Goal: Task Accomplishment & Management: Use online tool/utility

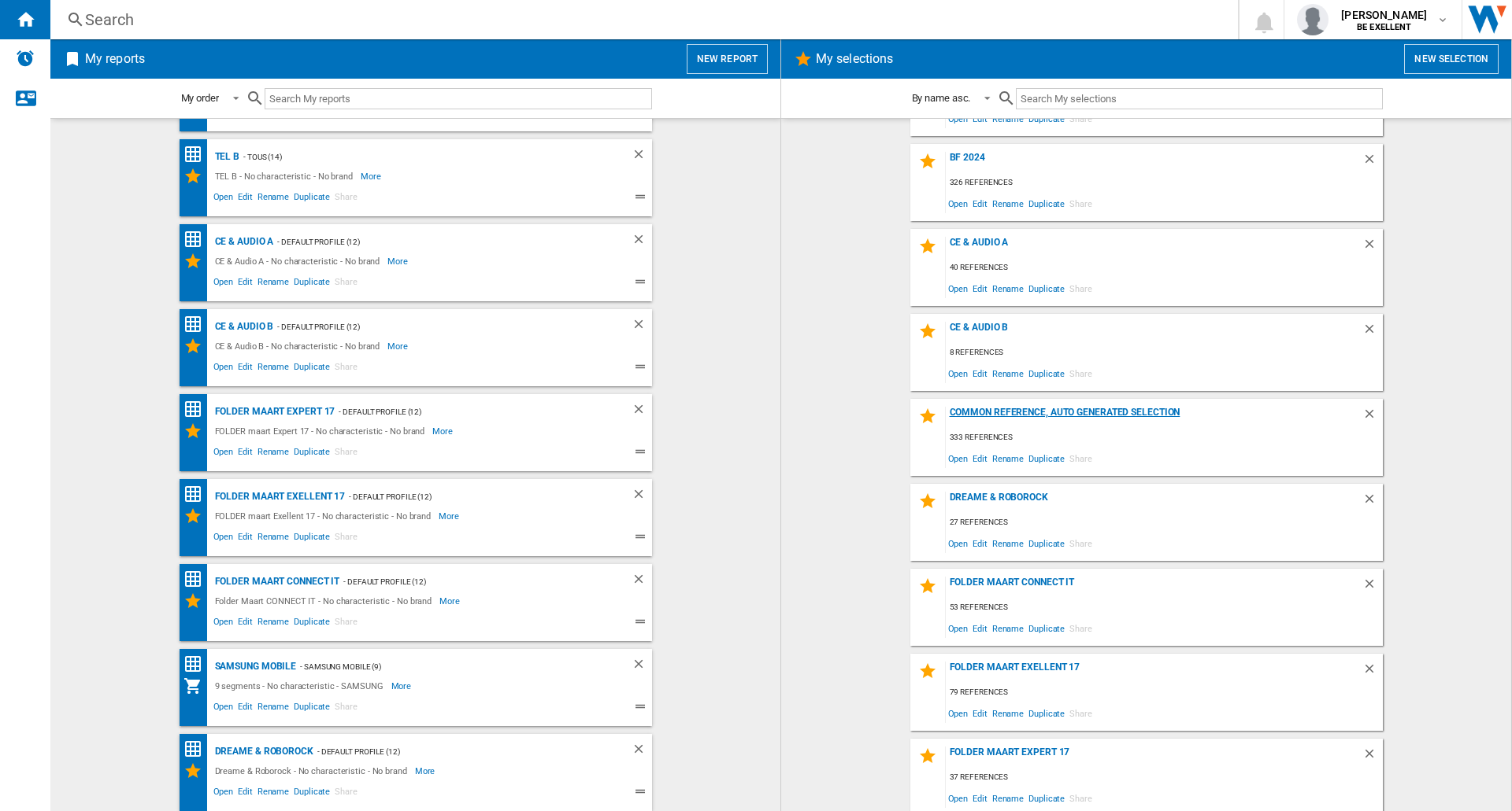
scroll to position [236, 0]
click at [1004, 501] on div "Dreame & Roborock" at bounding box center [1154, 504] width 416 height 21
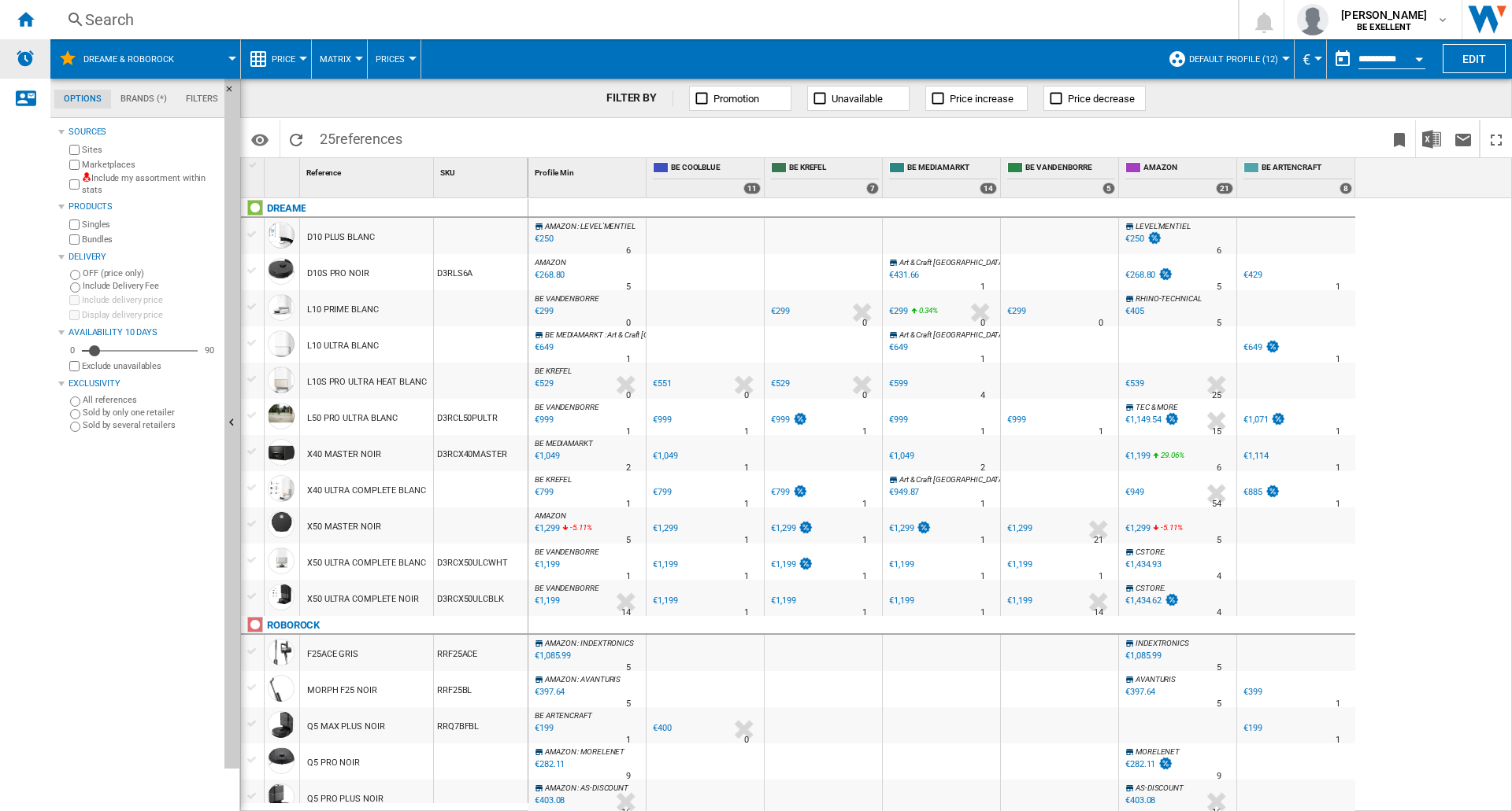
click at [26, 61] on img "Alerts" at bounding box center [25, 58] width 19 height 19
click at [28, 23] on ng-md-icon "Home" at bounding box center [25, 19] width 19 height 19
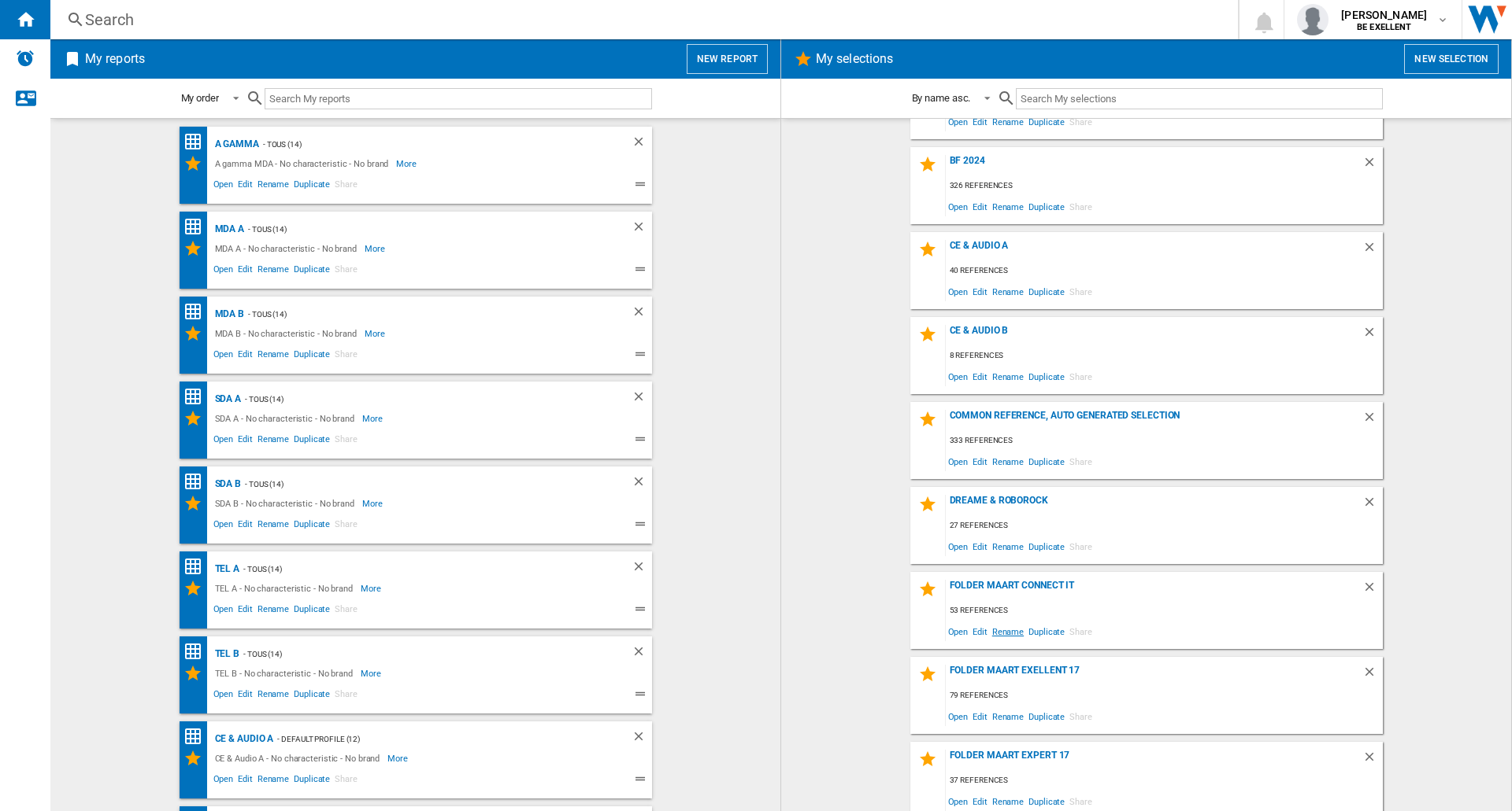
scroll to position [236, 0]
click at [955, 545] on span "Open" at bounding box center [958, 545] width 26 height 21
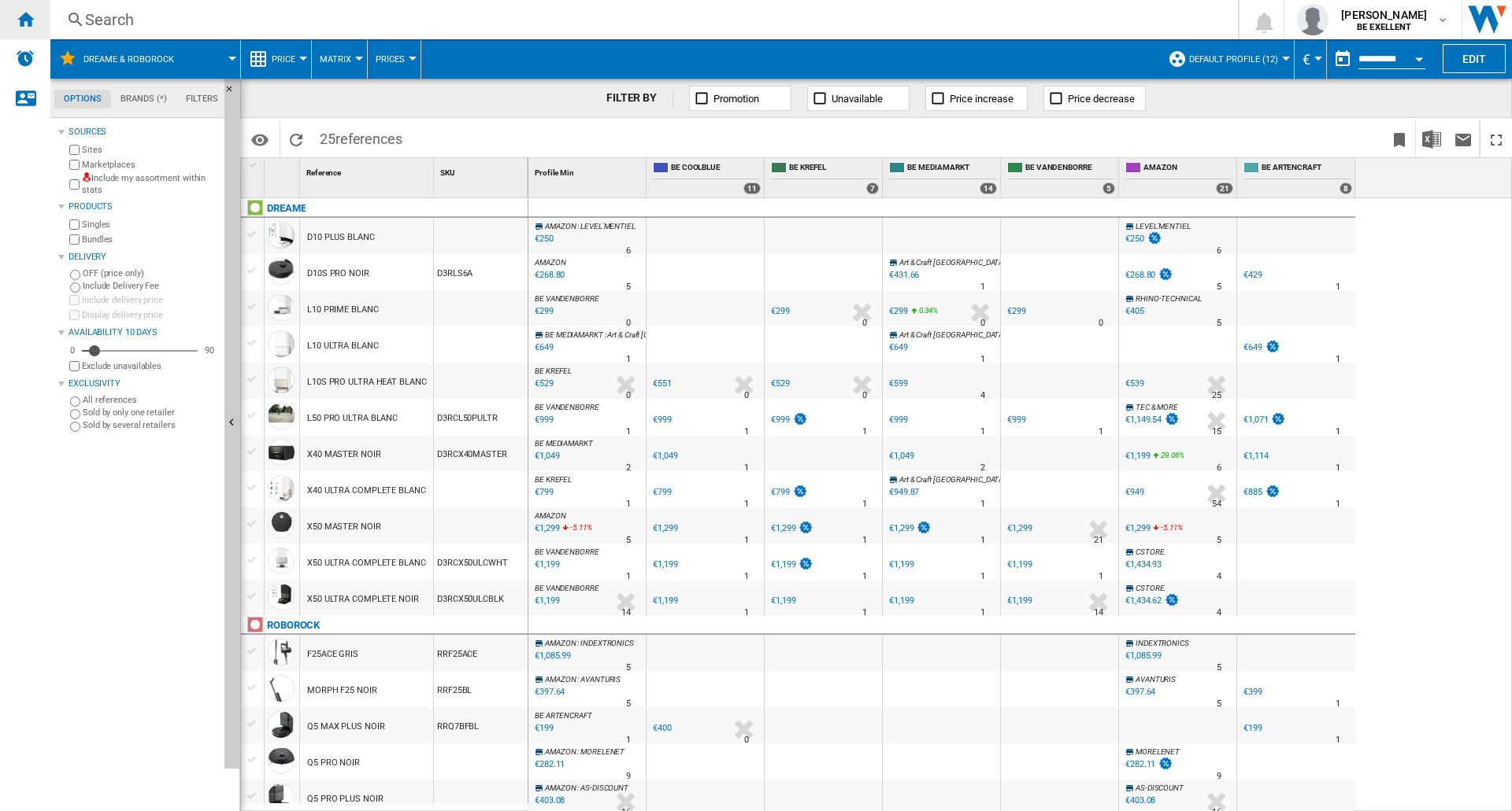
click at [25, 22] on ng-md-icon "Home" at bounding box center [25, 19] width 19 height 19
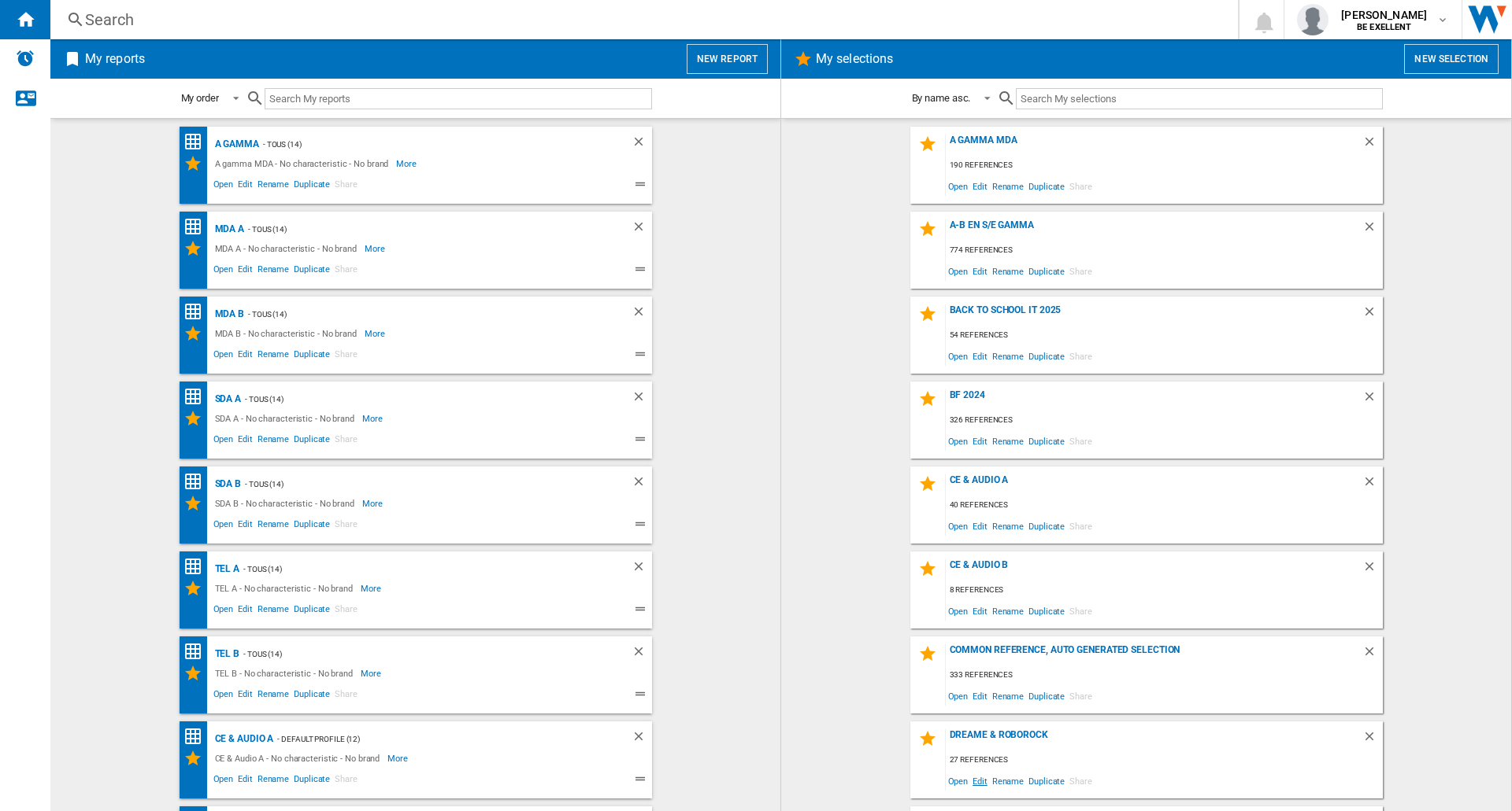
click at [979, 780] on span "Edit" at bounding box center [980, 780] width 20 height 21
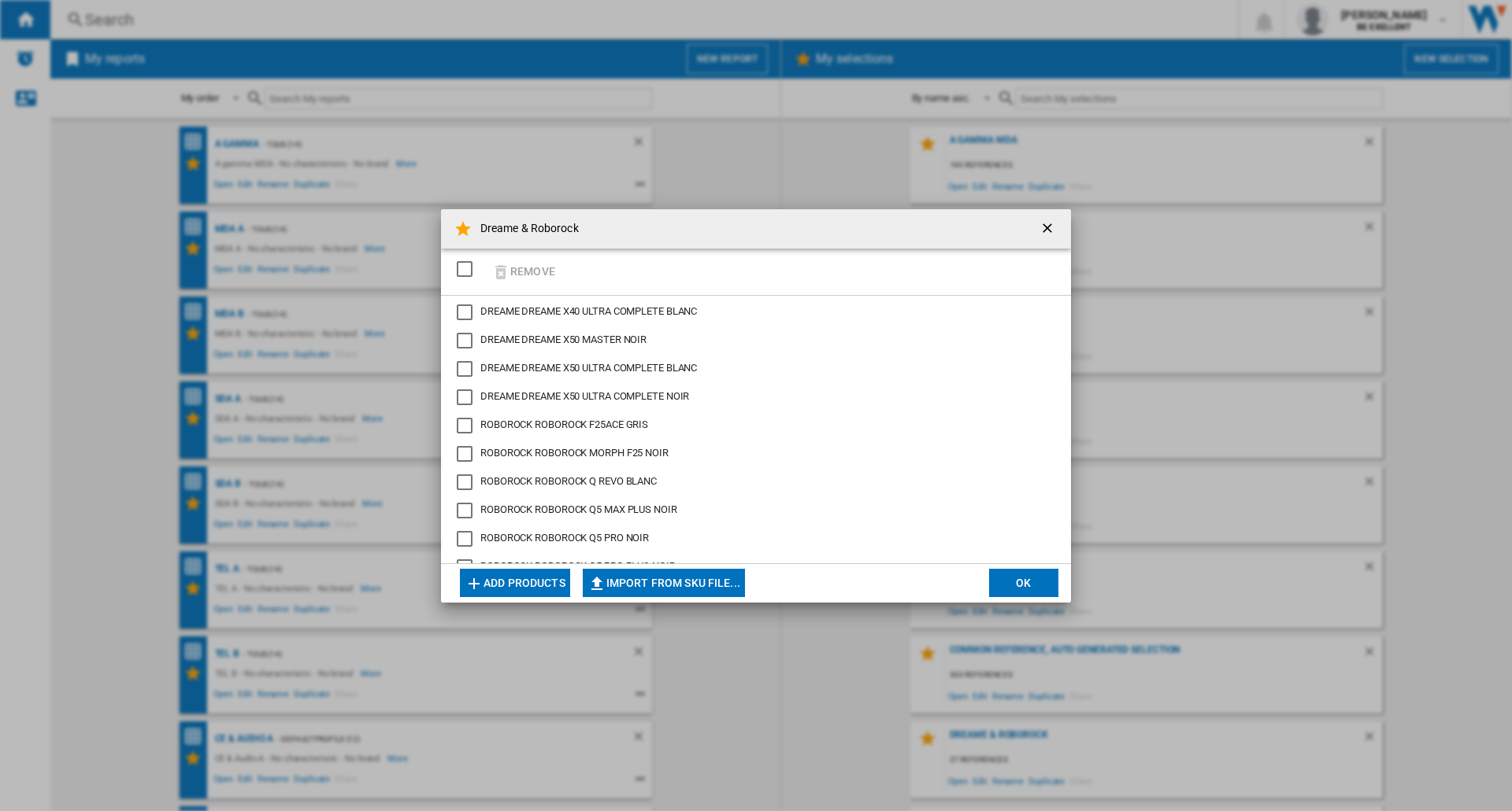
scroll to position [199, 0]
click at [515, 585] on button "Add products" at bounding box center [515, 582] width 110 height 28
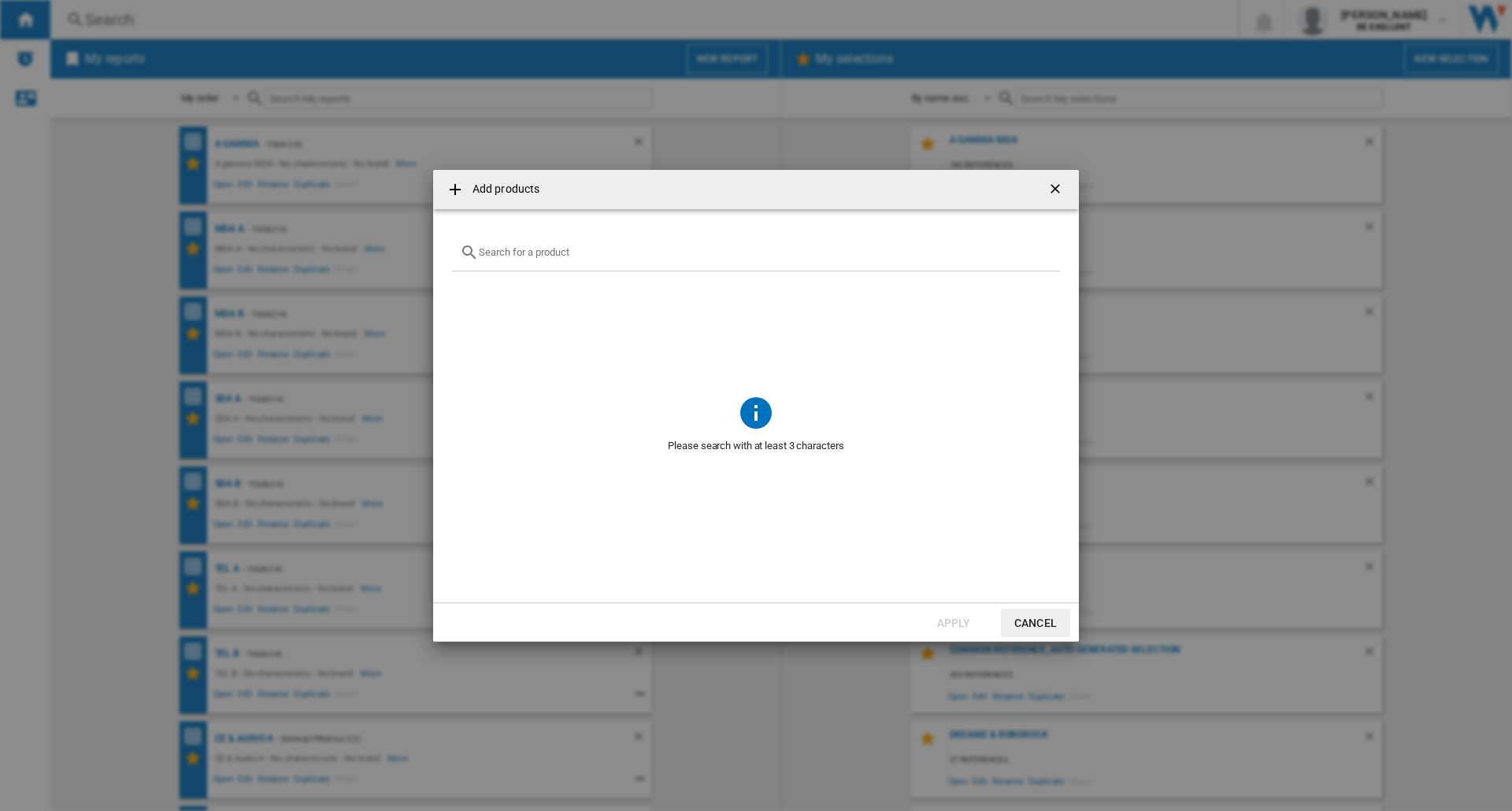
click at [533, 263] on div at bounding box center [756, 252] width 608 height 37
click at [533, 257] on input "text" at bounding box center [765, 252] width 573 height 12
type input "d"
type input "roborock f25"
click at [472, 308] on div "Select" at bounding box center [472, 310] width 15 height 15
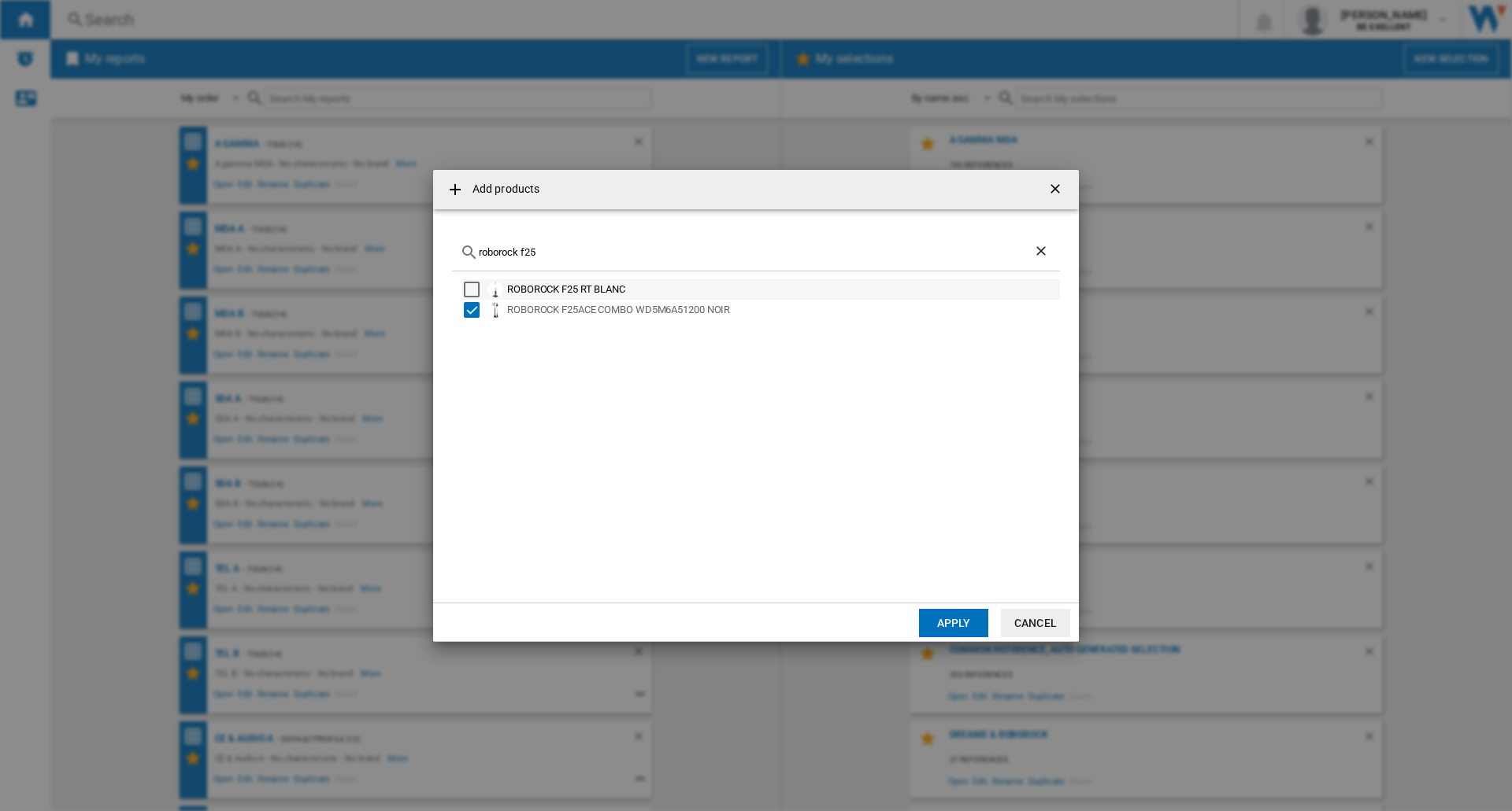
click at [474, 291] on div "Select" at bounding box center [472, 289] width 15 height 15
click at [957, 622] on button "Apply" at bounding box center [953, 623] width 69 height 28
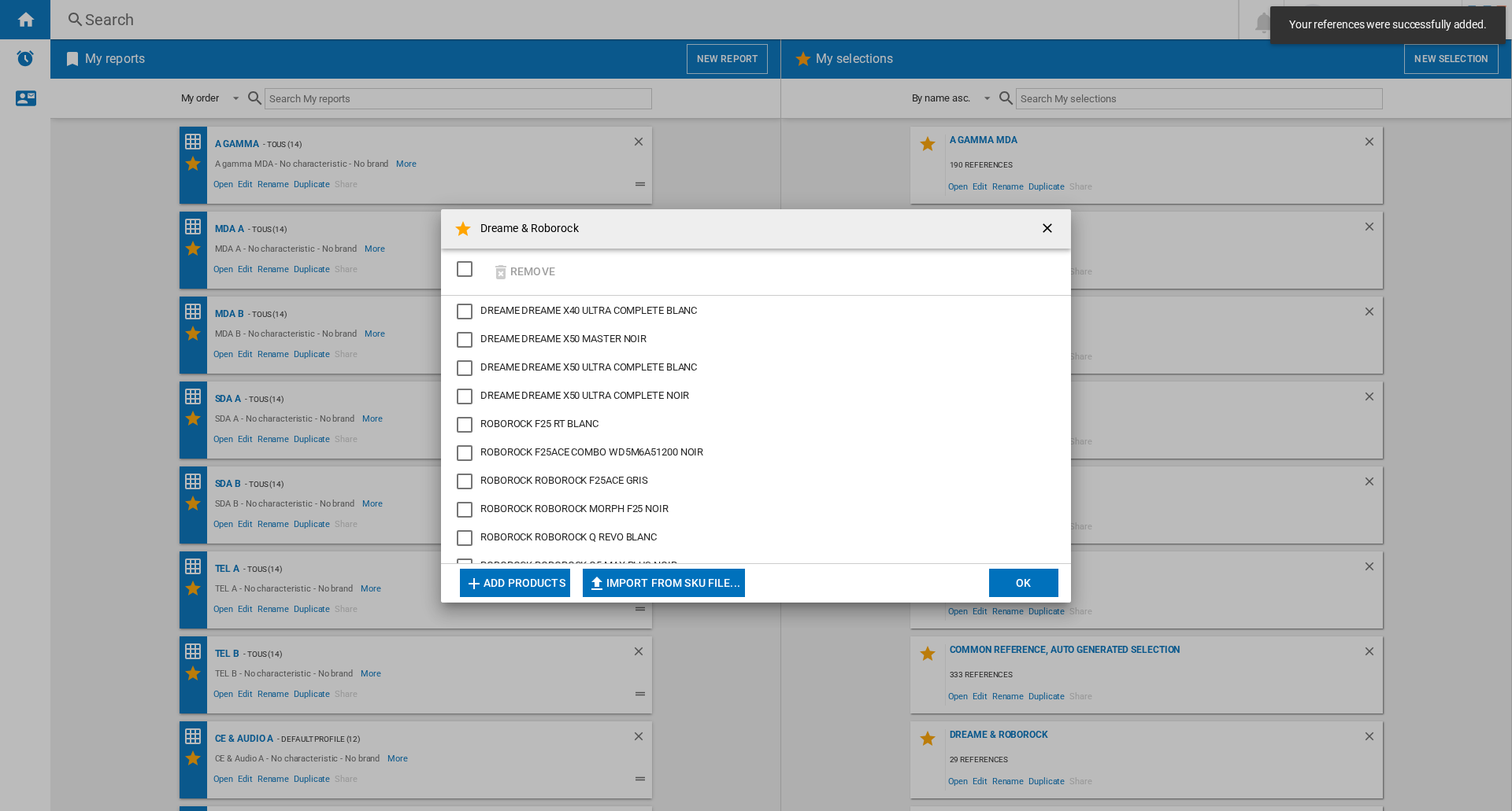
click at [520, 576] on button "Add products" at bounding box center [515, 582] width 110 height 28
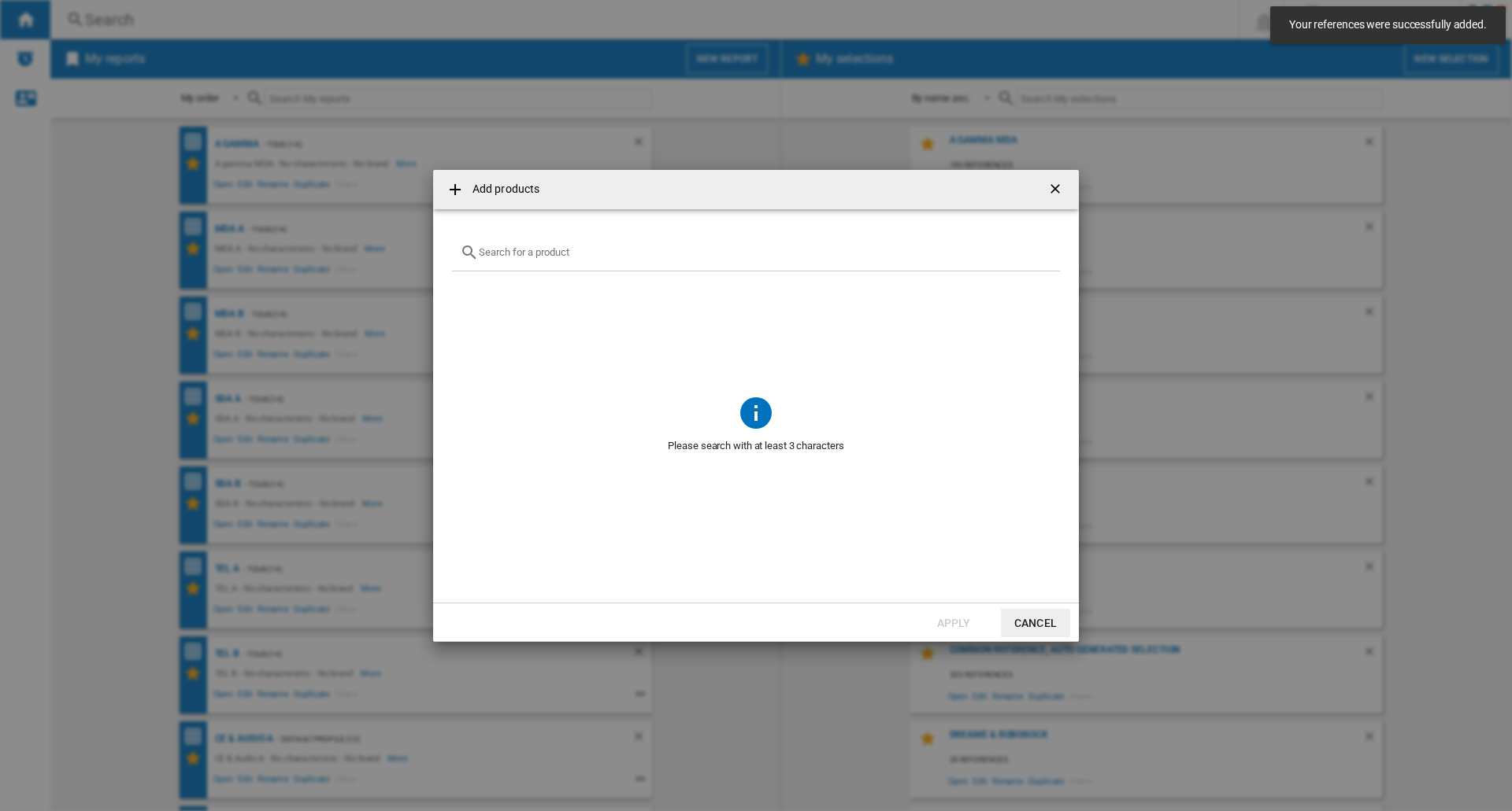
click at [525, 246] on input "Add products ..." at bounding box center [765, 252] width 573 height 12
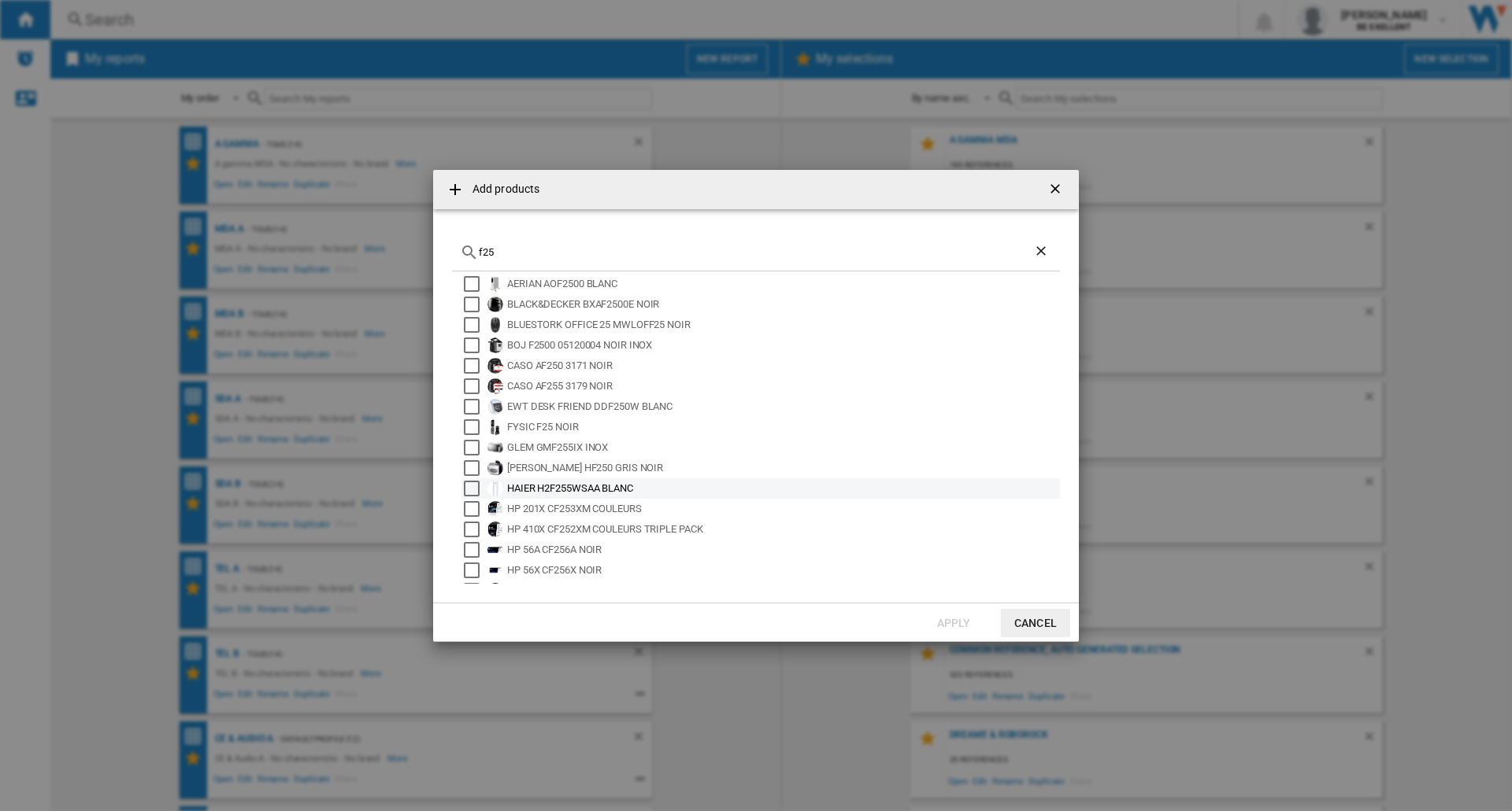
scroll to position [0, 0]
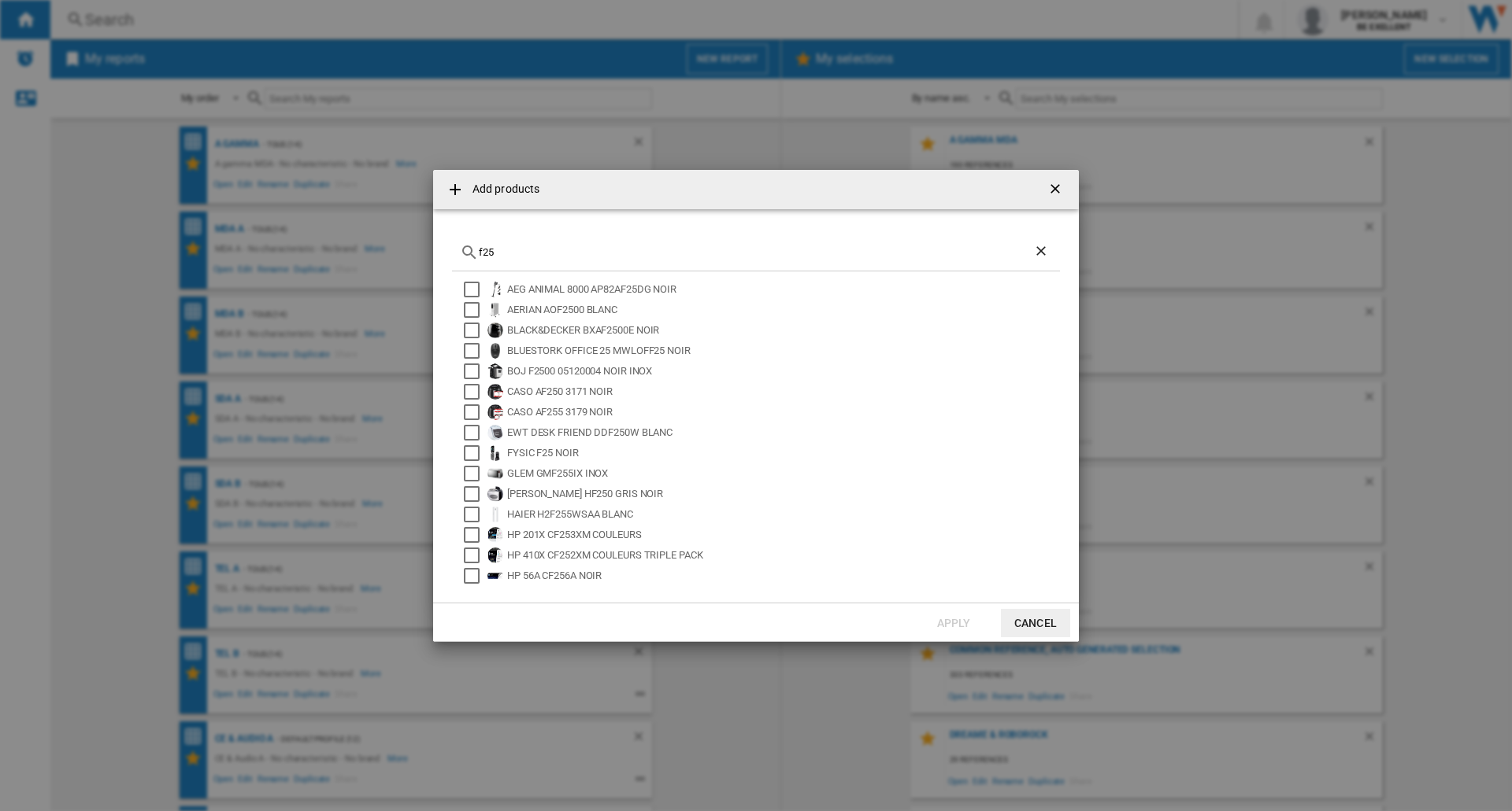
drag, startPoint x: 546, startPoint y: 248, endPoint x: 295, endPoint y: 245, distance: 251.0
click at [304, 245] on div "Add products f25 AEG ANIMAL 8000 AP82AF25DG NOIR AERIAN AOF2500 BLANC BLACK&DEC…" at bounding box center [756, 405] width 1512 height 811
click at [532, 256] on input "f25" at bounding box center [756, 252] width 555 height 12
drag, startPoint x: 537, startPoint y: 252, endPoint x: 410, endPoint y: 235, distance: 128.1
click at [413, 235] on div "Add products f25 AEG ANIMAL 8000 AP82AF25DG NOIR AERIAN AOF2500 BLANC BLACK&DEC…" at bounding box center [756, 405] width 1512 height 811
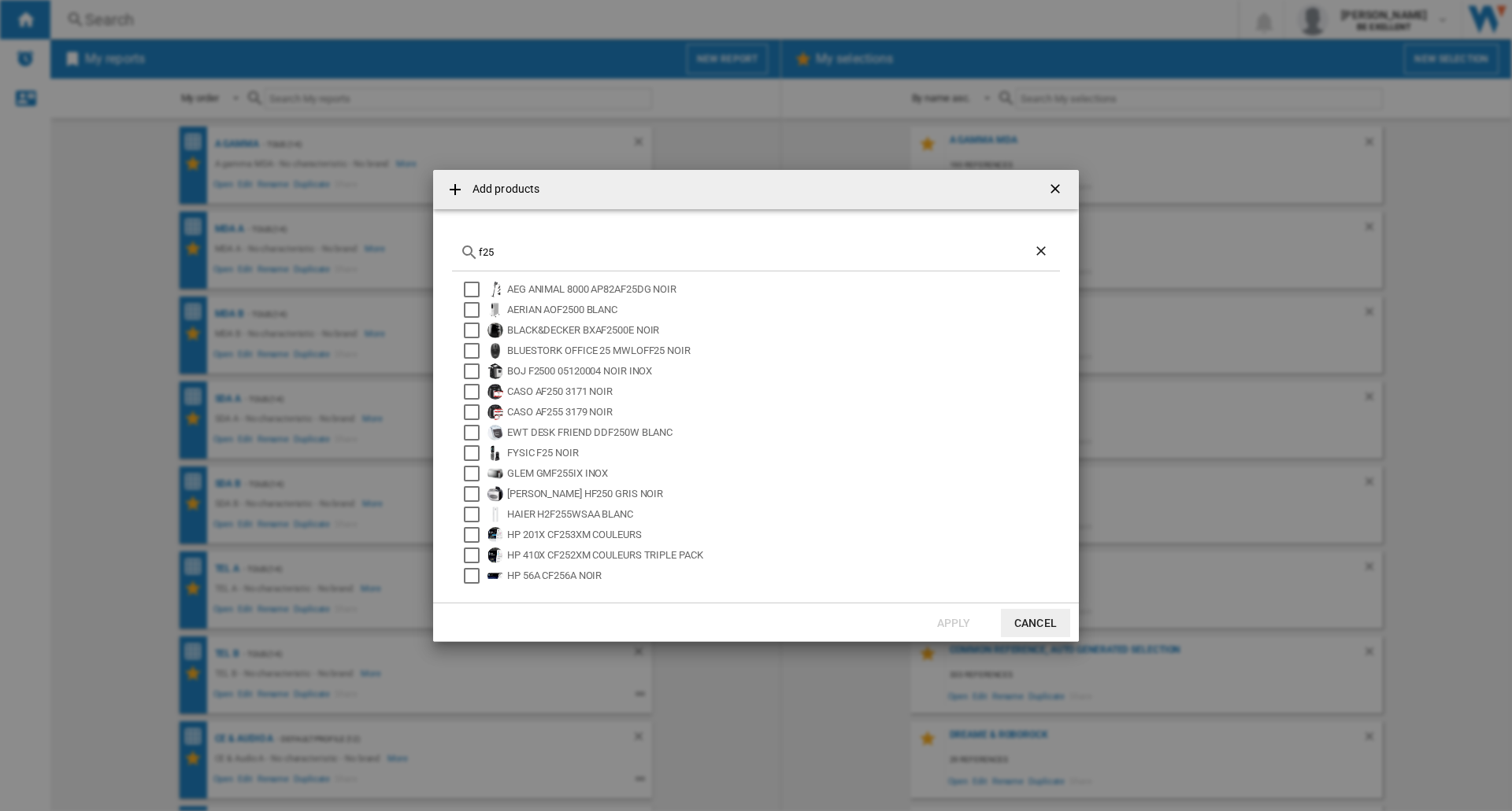
paste input "WD5M2A512-00"
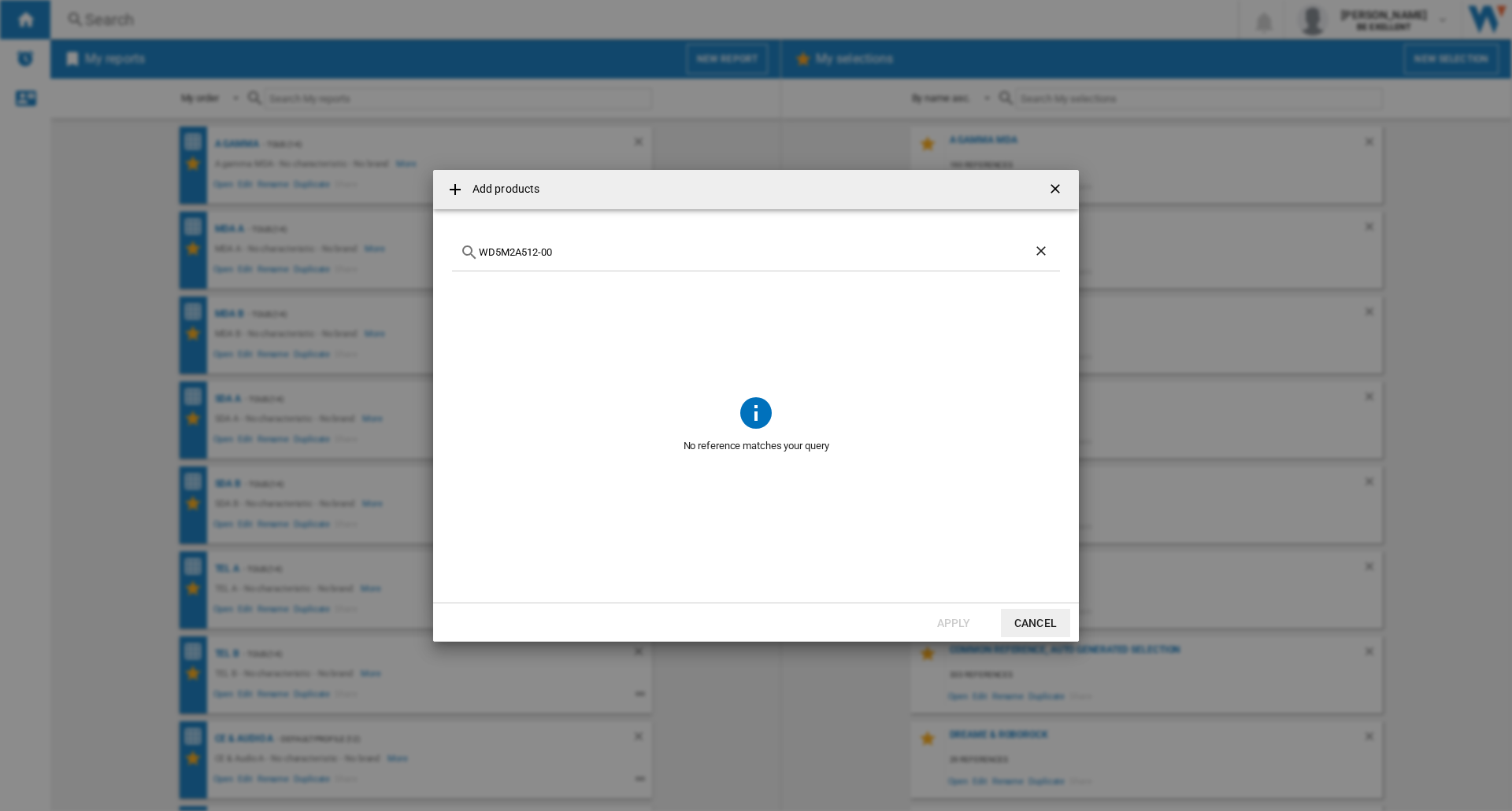
click at [572, 242] on div "WD5M2A512-00" at bounding box center [756, 252] width 608 height 37
drag, startPoint x: 623, startPoint y: 242, endPoint x: 394, endPoint y: 244, distance: 229.0
click at [401, 243] on div "Add products WD5M2A512-00 No reference matches your query Apply Cancel" at bounding box center [756, 405] width 1512 height 811
click at [562, 262] on div "WD5M2A512-00" at bounding box center [756, 252] width 608 height 37
drag, startPoint x: 576, startPoint y: 253, endPoint x: 453, endPoint y: 252, distance: 123.0
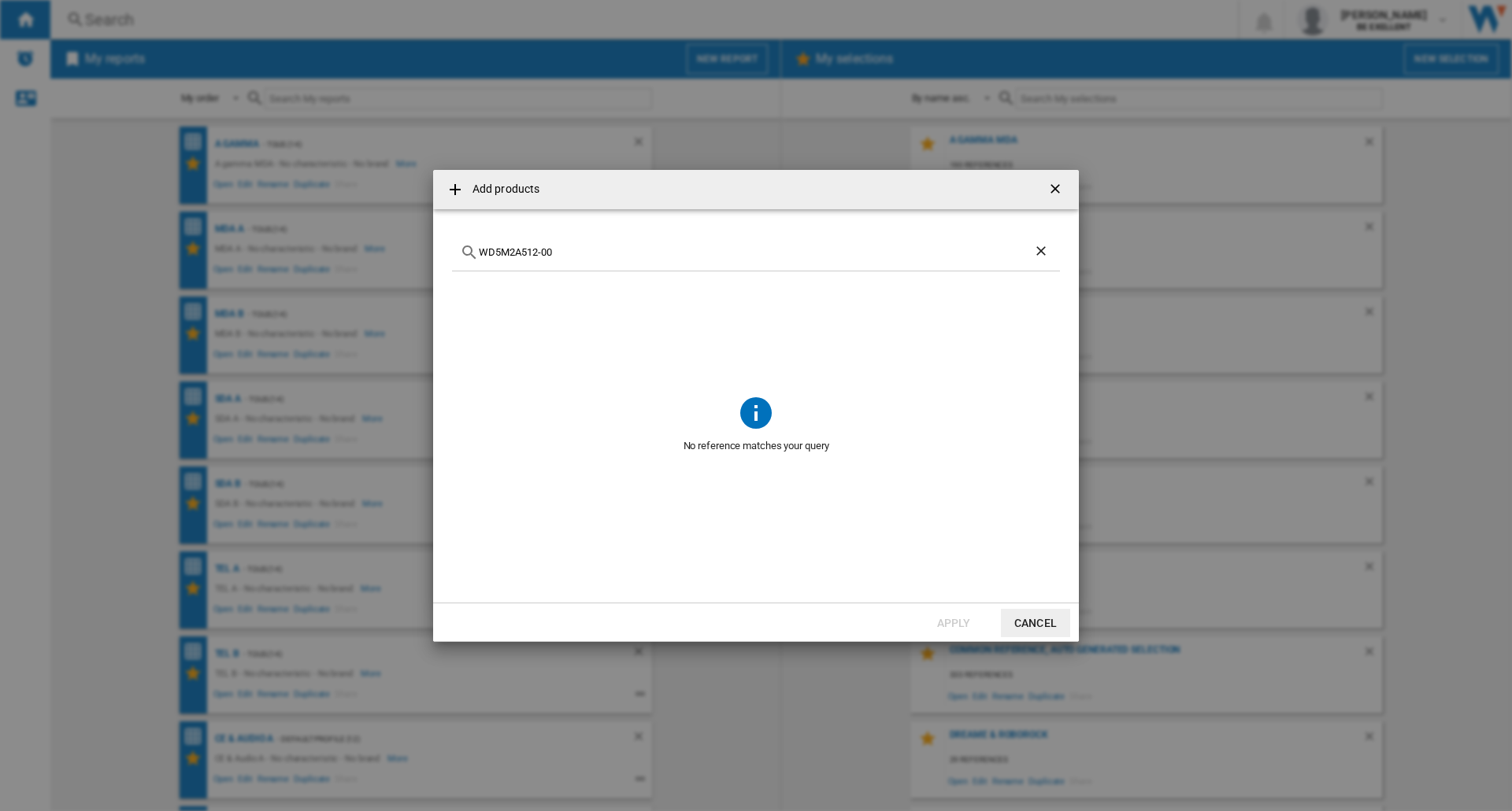
click at [453, 252] on div "WD5M2A512-00" at bounding box center [756, 252] width 608 height 37
click at [498, 253] on input "f25 ace" at bounding box center [756, 252] width 555 height 12
click at [543, 252] on input "f25 ace" at bounding box center [756, 252] width 555 height 12
click at [497, 252] on input "f25 ace" at bounding box center [756, 252] width 555 height 12
drag, startPoint x: 543, startPoint y: 257, endPoint x: 431, endPoint y: 248, distance: 112.4
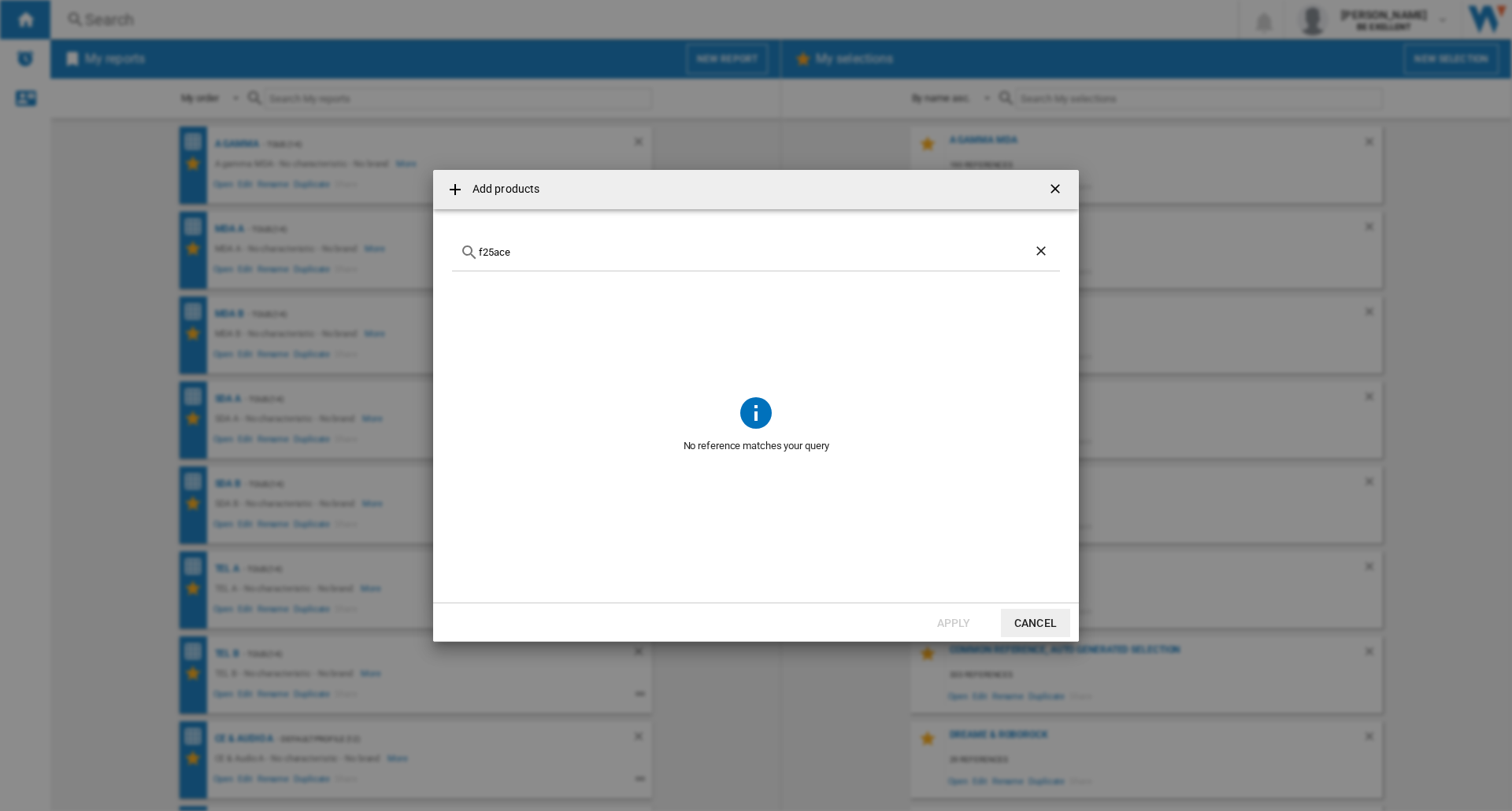
click at [431, 248] on div "Add products f25ace No reference matches your query Apply Cancel" at bounding box center [756, 405] width 1512 height 811
paste input "6974653812010"
type input "6974653812010"
click at [471, 250] on md-icon "Add products ..." at bounding box center [469, 252] width 19 height 19
click at [1043, 255] on ng-md-icon "Clear search" at bounding box center [1043, 252] width 19 height 19
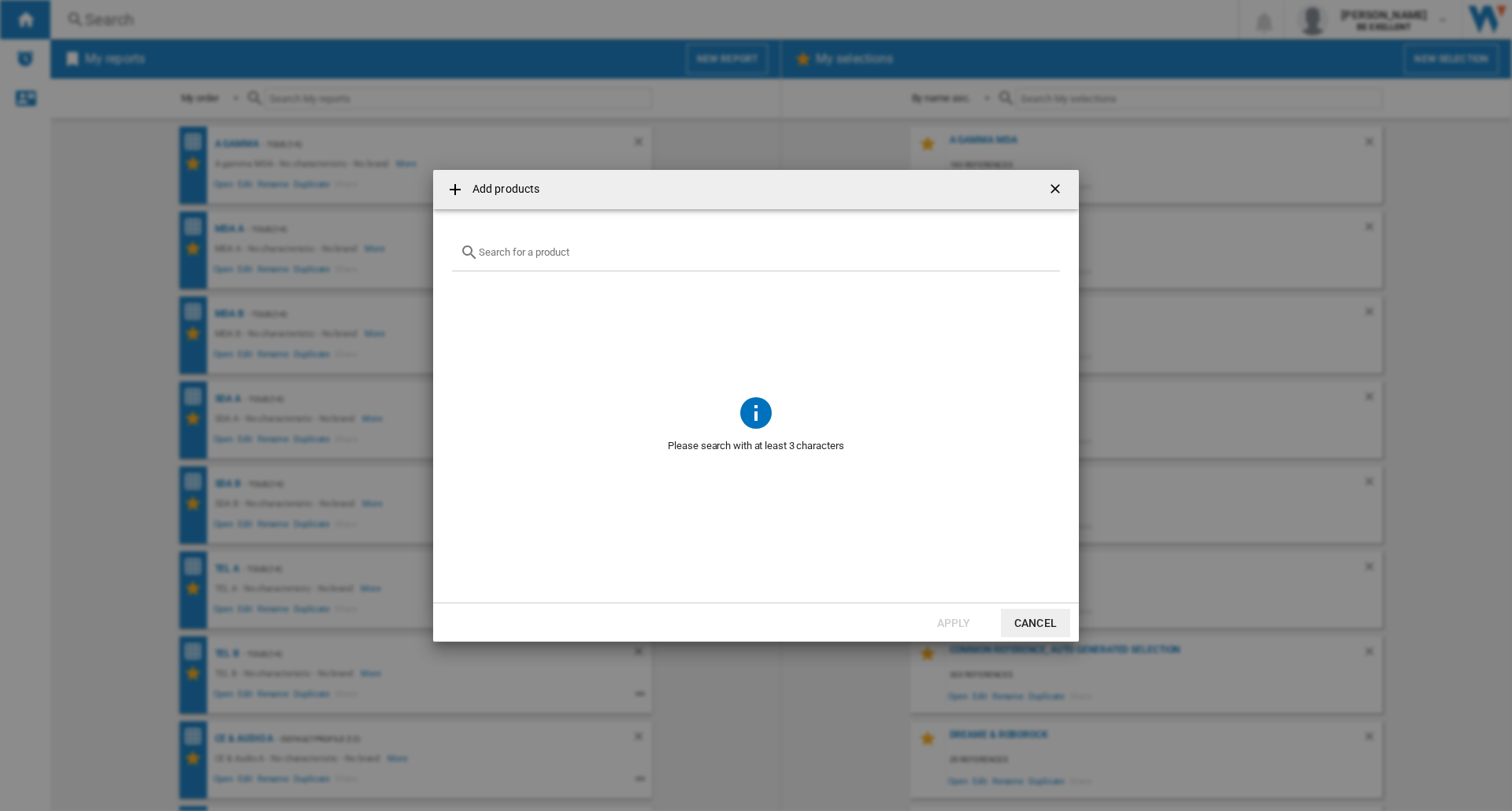
click at [531, 246] on div "Add products ..." at bounding box center [756, 252] width 608 height 37
click at [535, 251] on input "Add products ..." at bounding box center [765, 252] width 573 height 12
paste input "WET & DRY F25"
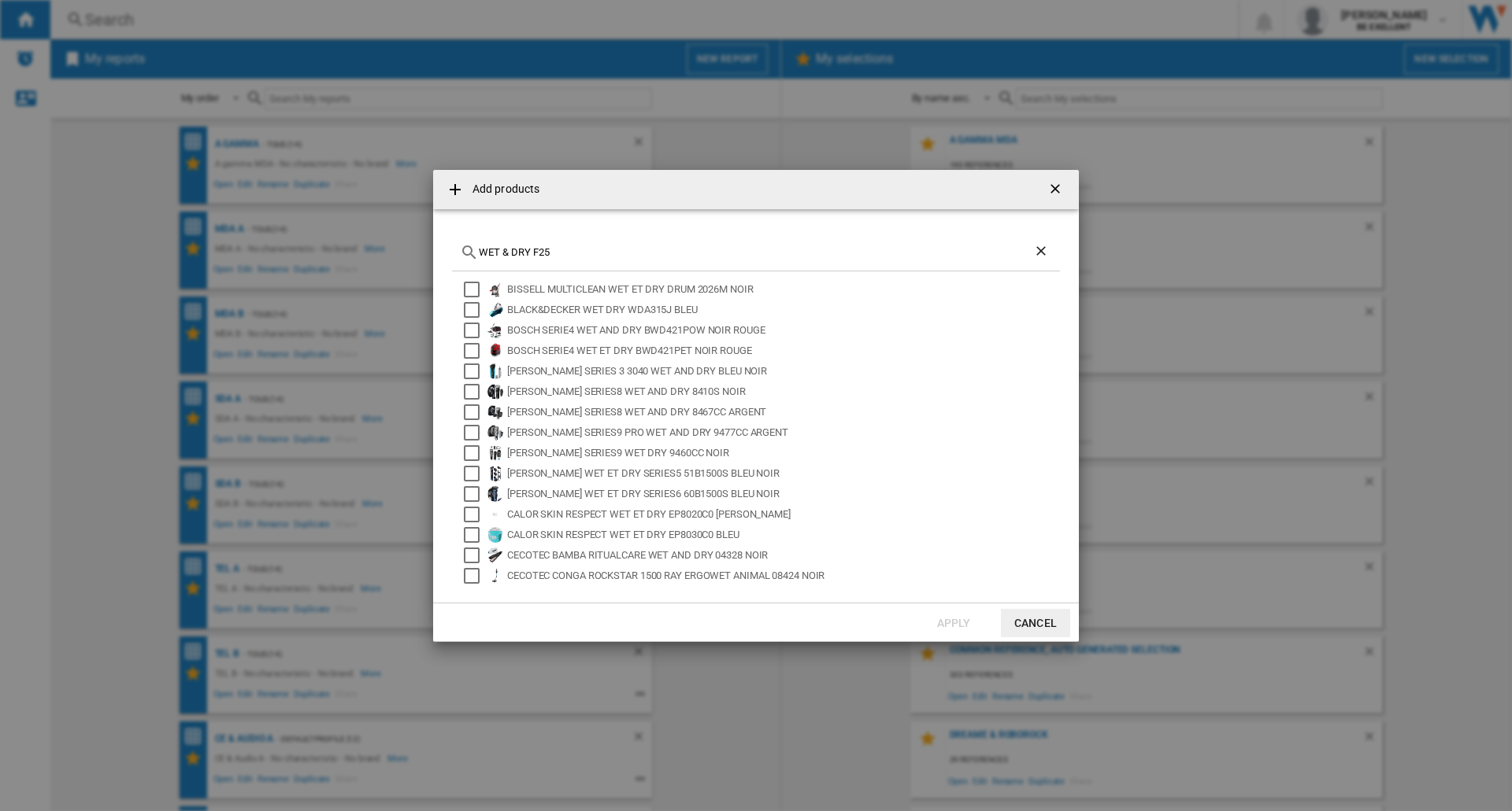
drag, startPoint x: 571, startPoint y: 252, endPoint x: 356, endPoint y: 247, distance: 215.1
click at [358, 247] on div "Add products WET & DRY F25 BISSELL MULTICLEAN WET ET DRY DRUM 2026M NOIR BLACK&…" at bounding box center [756, 405] width 1512 height 811
type input "WET & DRY F25"
click at [562, 253] on input "WET & DRY F25" at bounding box center [756, 252] width 555 height 12
drag, startPoint x: 571, startPoint y: 252, endPoint x: 461, endPoint y: 251, distance: 110.0
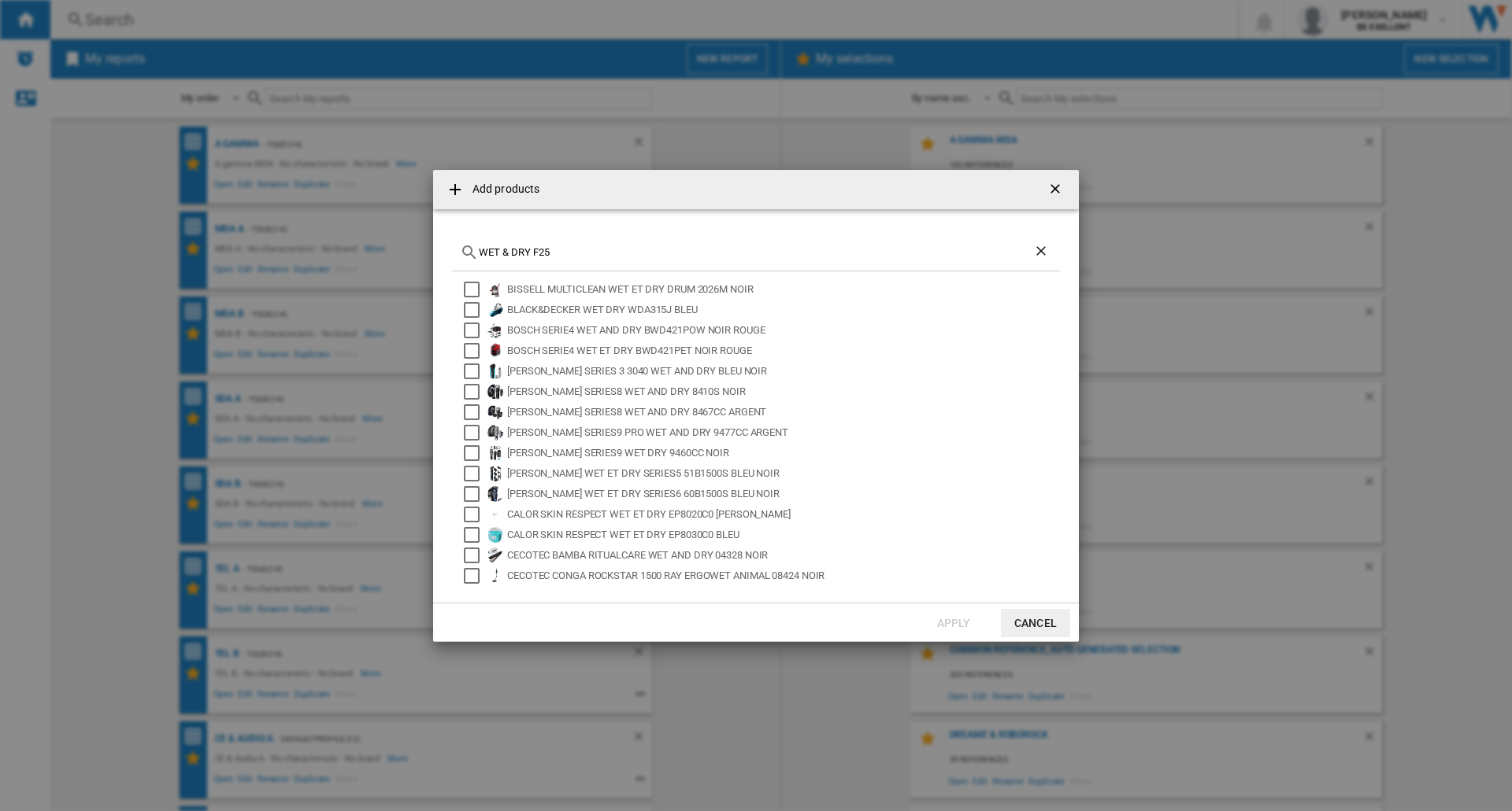
click at [461, 251] on div "WET & DRY F25" at bounding box center [756, 252] width 608 height 37
type input "qrevo"
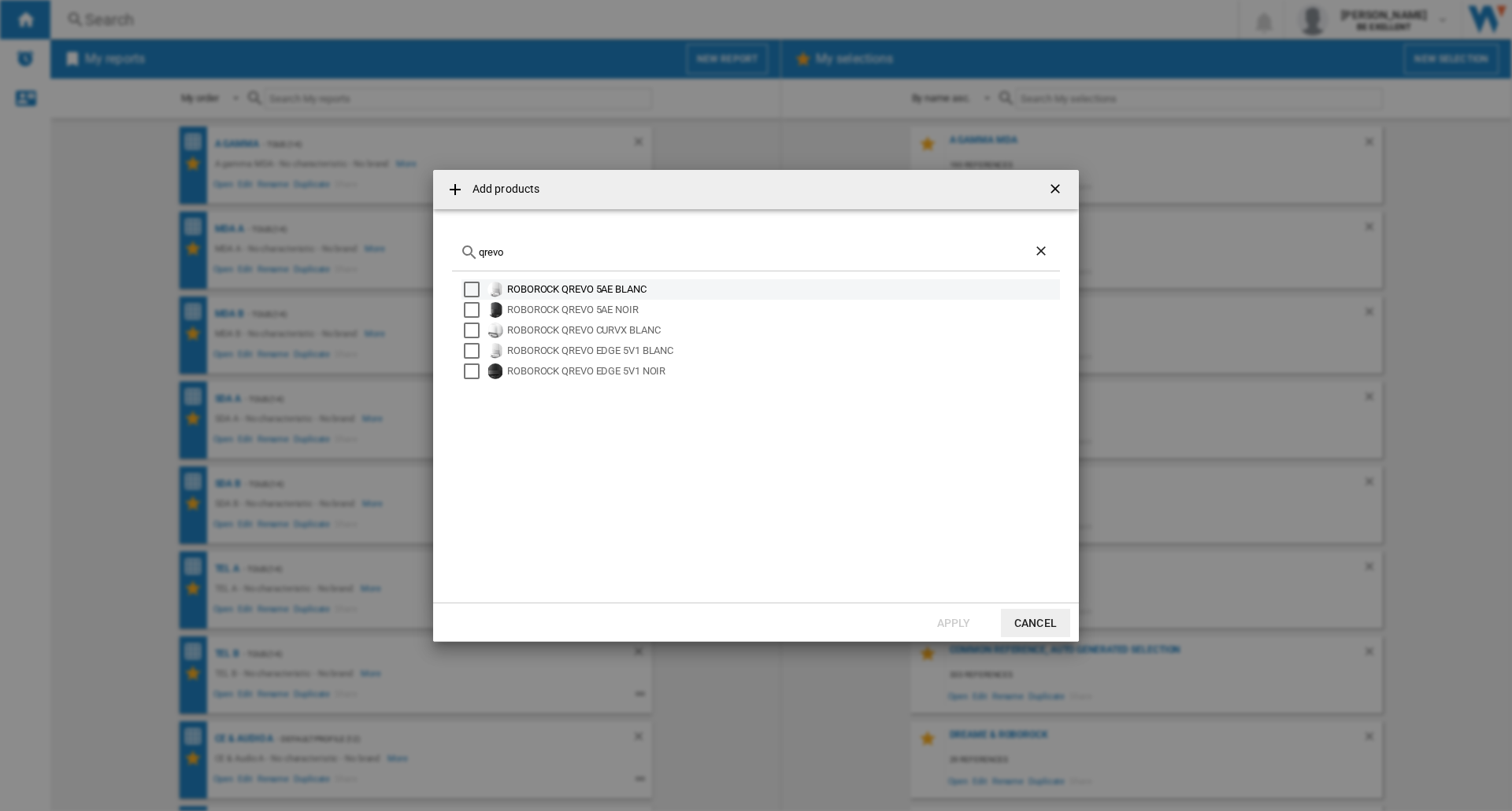
drag, startPoint x: 464, startPoint y: 290, endPoint x: 471, endPoint y: 300, distance: 12.2
click at [464, 290] on div "Select" at bounding box center [472, 289] width 15 height 15
click at [472, 312] on div "Select" at bounding box center [472, 310] width 15 height 15
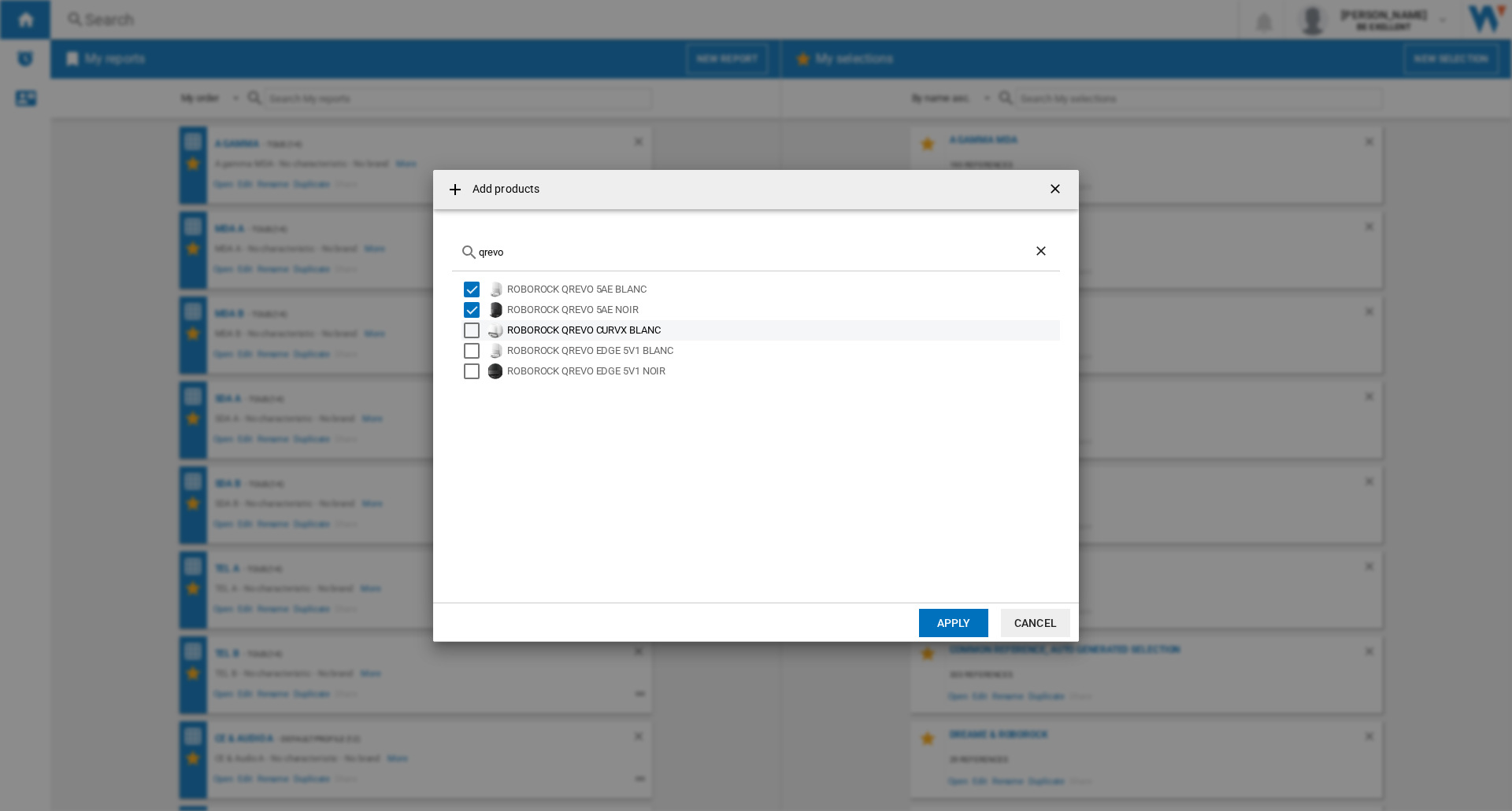
click at [469, 334] on div "Select" at bounding box center [472, 330] width 15 height 15
click at [471, 351] on div "Select" at bounding box center [472, 350] width 15 height 15
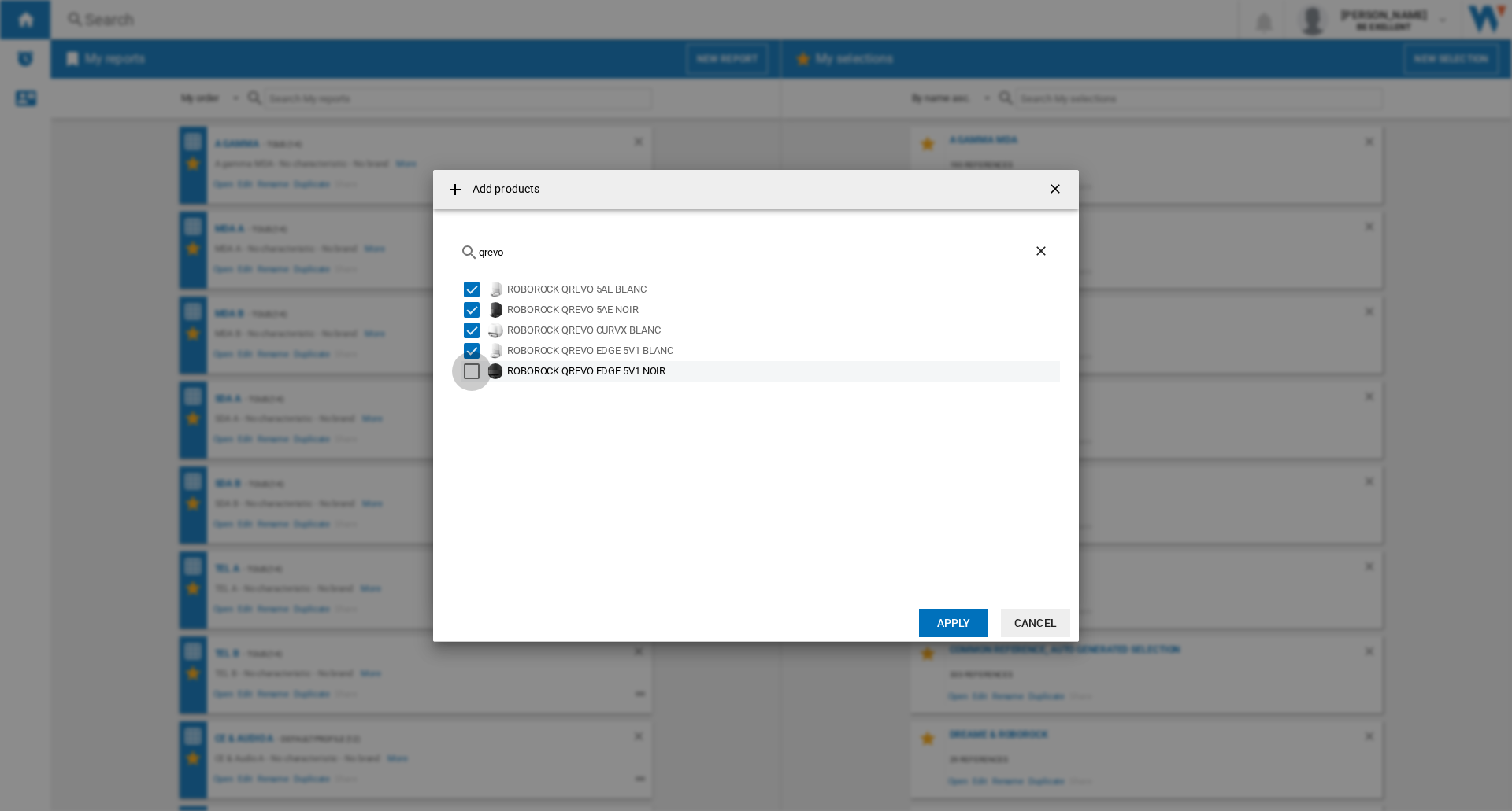
click at [472, 371] on div "Select" at bounding box center [472, 371] width 15 height 15
click at [961, 624] on button "Apply" at bounding box center [953, 623] width 69 height 28
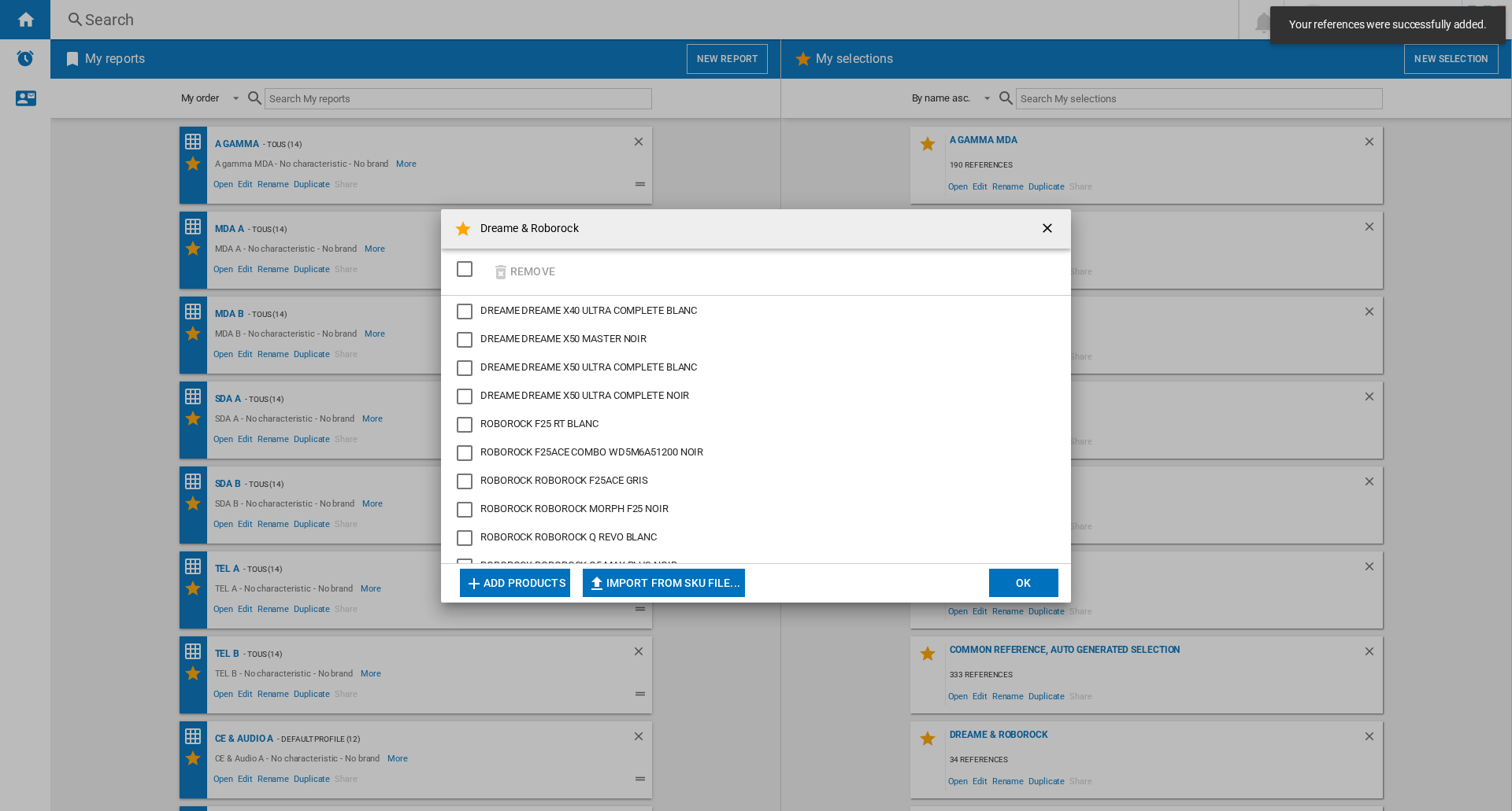
click at [526, 576] on button "Add products" at bounding box center [515, 582] width 110 height 28
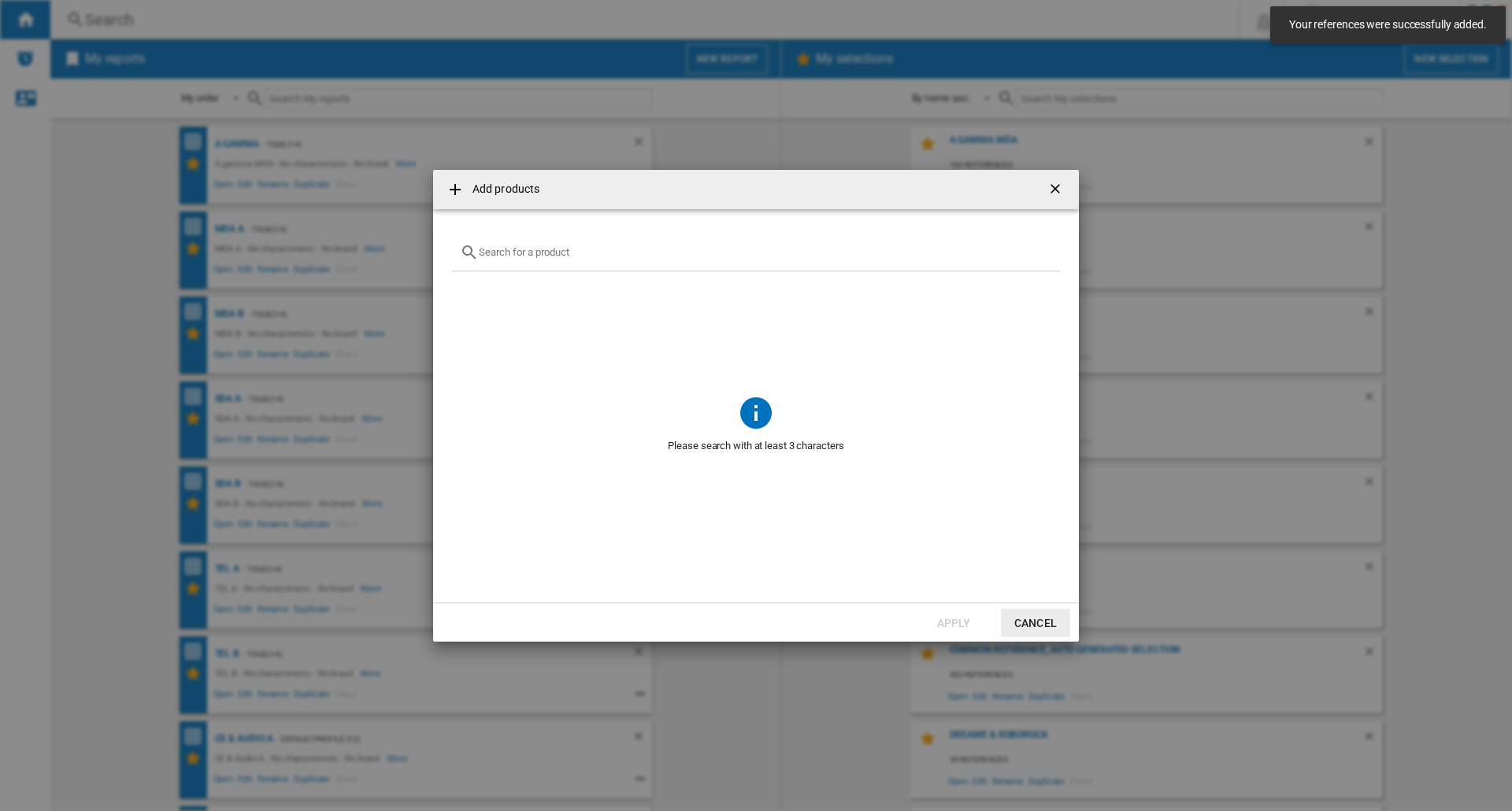
click at [525, 254] on input "Add products ..." at bounding box center [765, 252] width 573 height 12
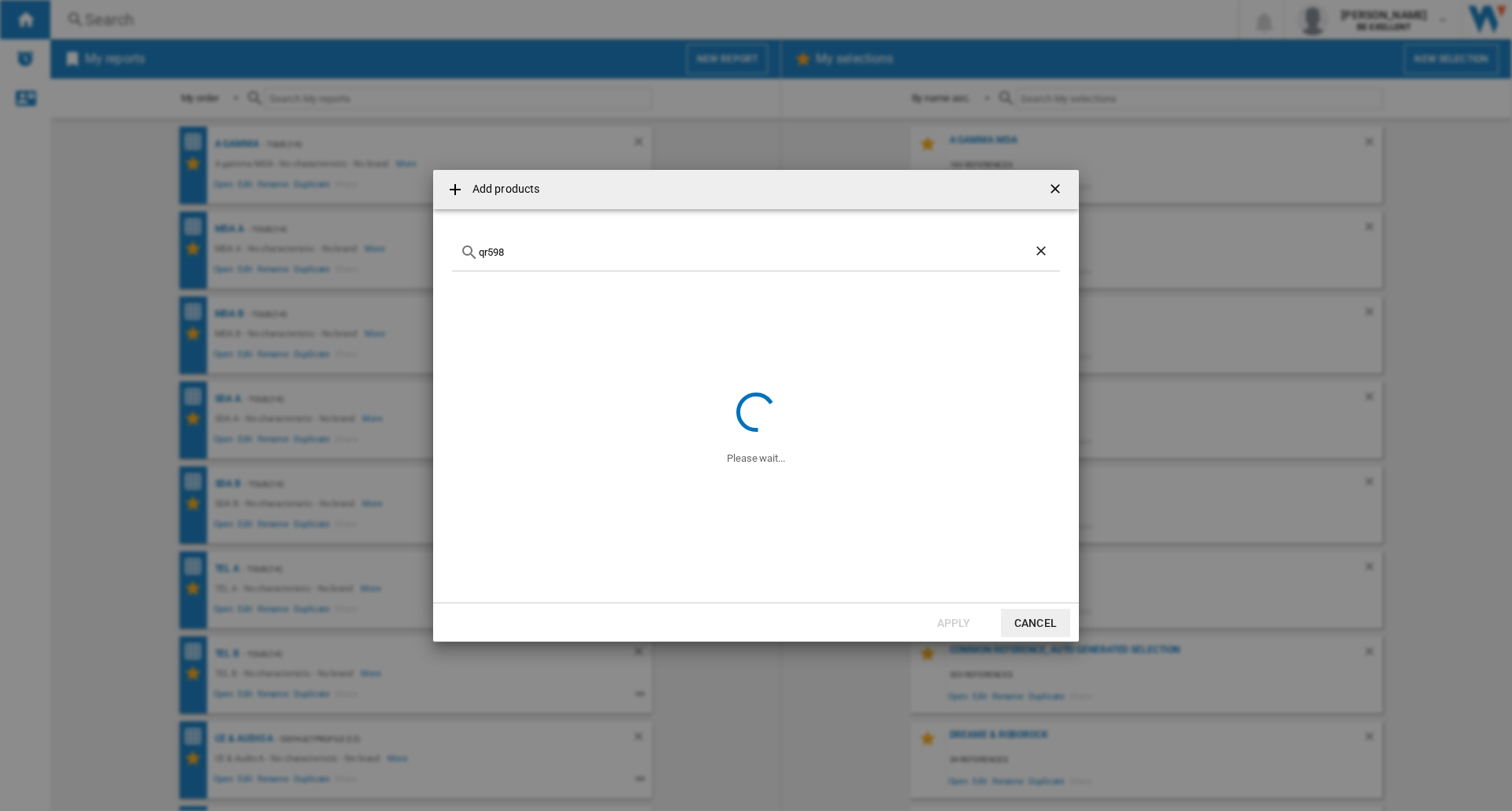
type input "qr598"
click at [474, 287] on div "Select" at bounding box center [472, 289] width 15 height 15
click at [474, 304] on div "Select" at bounding box center [472, 310] width 15 height 15
click at [945, 630] on button "Apply" at bounding box center [953, 623] width 69 height 28
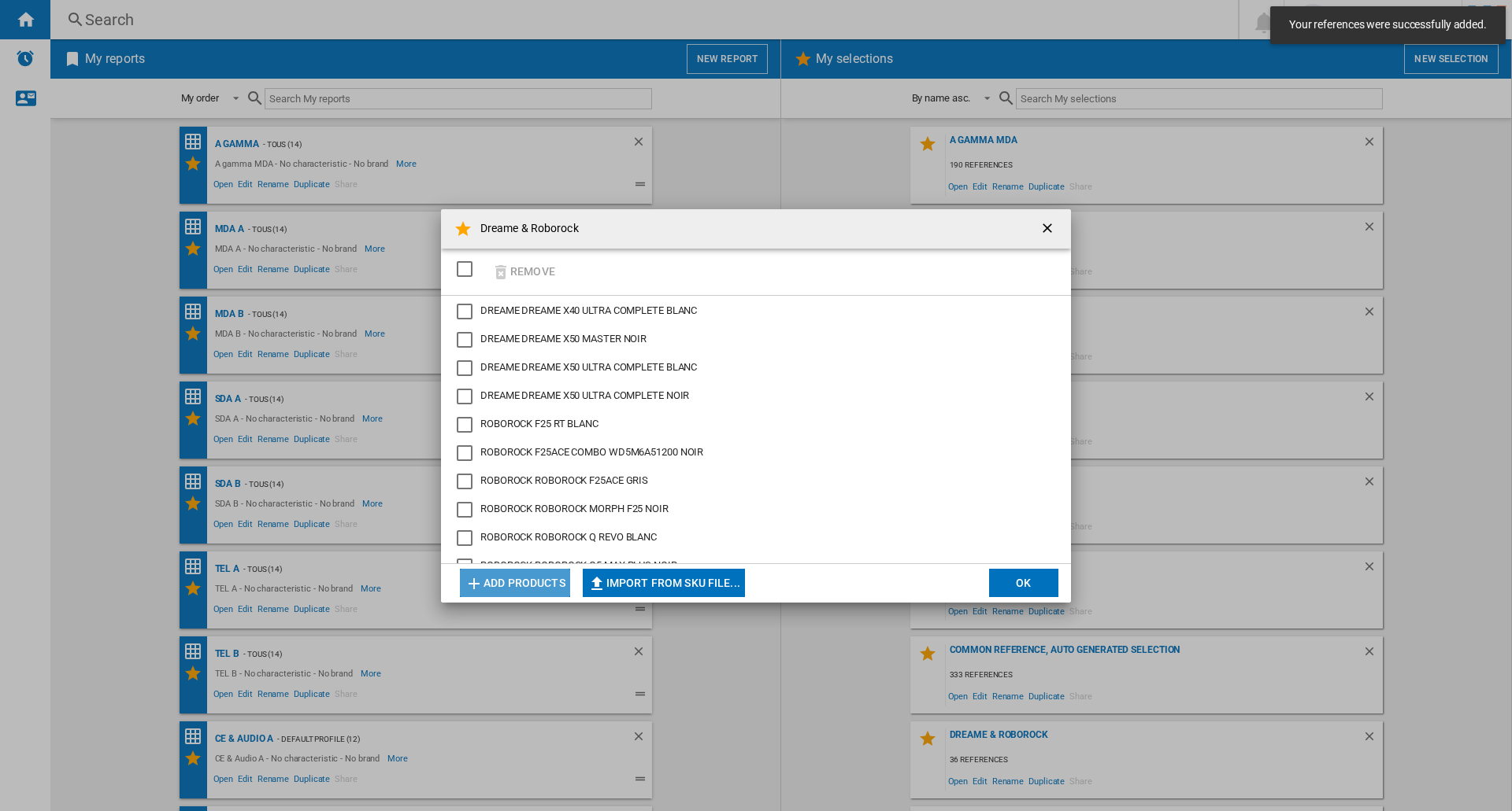
click at [526, 586] on button "Add products" at bounding box center [515, 582] width 110 height 28
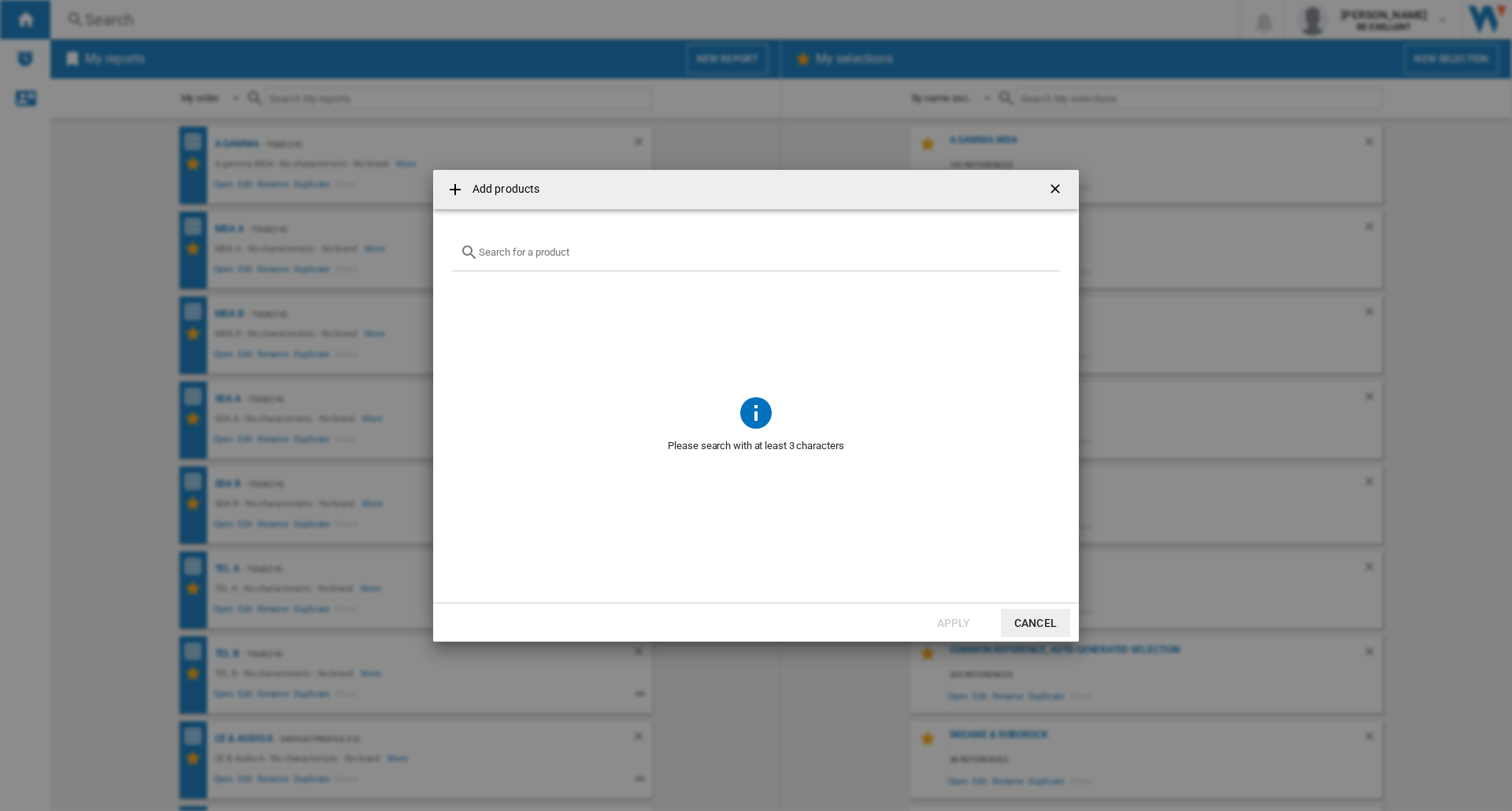
click at [522, 255] on input "Add products ..." at bounding box center [765, 252] width 573 height 12
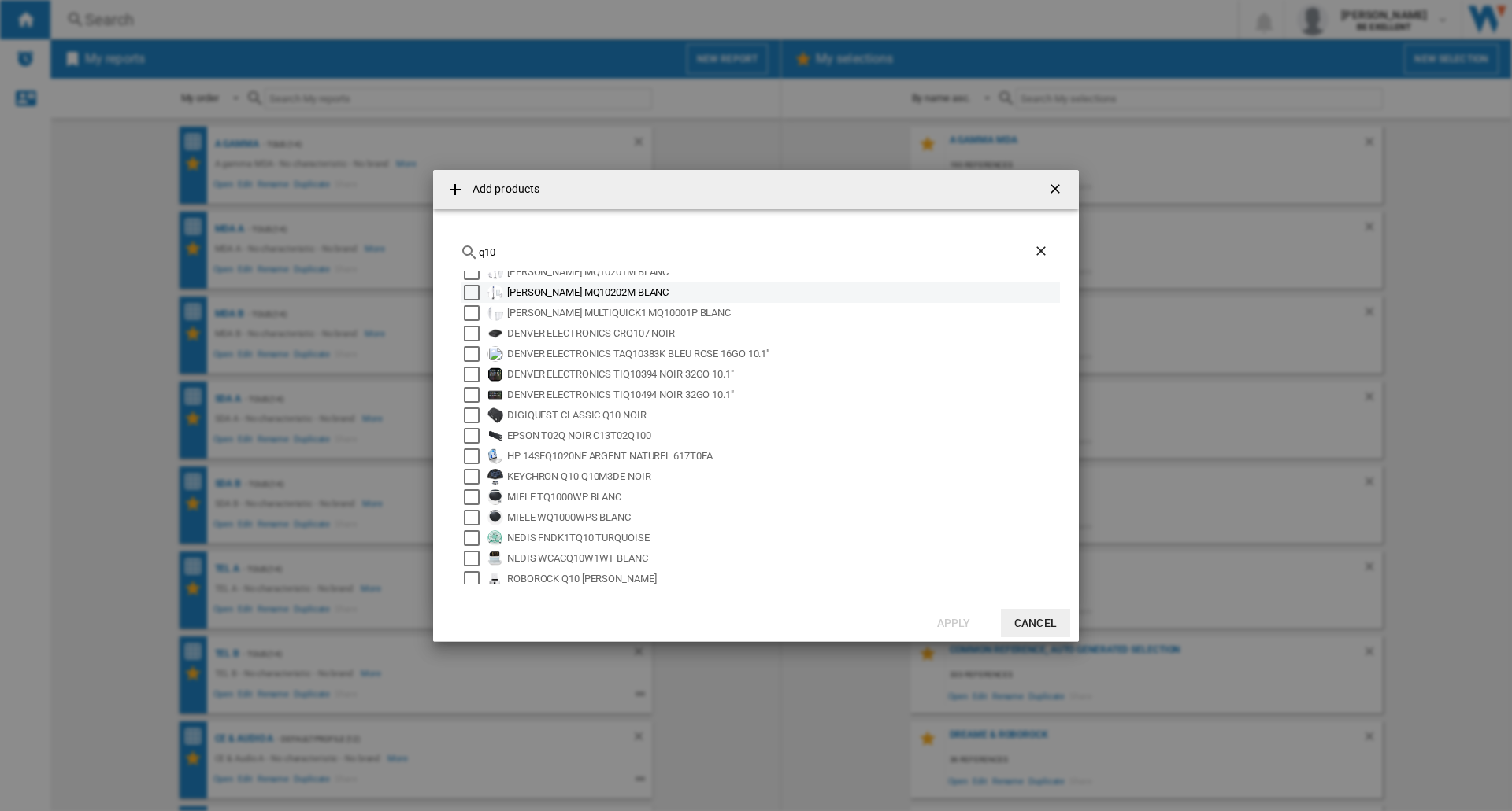
scroll to position [105, 0]
click at [519, 246] on div "q10" at bounding box center [756, 252] width 608 height 37
click at [512, 252] on input "q10" at bounding box center [756, 252] width 555 height 12
type input "q10 vf"
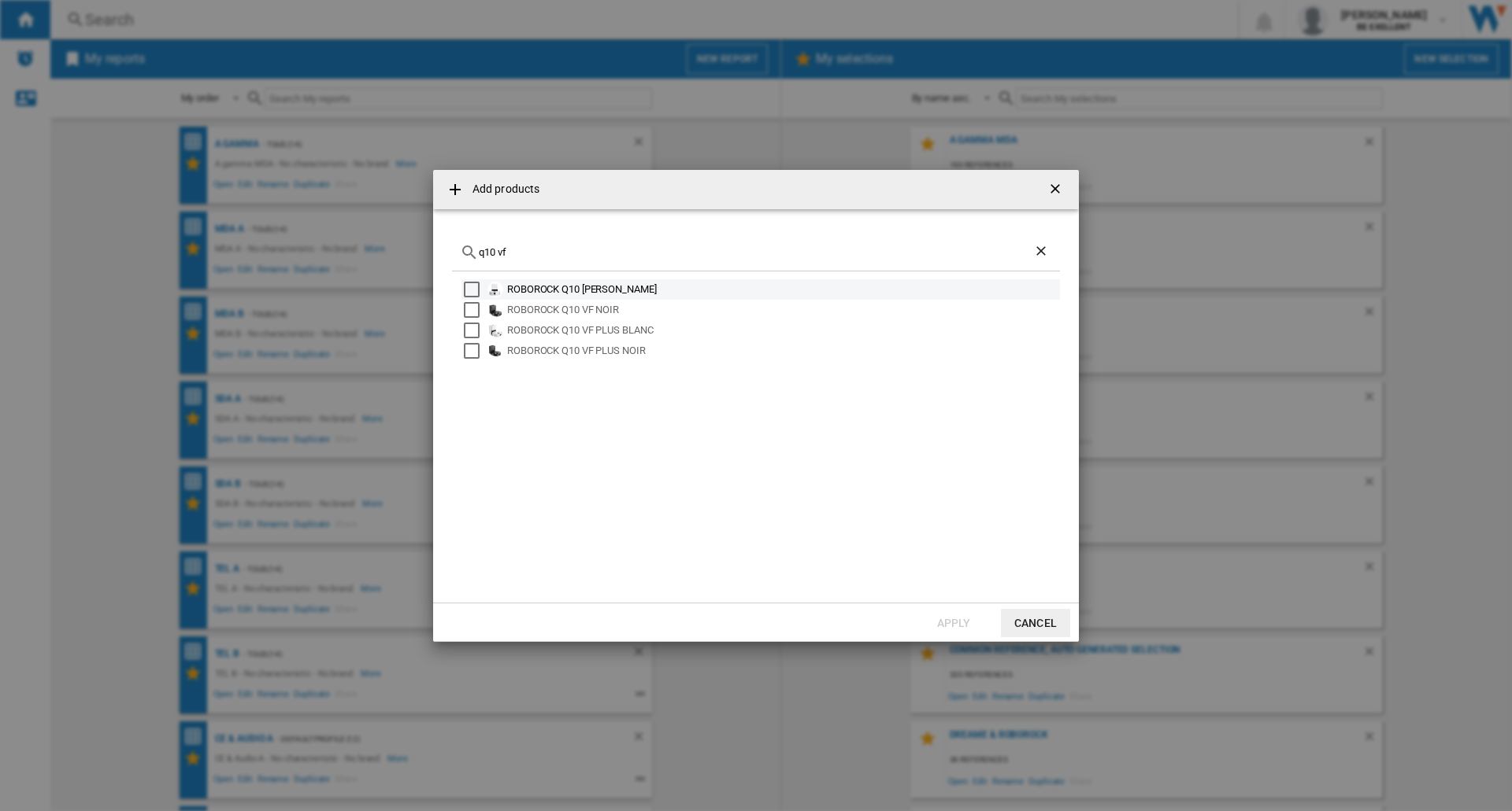
click at [470, 290] on div "Select" at bounding box center [472, 289] width 15 height 15
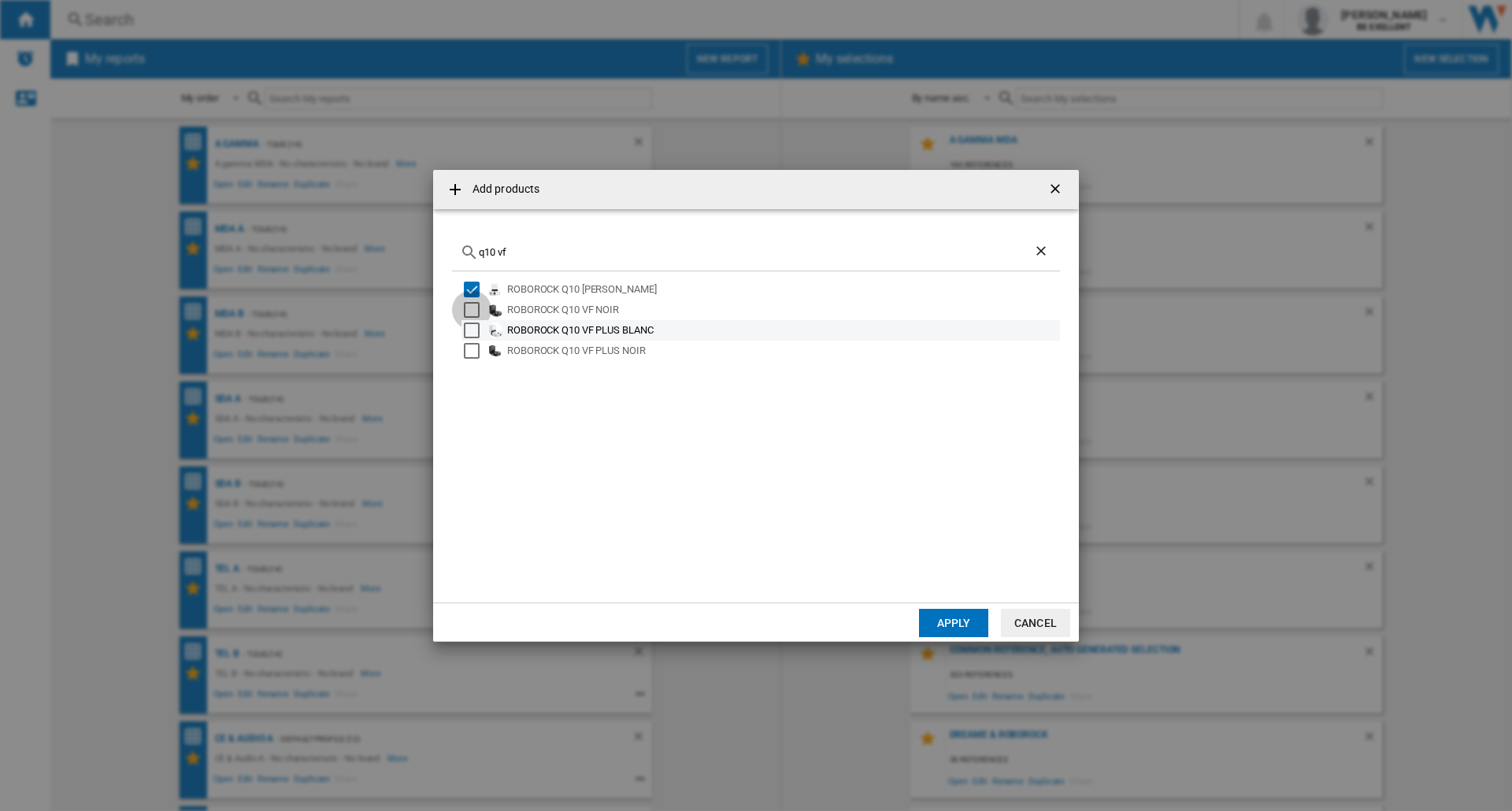
drag, startPoint x: 473, startPoint y: 308, endPoint x: 473, endPoint y: 339, distance: 31.0
click at [473, 310] on div "Select" at bounding box center [472, 310] width 15 height 15
click at [474, 334] on div "Select" at bounding box center [472, 330] width 15 height 15
click at [474, 339] on div "ROBOROCK Q10 VF PLUS BLANC" at bounding box center [760, 331] width 598 height 20
click at [474, 356] on div "Select" at bounding box center [472, 350] width 15 height 15
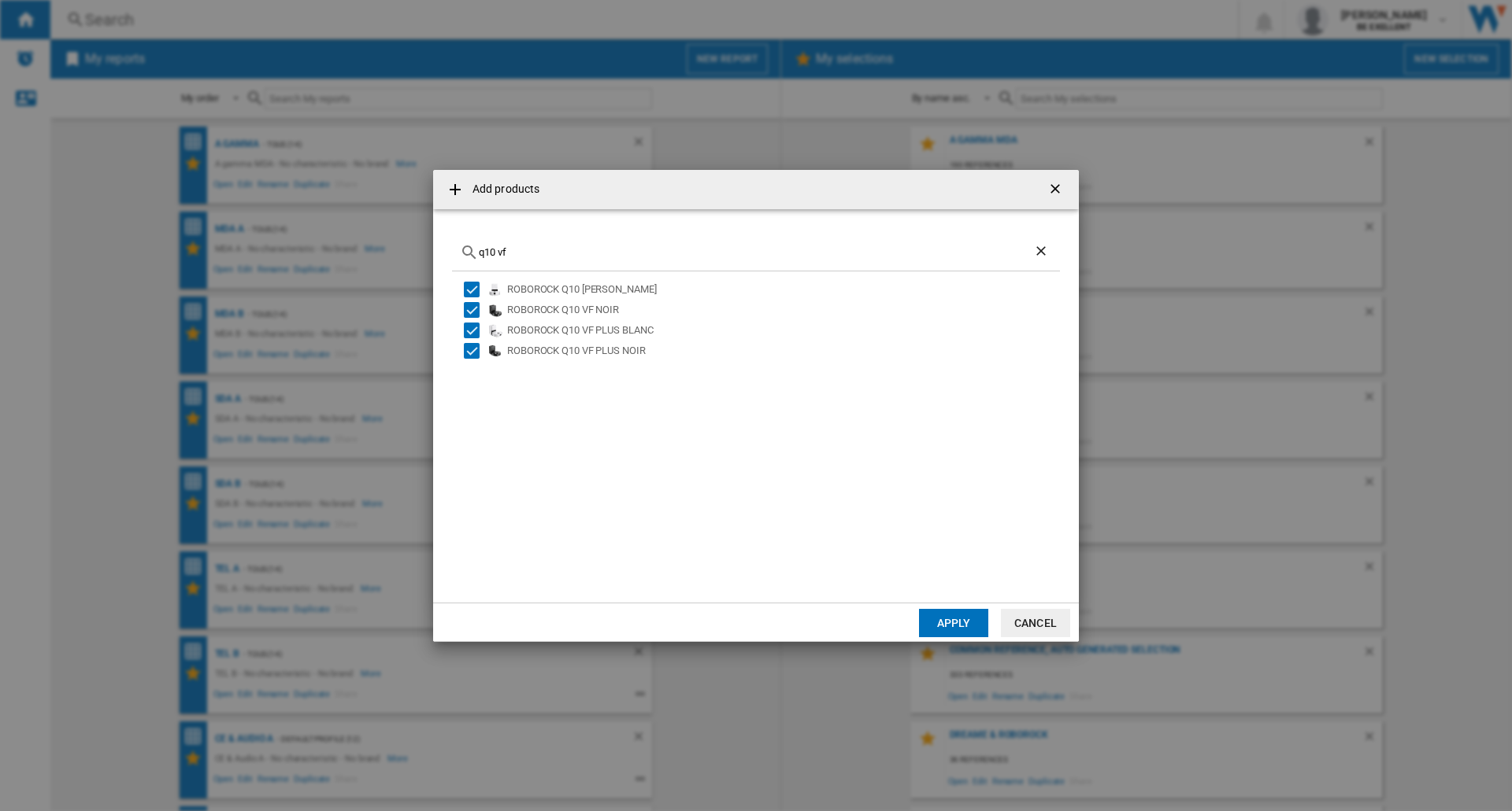
click at [953, 622] on button "Apply" at bounding box center [953, 623] width 69 height 28
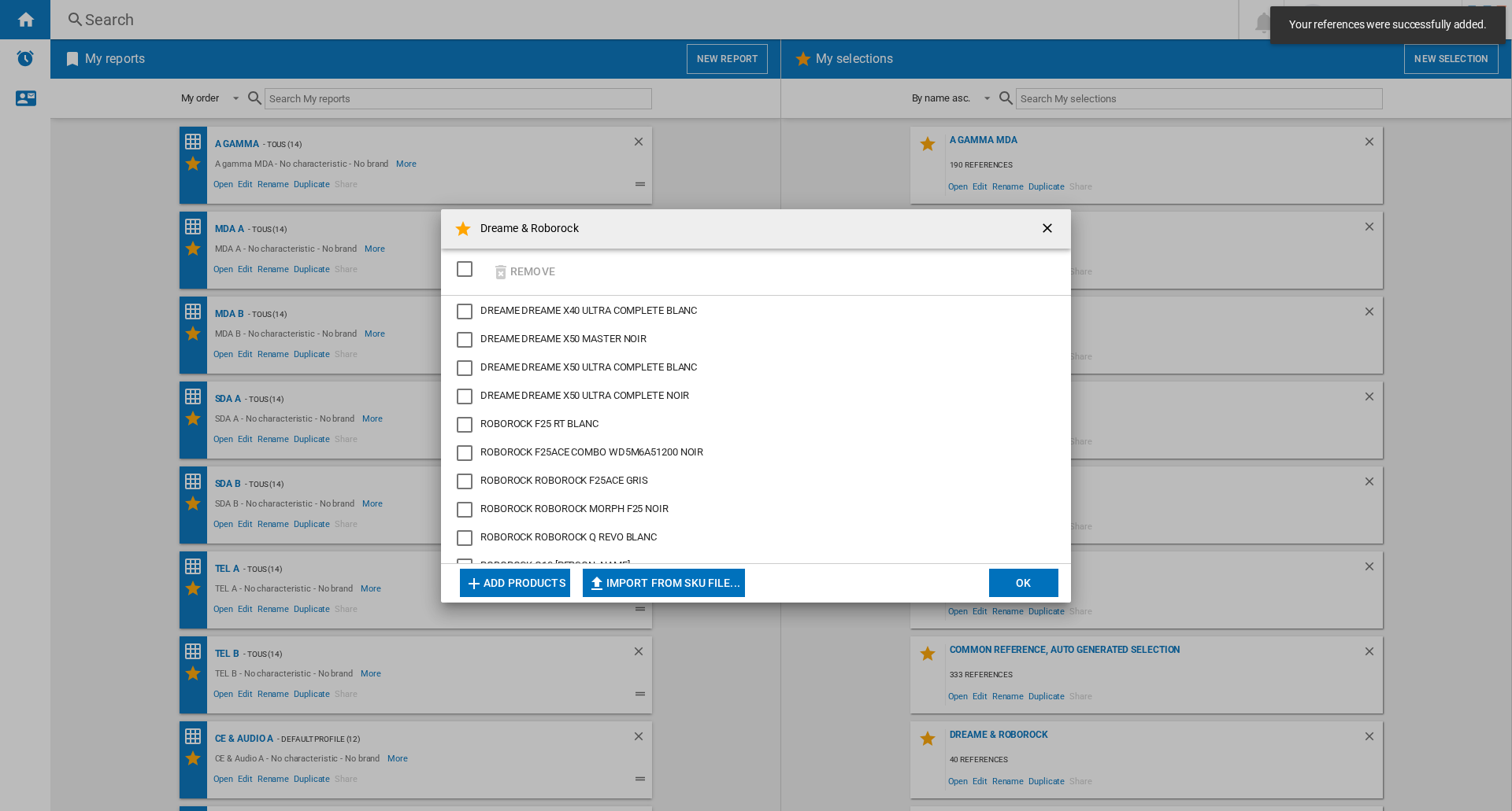
click at [501, 585] on button "Add products" at bounding box center [515, 582] width 110 height 28
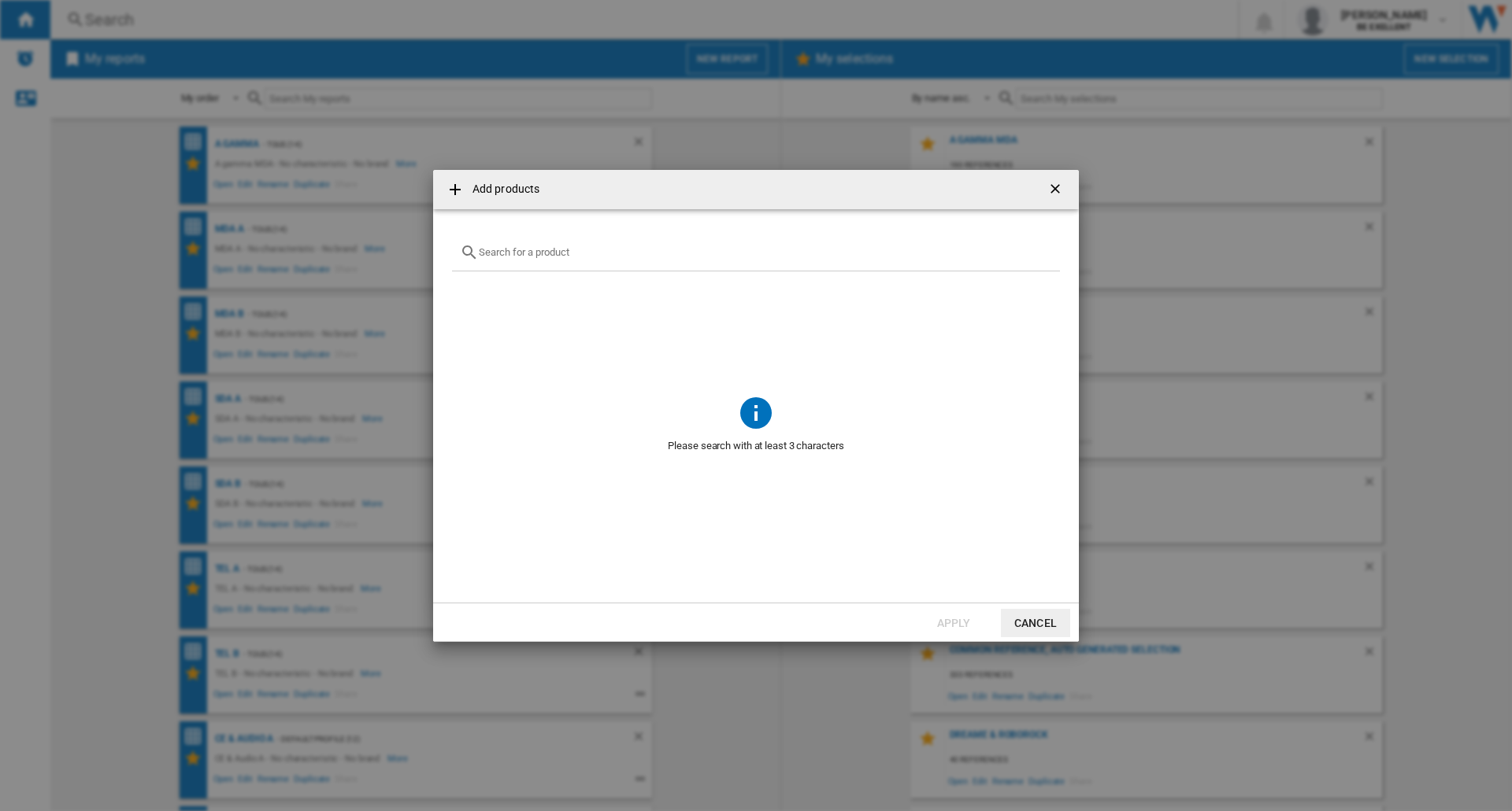
click at [560, 257] on input "Add products ..." at bounding box center [765, 252] width 573 height 12
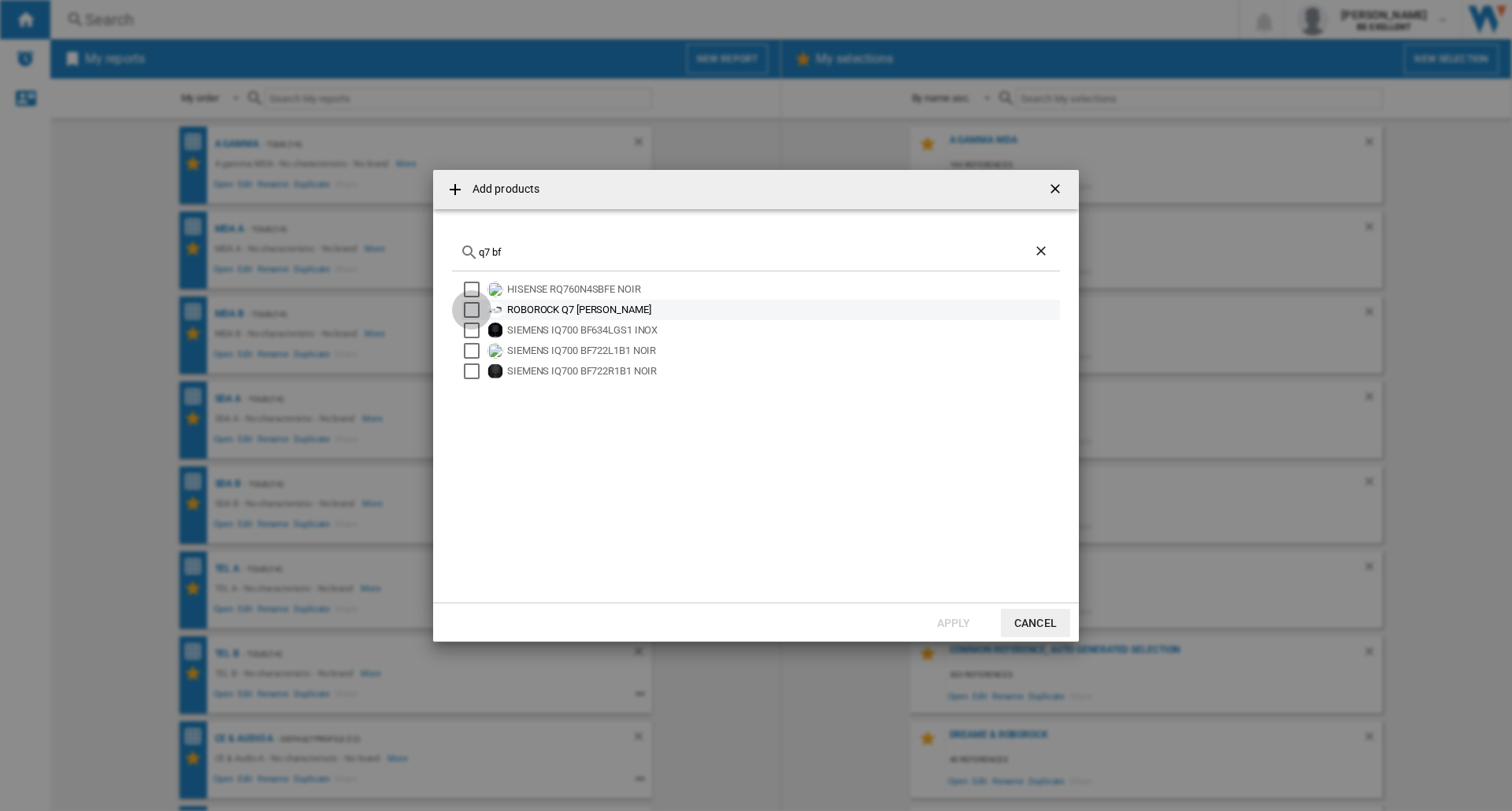
click at [473, 312] on div "Select" at bounding box center [472, 310] width 15 height 15
click at [515, 248] on input "q7 bf" at bounding box center [756, 252] width 555 height 12
drag, startPoint x: 527, startPoint y: 249, endPoint x: 492, endPoint y: 252, distance: 35.1
click at [492, 252] on input "q7 bf" at bounding box center [756, 252] width 555 height 12
type input "q7 tf"
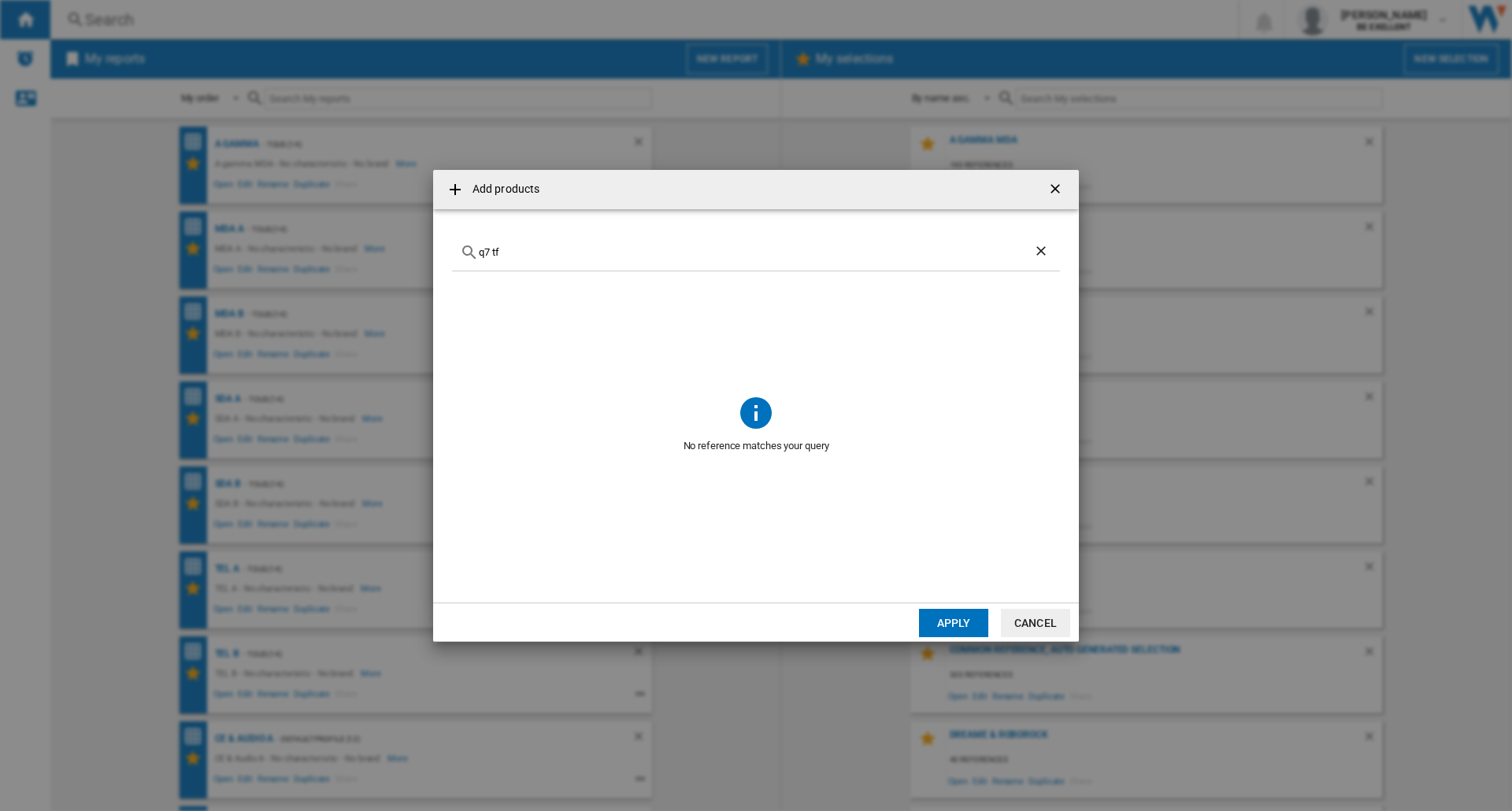
click at [588, 257] on input "q7 tf" at bounding box center [756, 252] width 555 height 12
click at [940, 620] on button "Apply" at bounding box center [953, 623] width 69 height 28
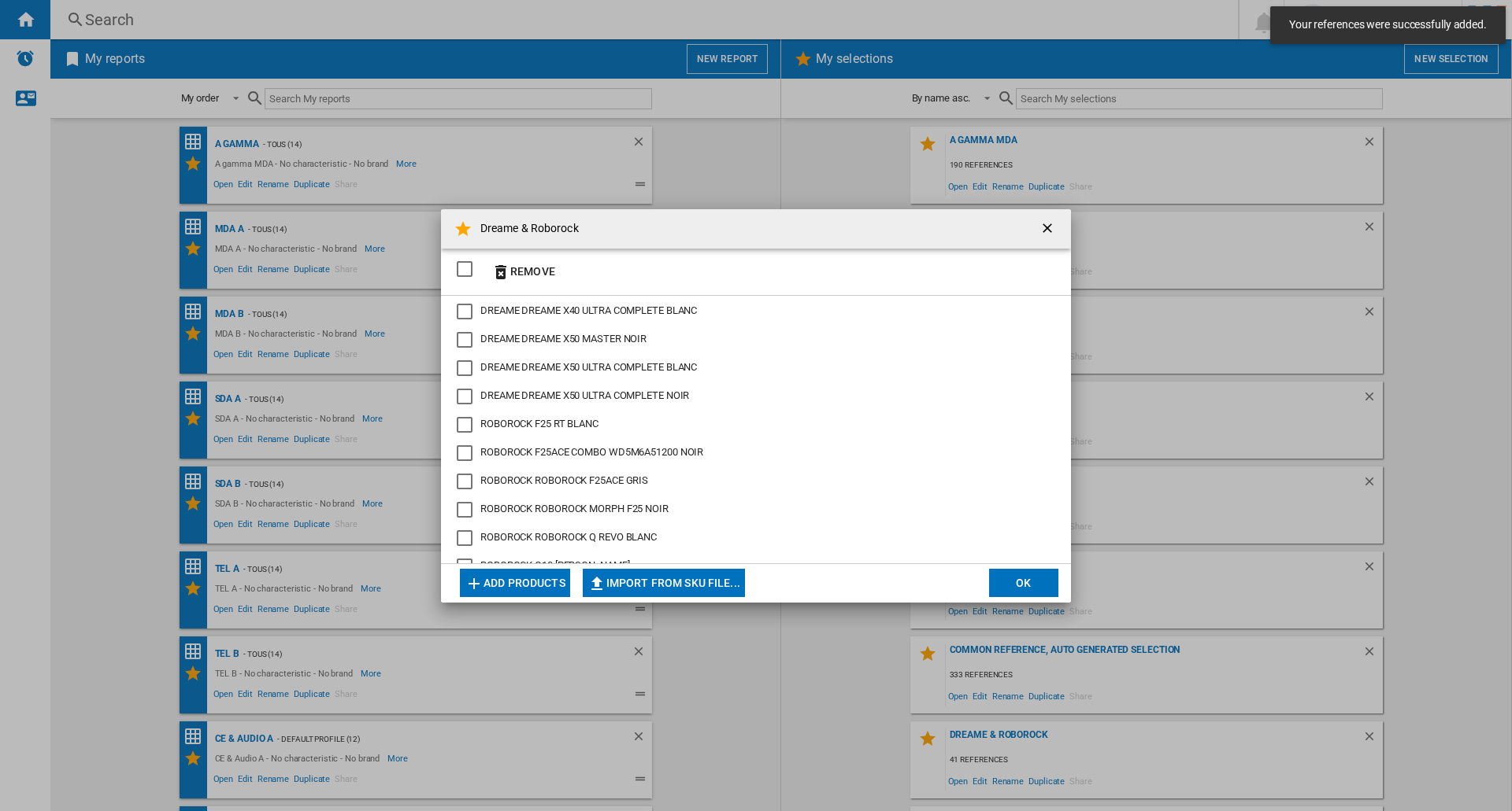
click at [520, 585] on button "Add products" at bounding box center [515, 582] width 110 height 28
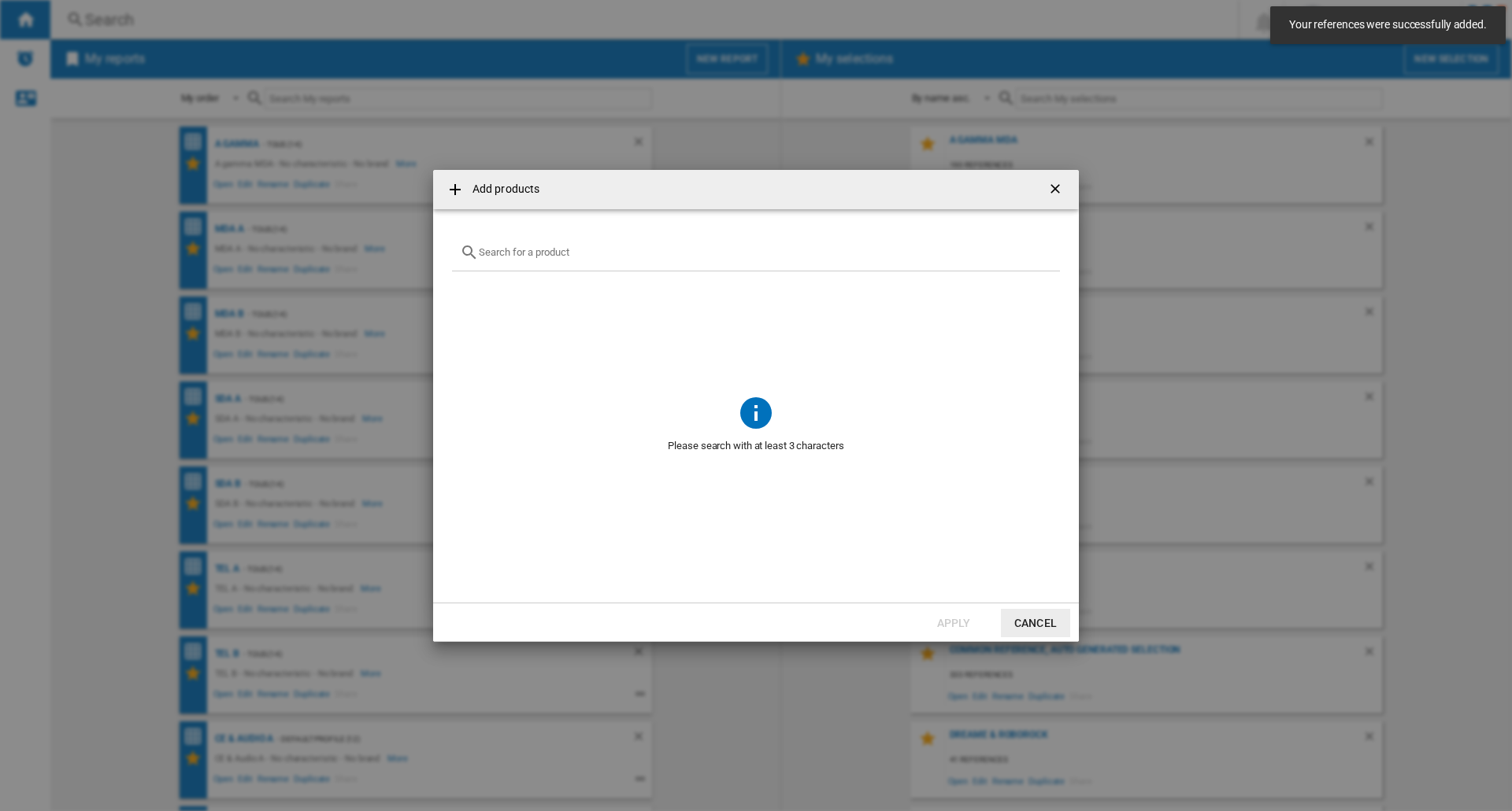
click at [526, 252] on input "Add products ..." at bounding box center [765, 252] width 573 height 12
type input "saros"
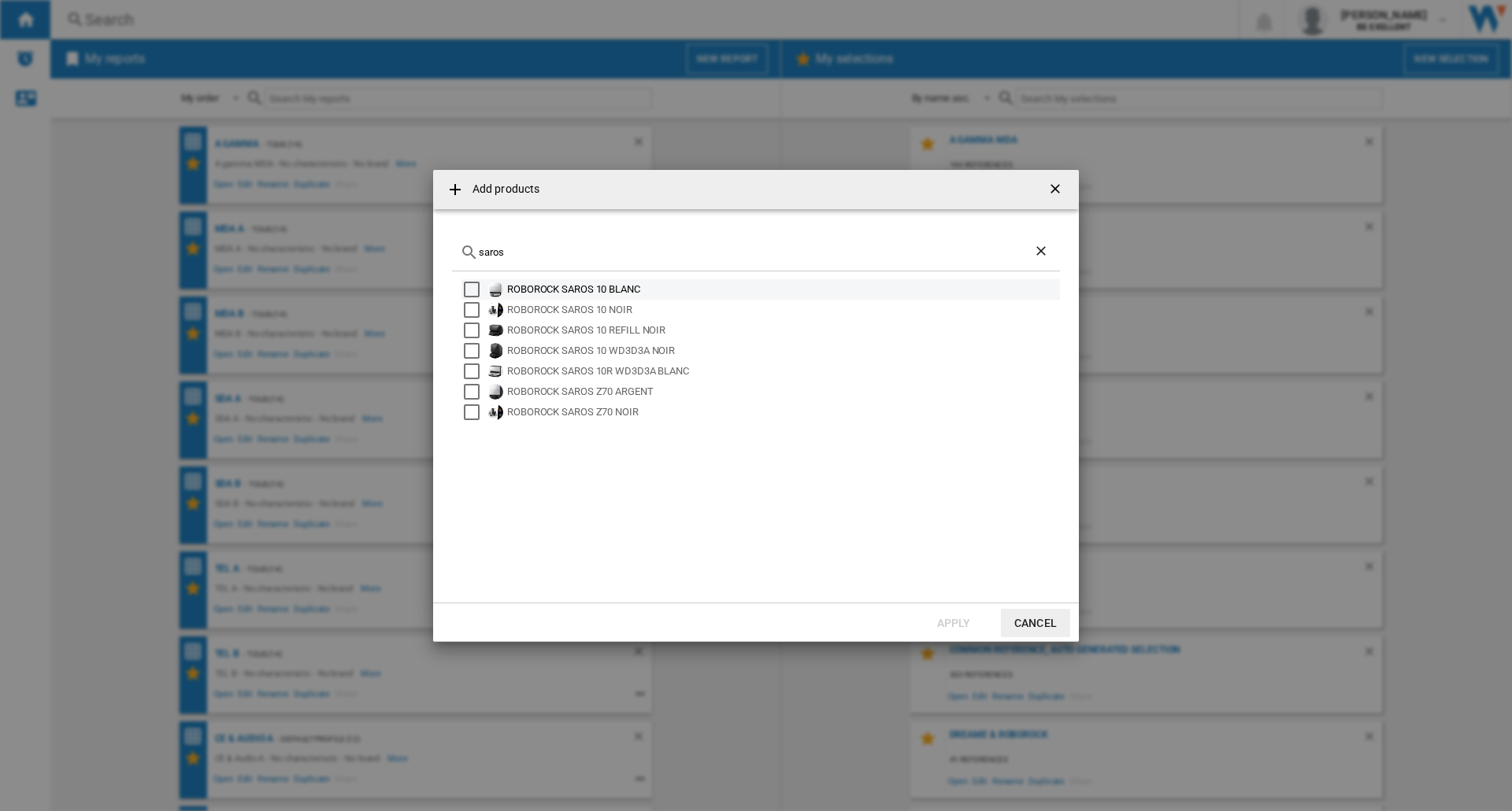
click at [470, 286] on div "Select" at bounding box center [472, 289] width 15 height 15
click at [470, 310] on div "Select" at bounding box center [472, 310] width 15 height 15
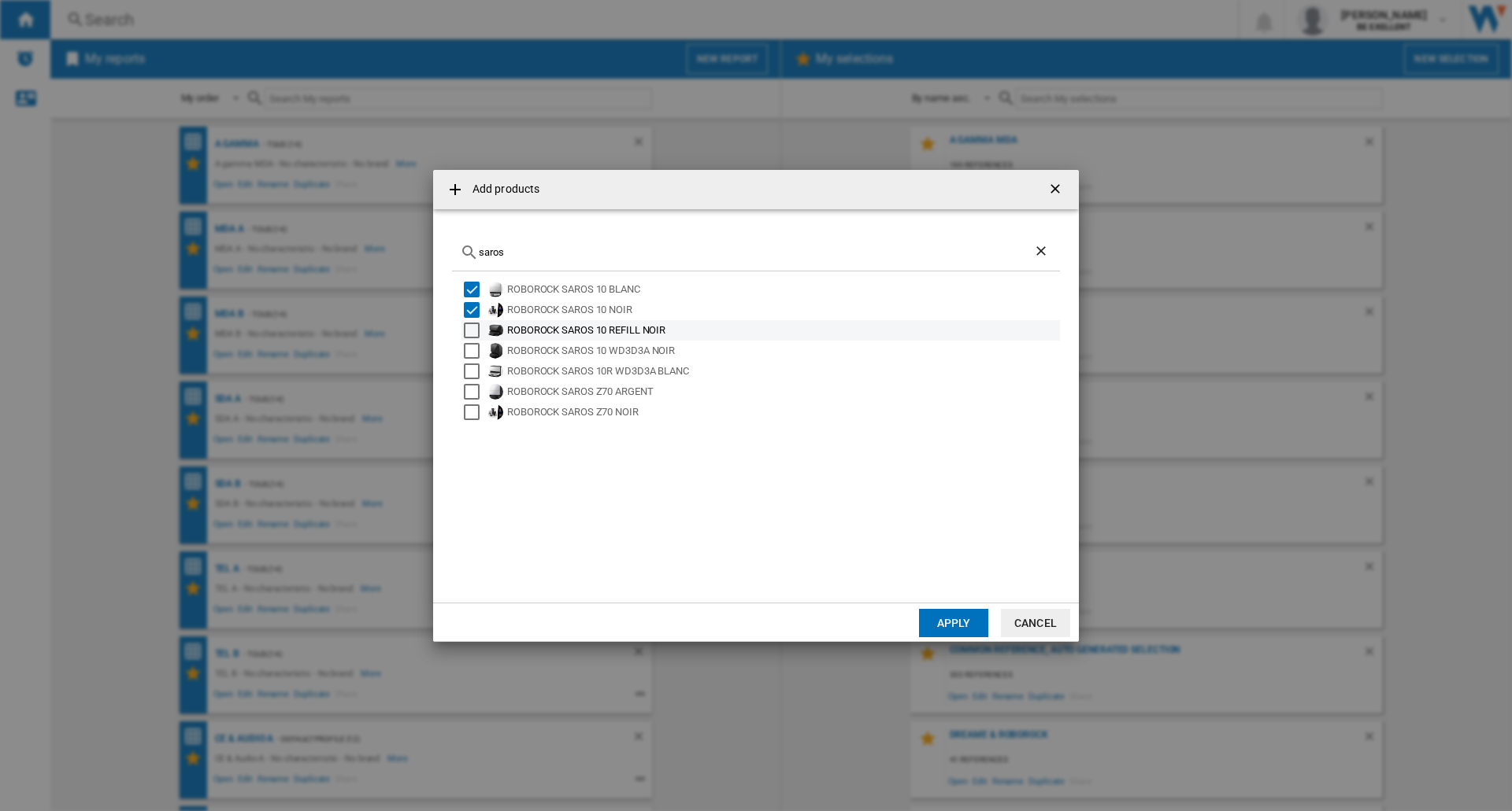
click at [470, 332] on div "Select" at bounding box center [472, 330] width 15 height 15
click at [472, 349] on div "Select" at bounding box center [472, 350] width 15 height 15
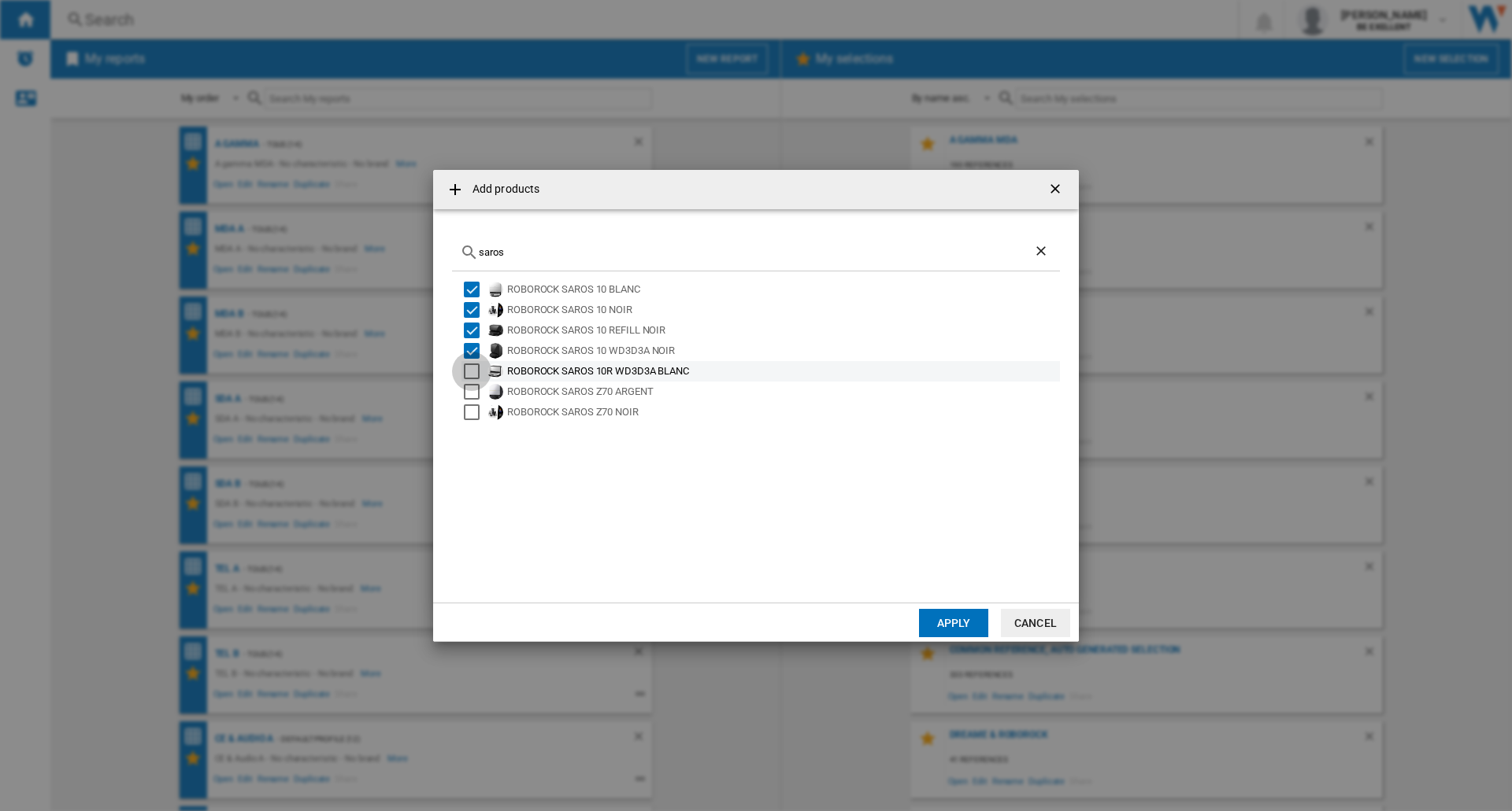
click at [471, 367] on div "Select" at bounding box center [472, 371] width 15 height 15
click at [471, 391] on div "Select" at bounding box center [472, 391] width 15 height 15
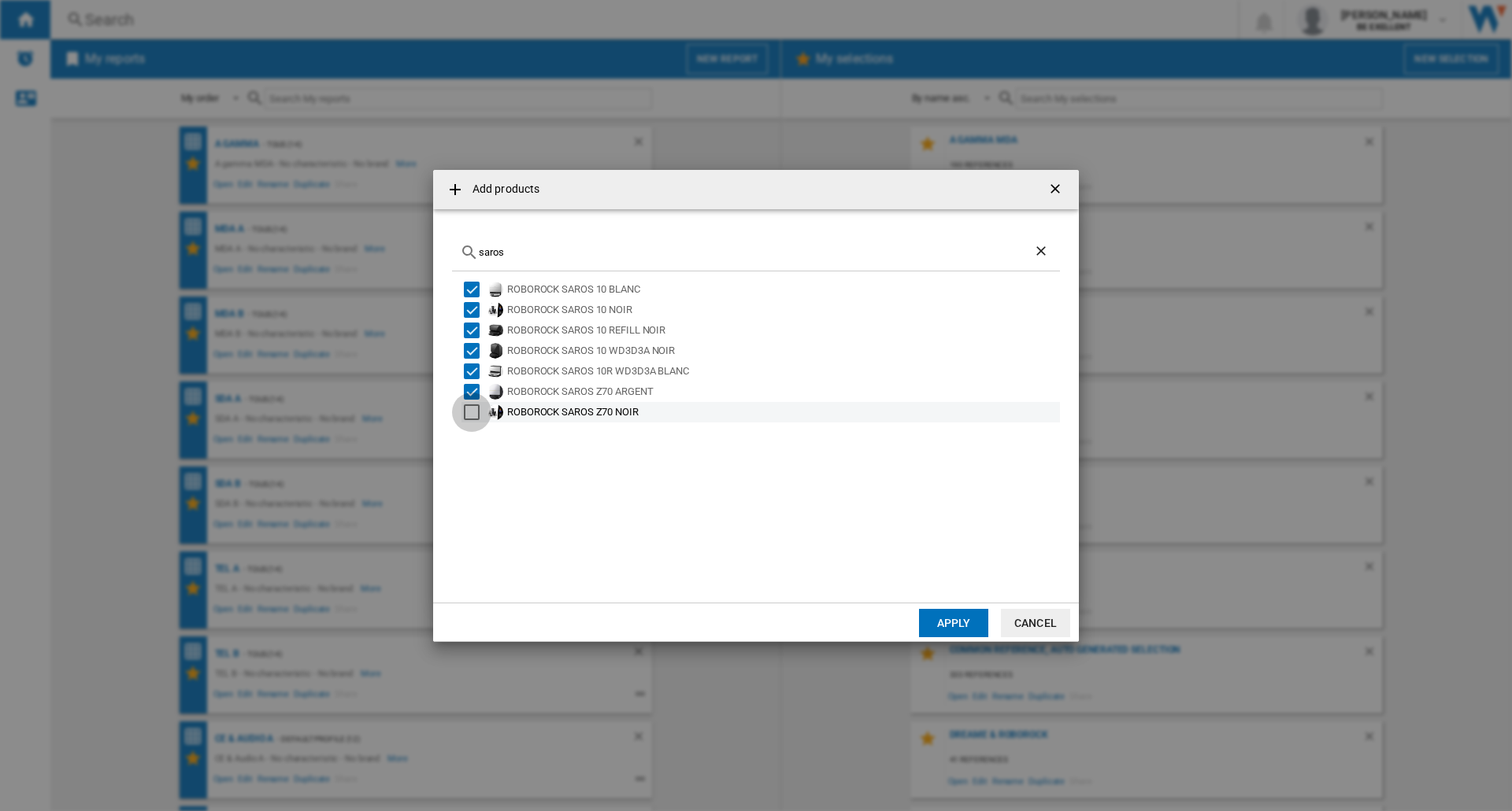
click at [471, 413] on div "Select" at bounding box center [472, 412] width 15 height 15
click at [968, 615] on button "Apply" at bounding box center [953, 623] width 69 height 28
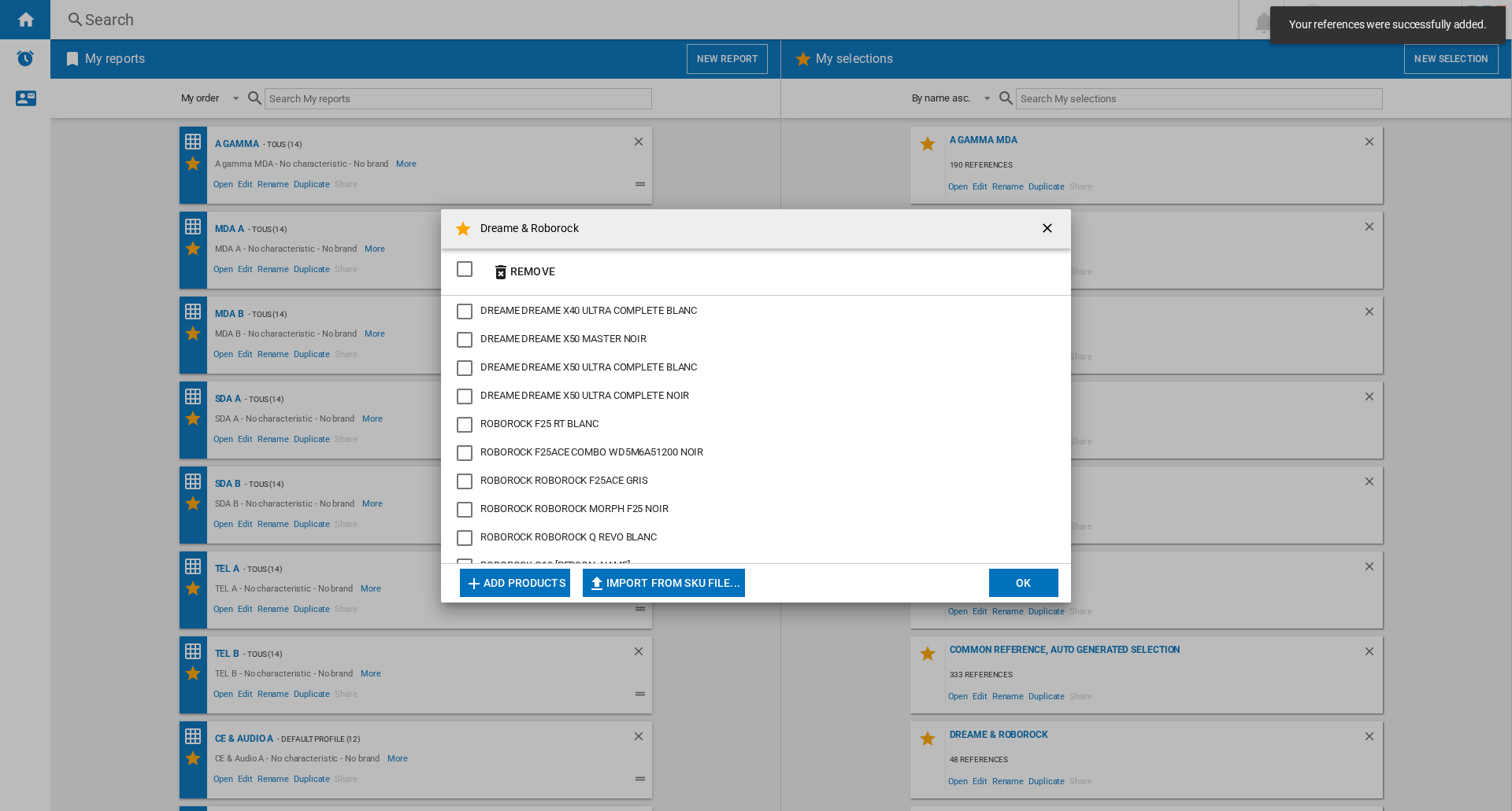
click at [1022, 579] on button "OK" at bounding box center [1023, 582] width 69 height 28
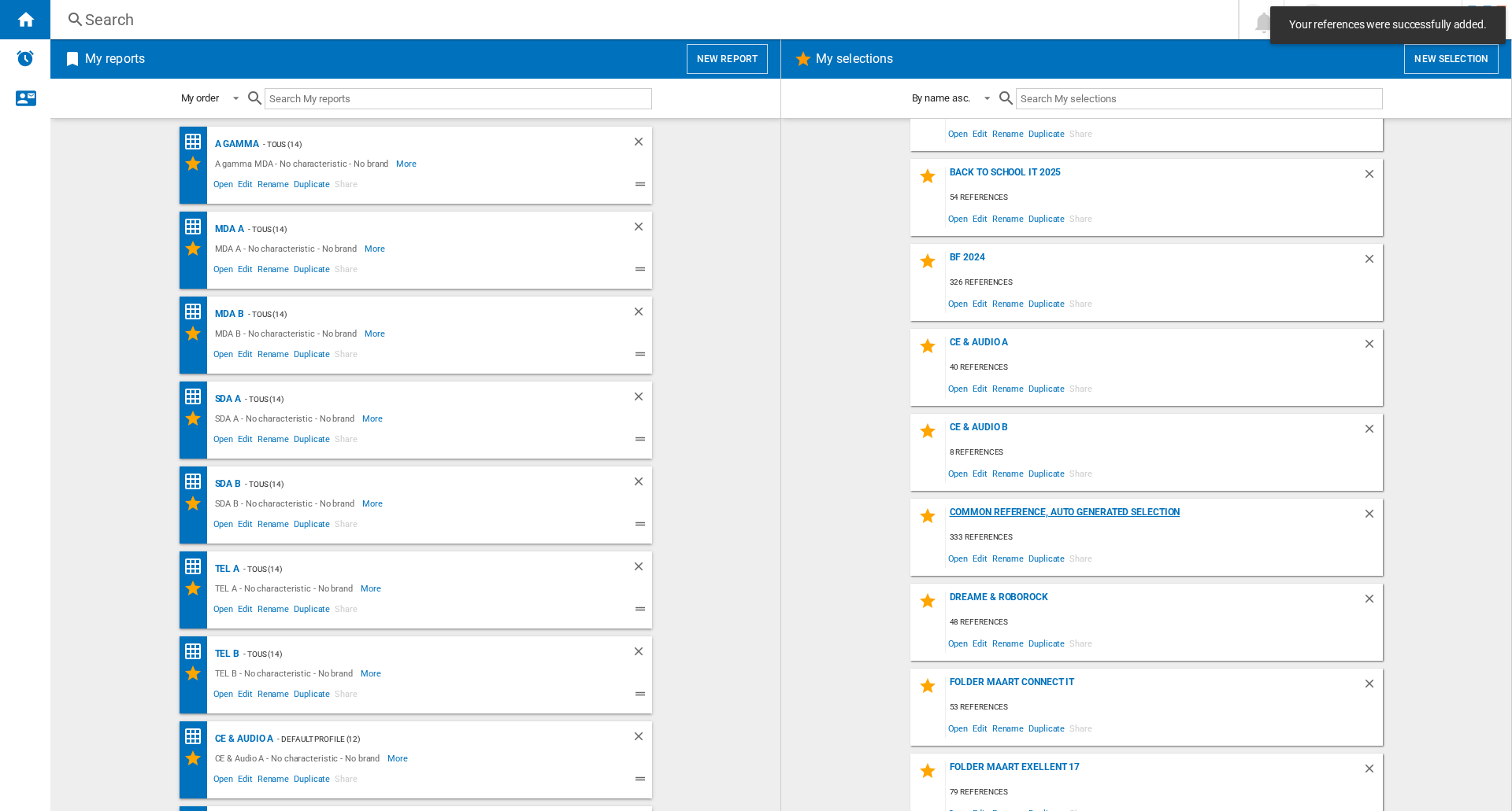
scroll to position [158, 0]
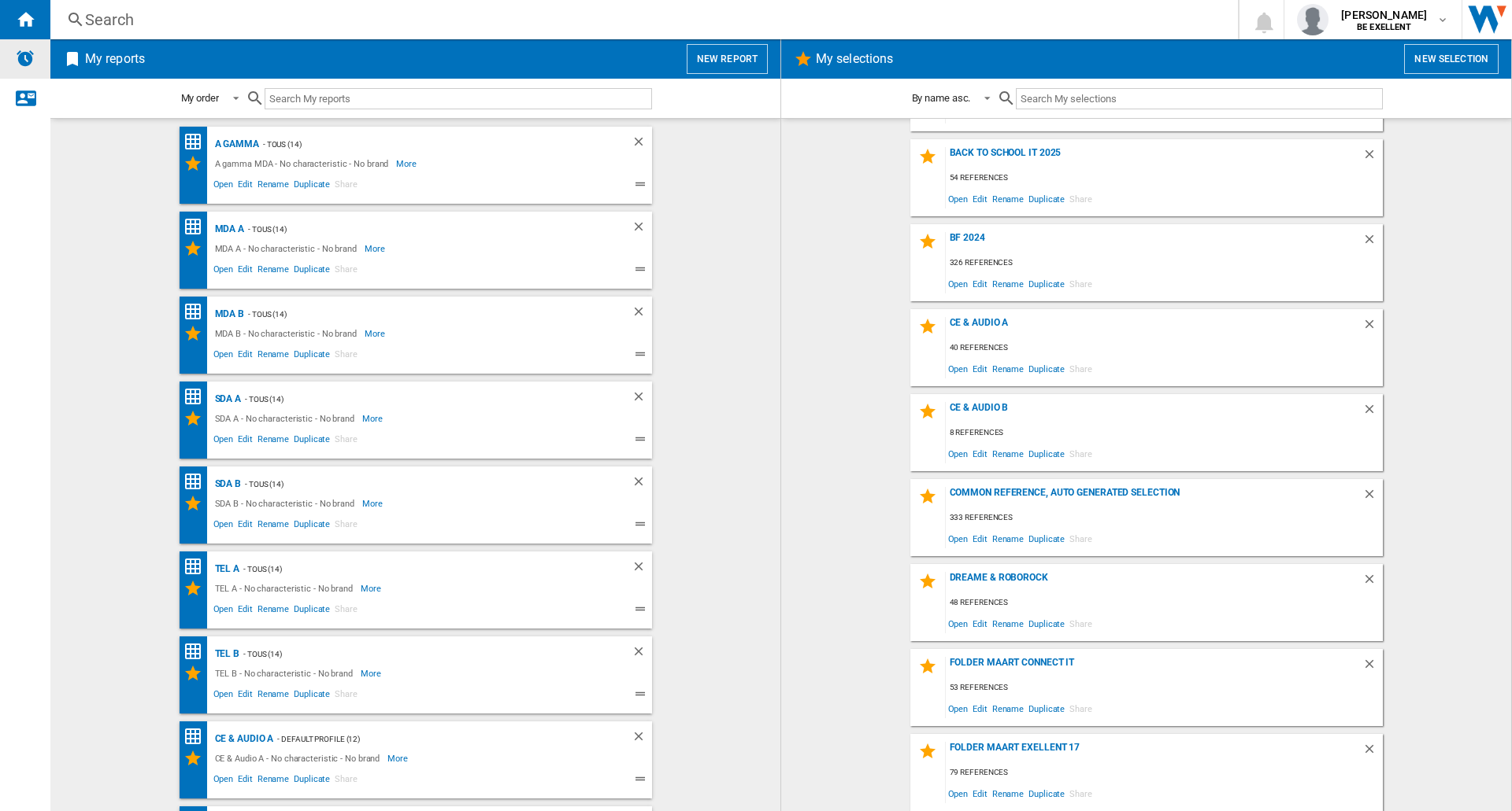
click at [11, 64] on div "Alerts" at bounding box center [25, 59] width 50 height 39
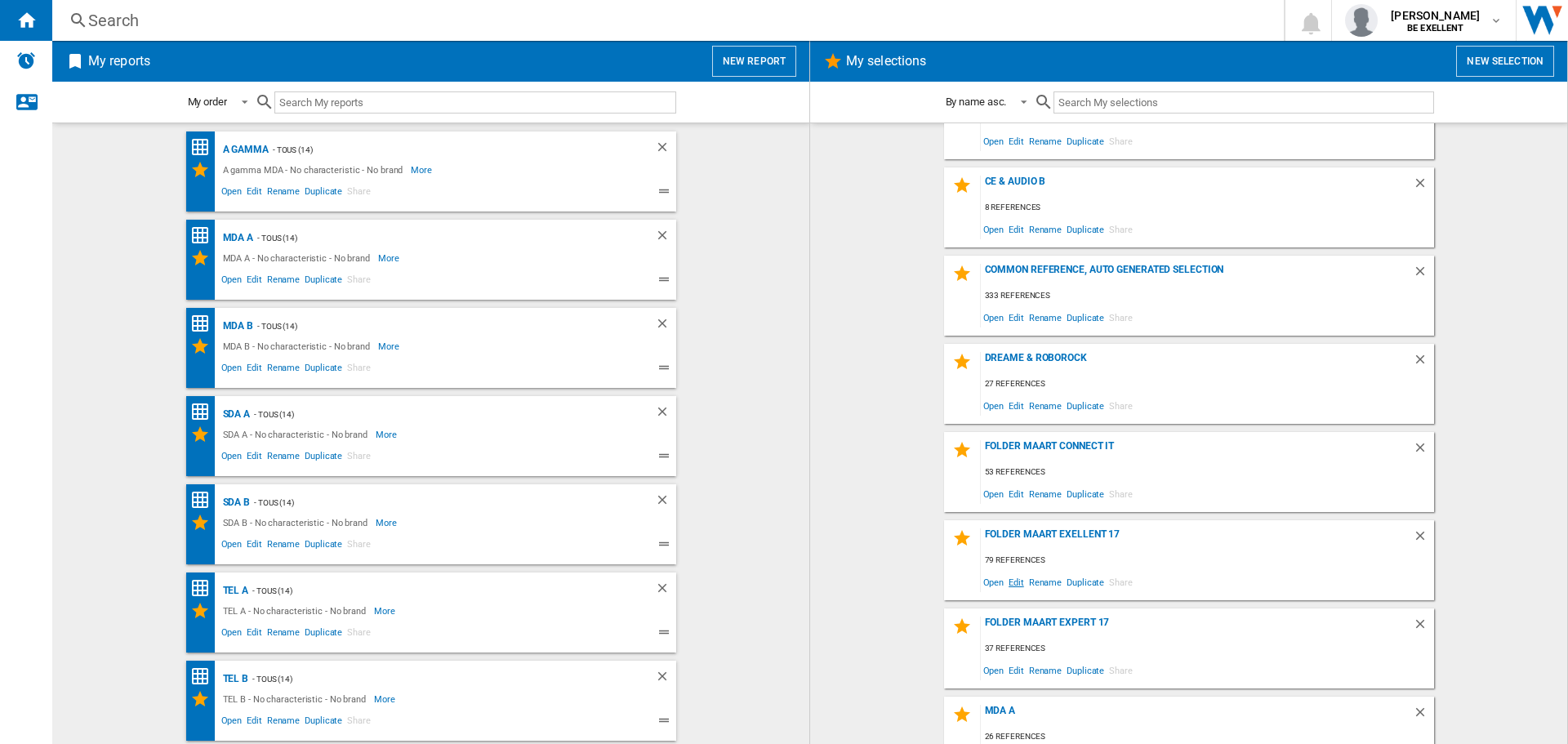
scroll to position [408, 0]
click at [999, 353] on div "Dreame & Roborock" at bounding box center [1196, 359] width 432 height 22
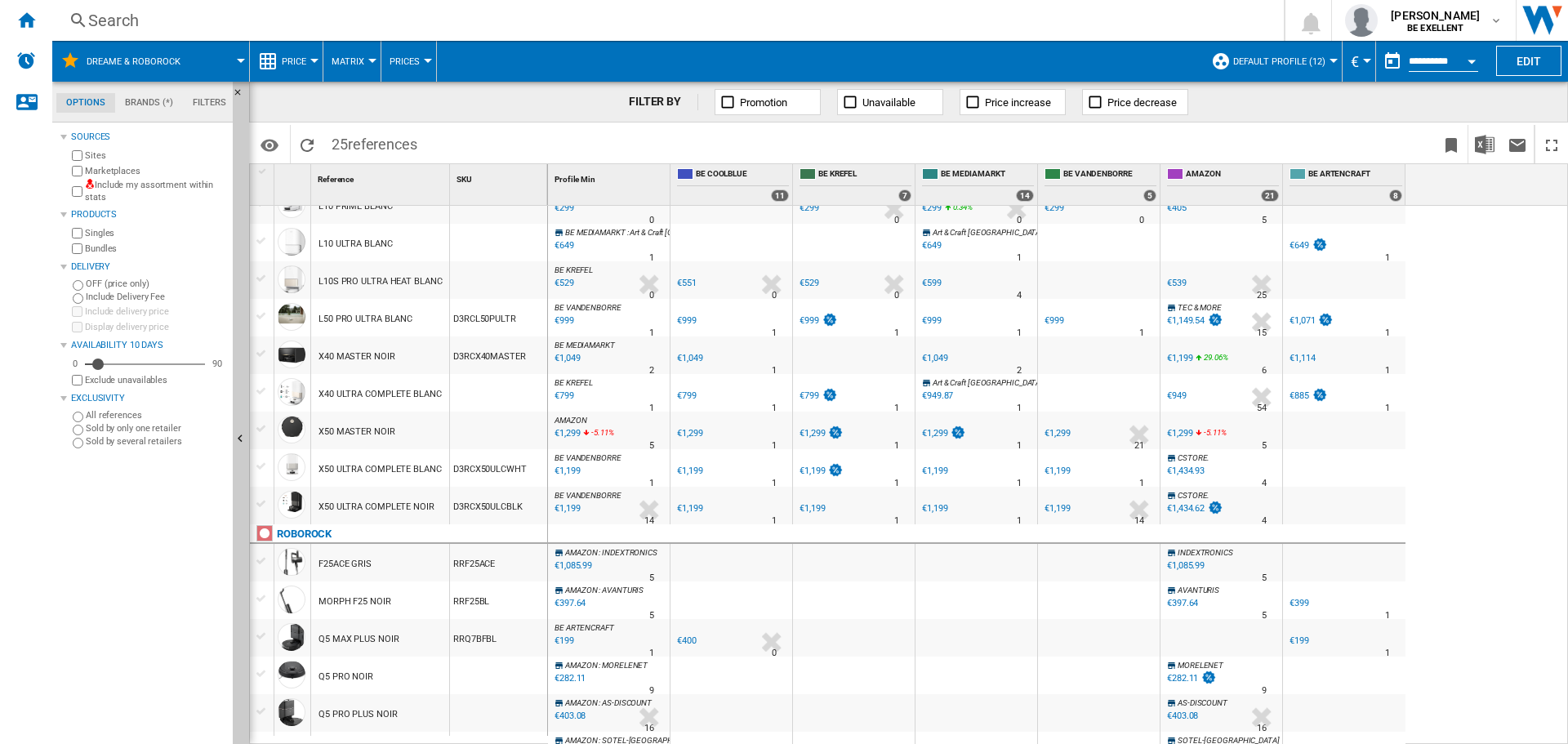
scroll to position [441, 0]
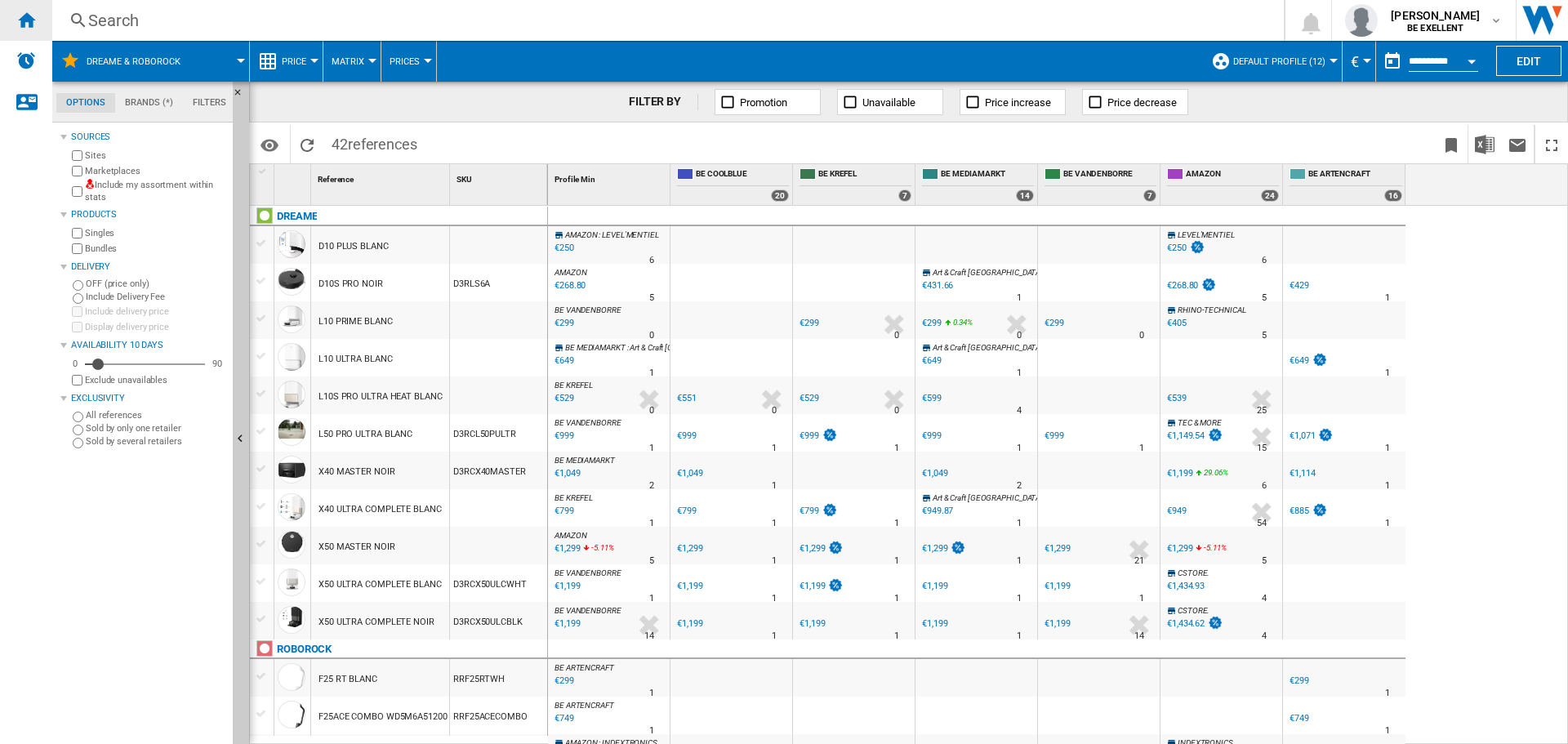
click at [27, 22] on ng-md-icon "Home" at bounding box center [26, 19] width 19 height 19
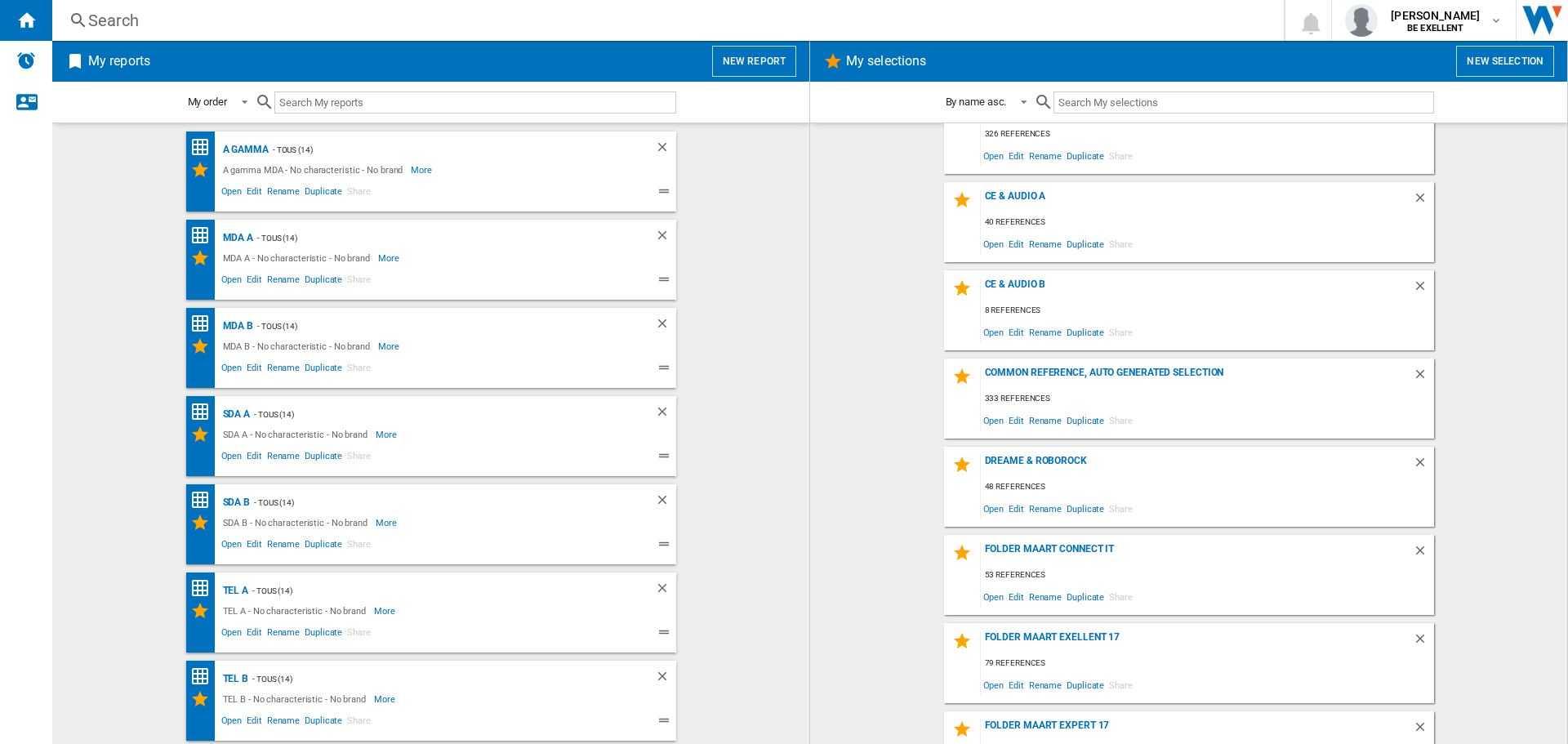
scroll to position [326, 0]
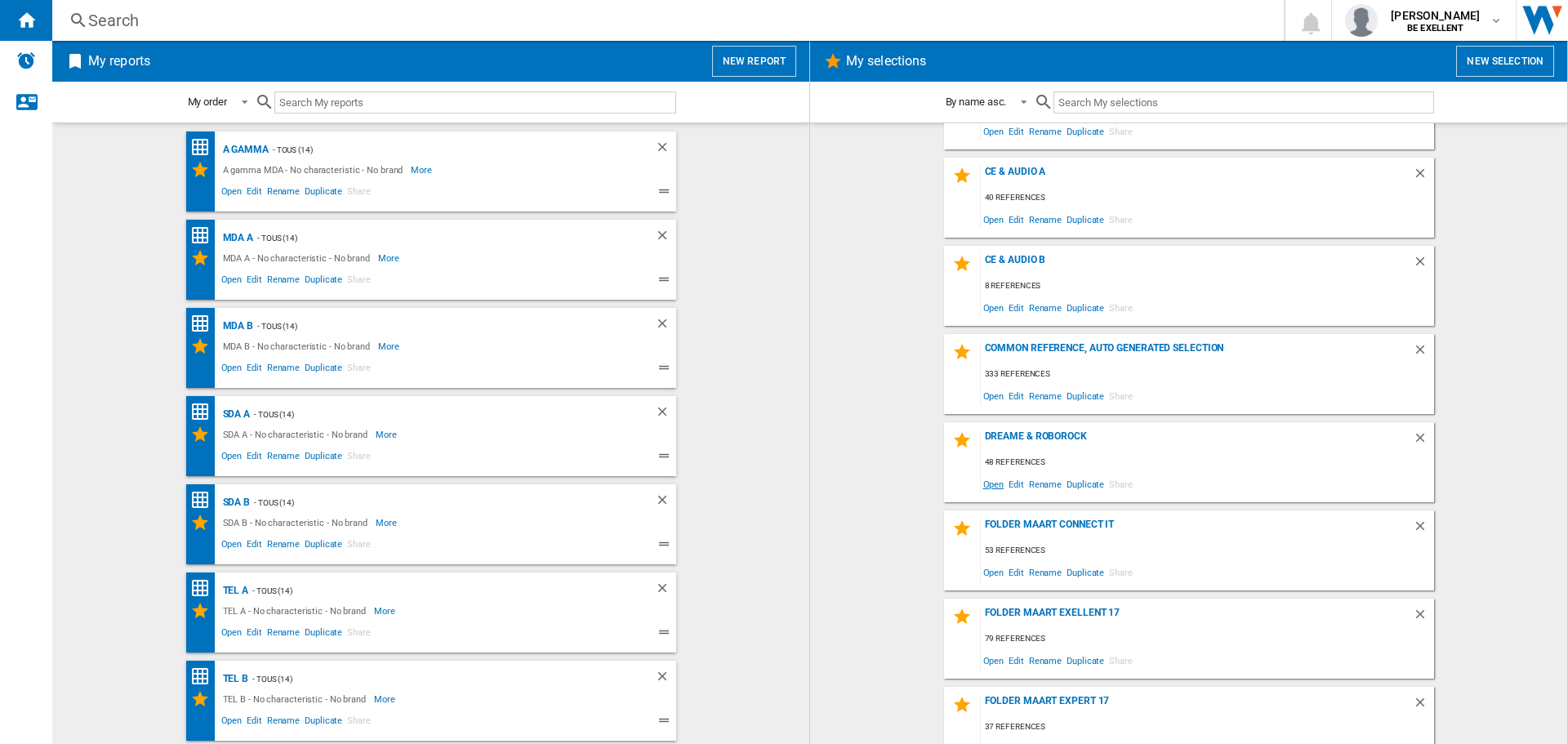
click at [992, 484] on span "Open" at bounding box center [994, 483] width 27 height 22
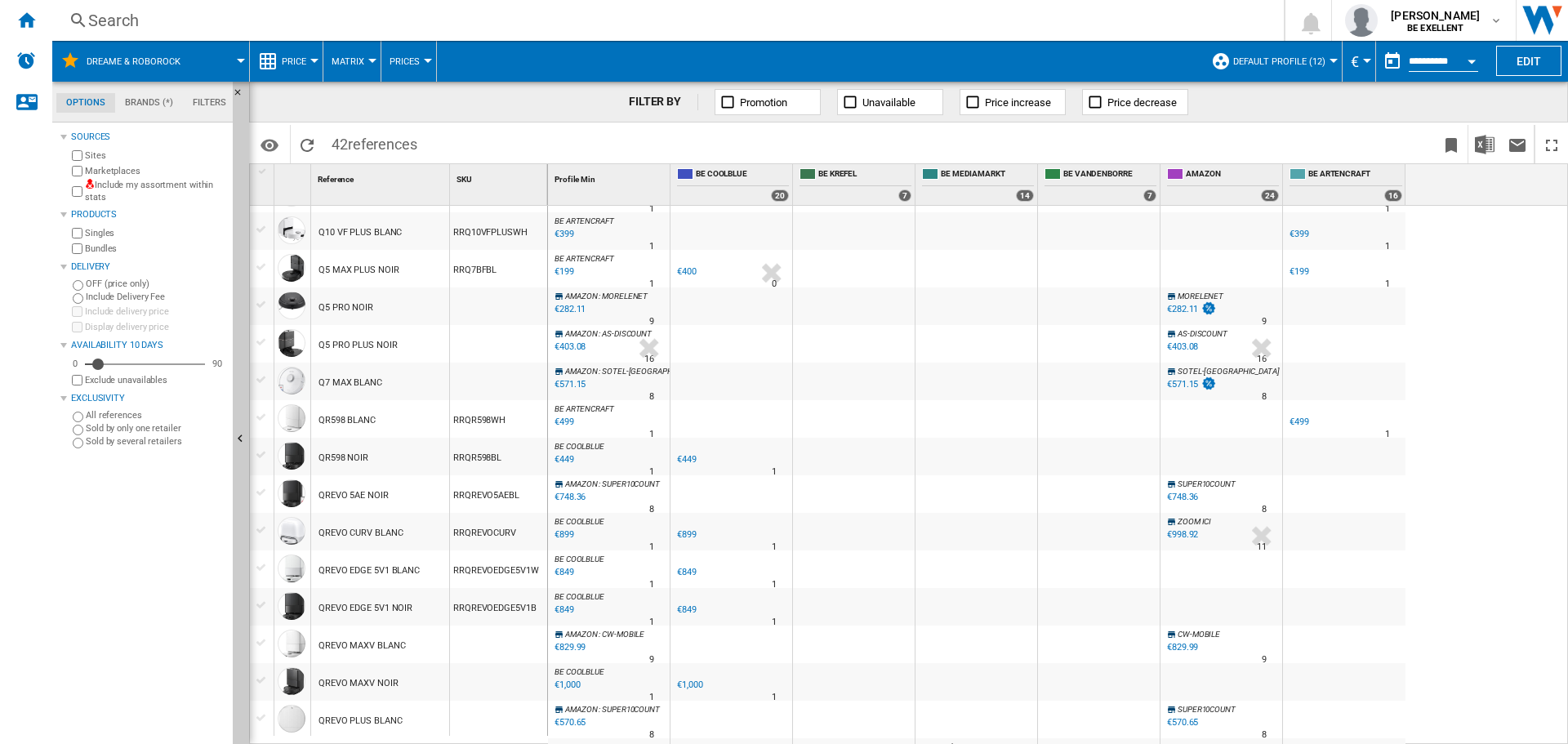
scroll to position [590, 0]
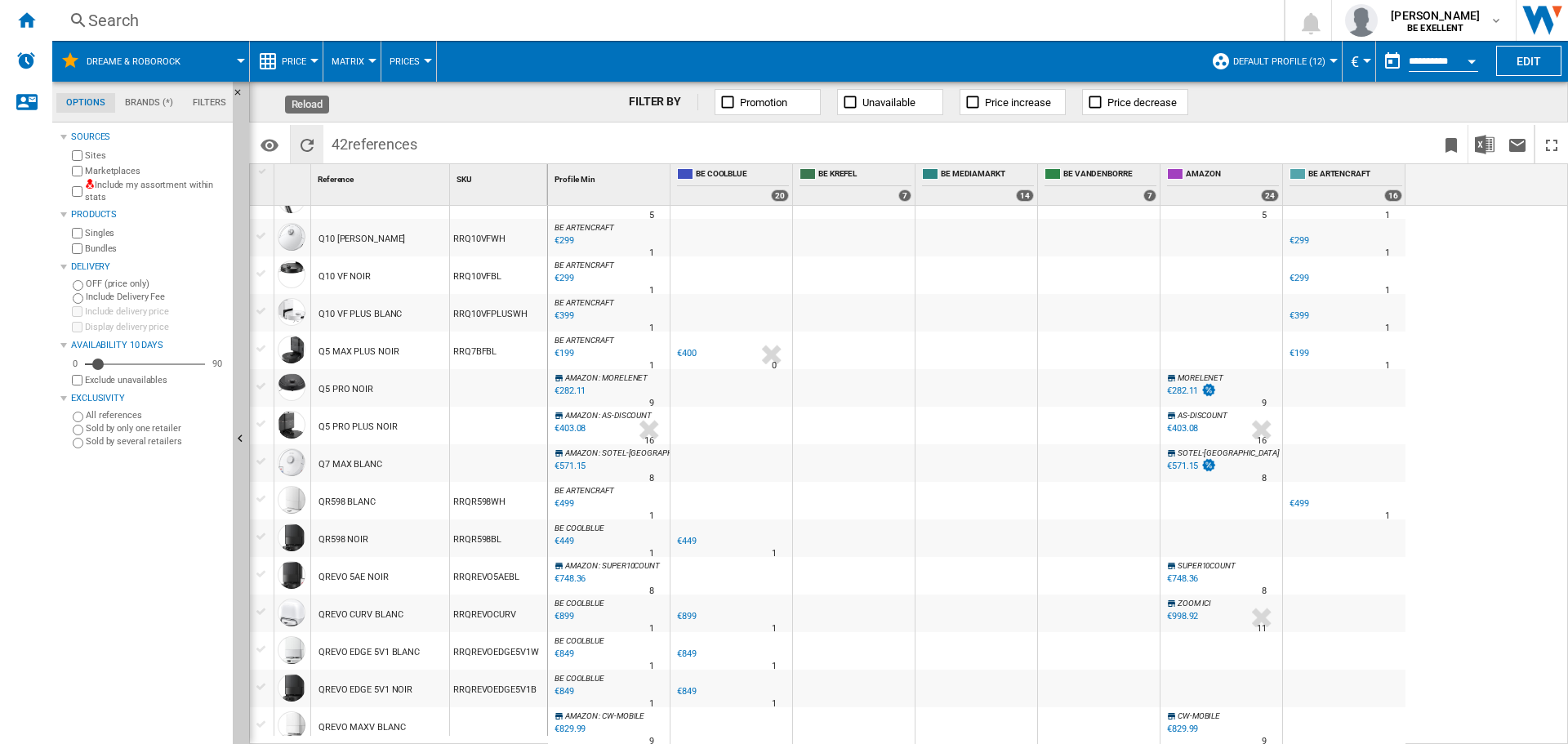
click at [306, 145] on ng-md-icon "Reload" at bounding box center [307, 145] width 19 height 19
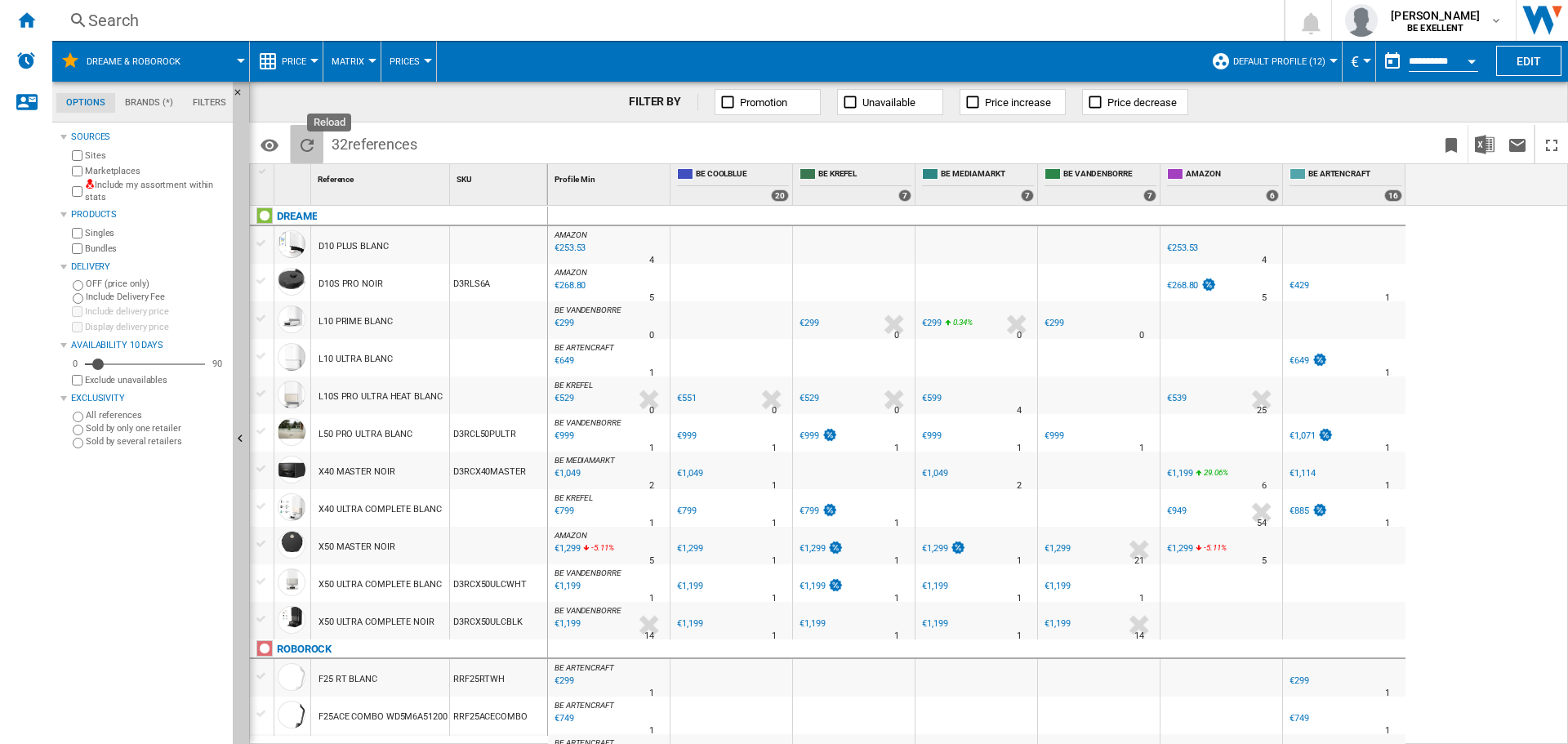
click at [304, 144] on ng-md-icon "Reload" at bounding box center [307, 145] width 19 height 19
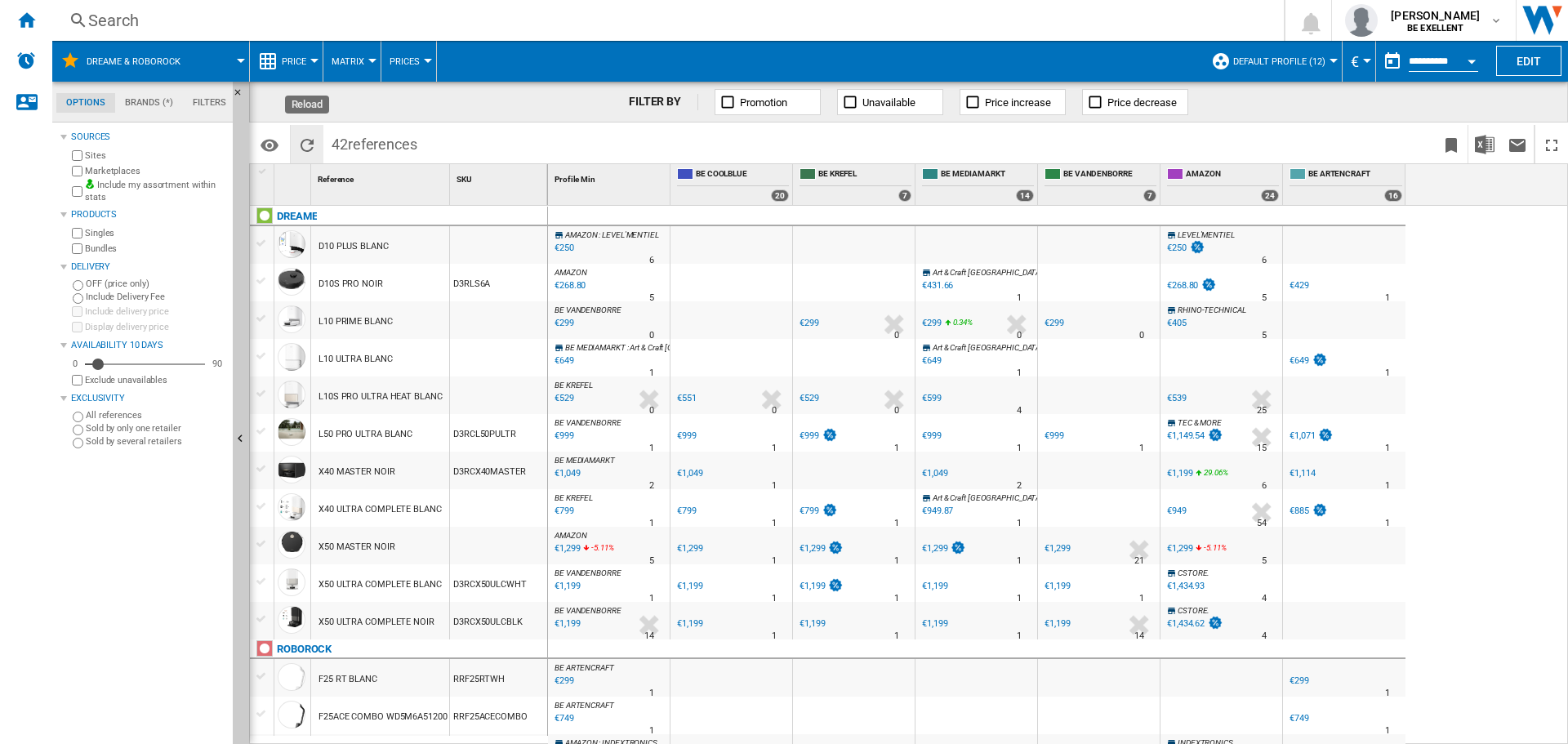
click at [304, 145] on ng-md-icon "Reload" at bounding box center [307, 145] width 19 height 19
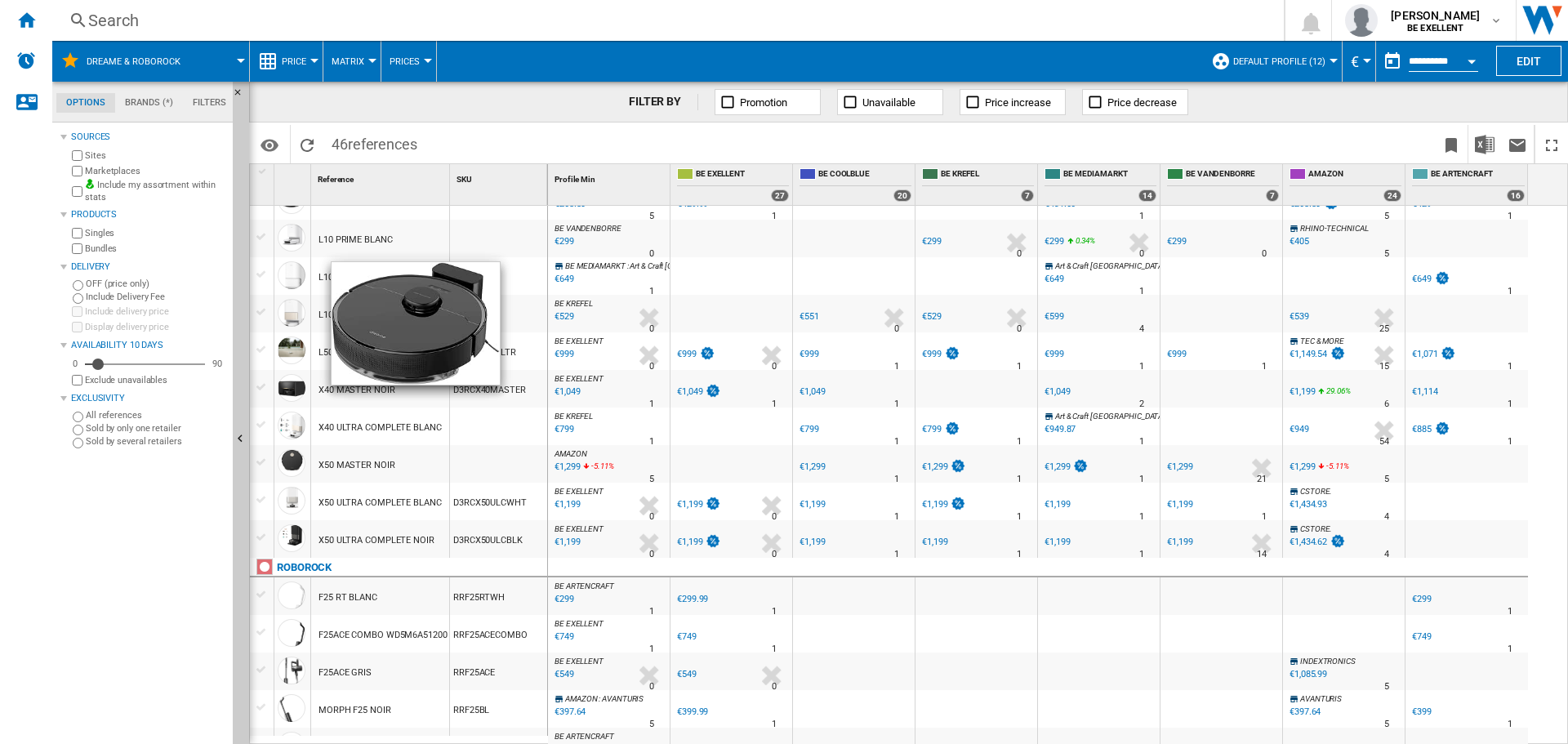
scroll to position [490, 0]
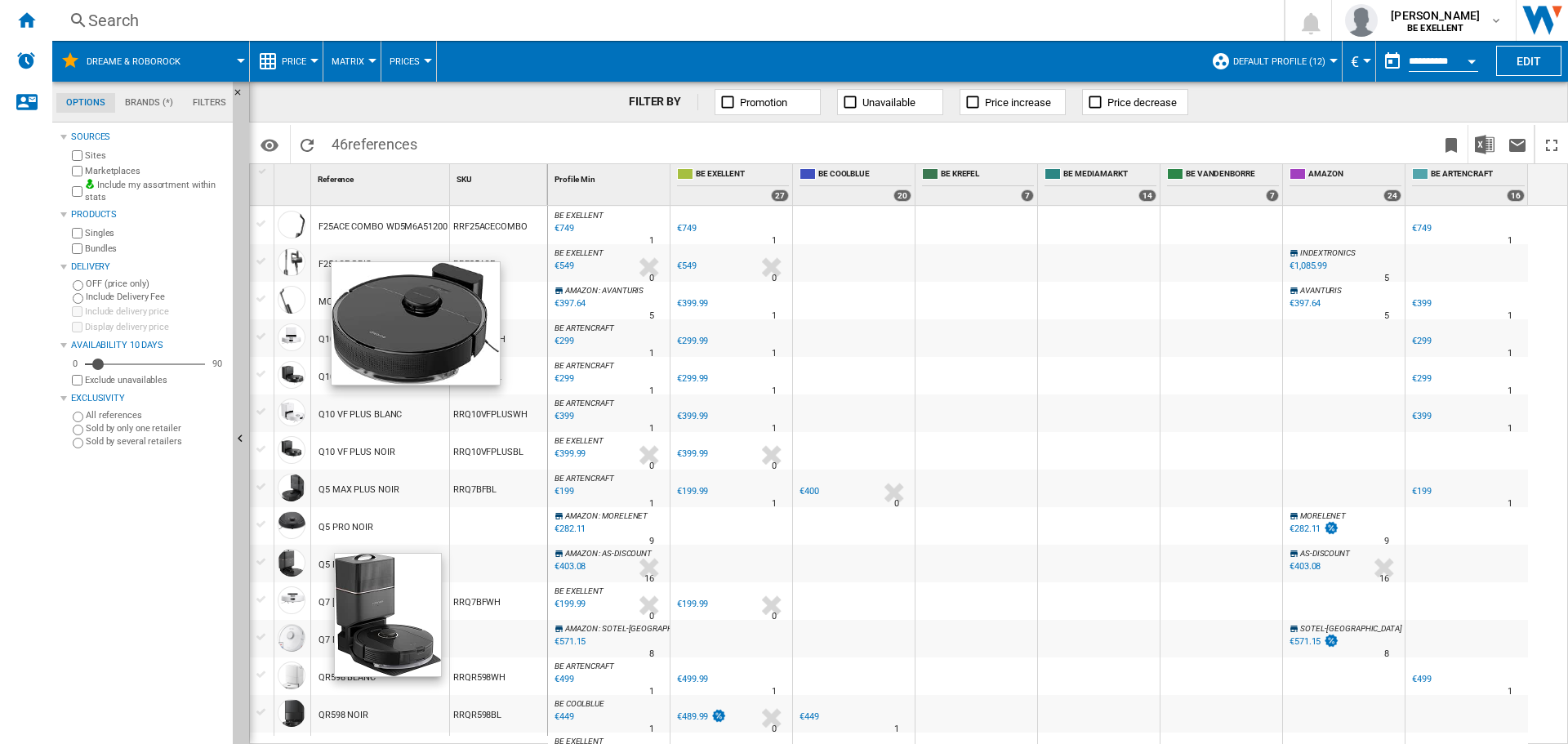
click at [158, 593] on div "Sources Sites Marketplaces Include my assortment within stats Products Singles …" at bounding box center [142, 435] width 165 height 617
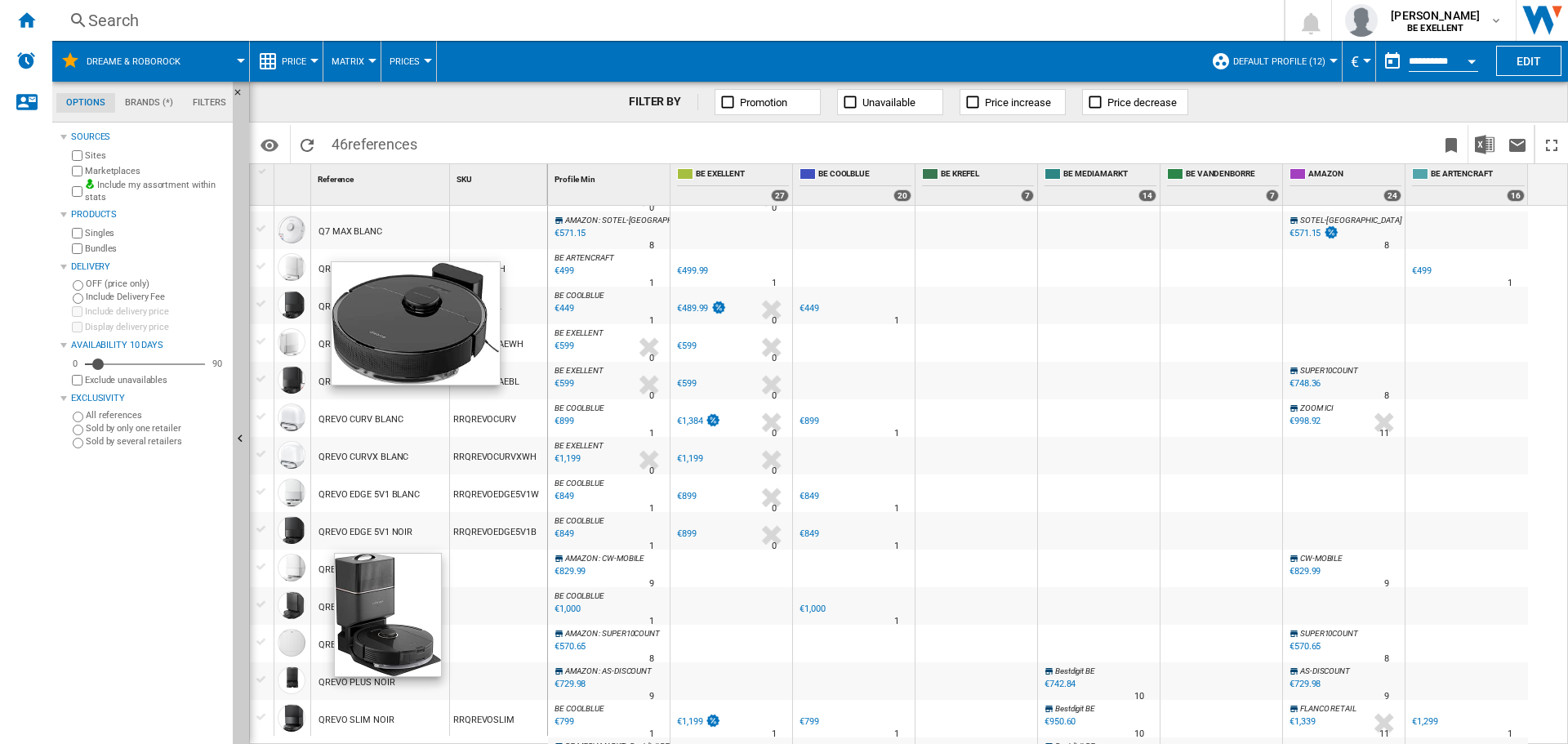
click at [391, 324] on img at bounding box center [416, 323] width 168 height 122
click at [377, 385] on img at bounding box center [416, 323] width 168 height 122
drag, startPoint x: 311, startPoint y: 627, endPoint x: 344, endPoint y: 615, distance: 35.1
click at [311, 626] on div "QREVO PLUS BLANC" at bounding box center [380, 643] width 138 height 37
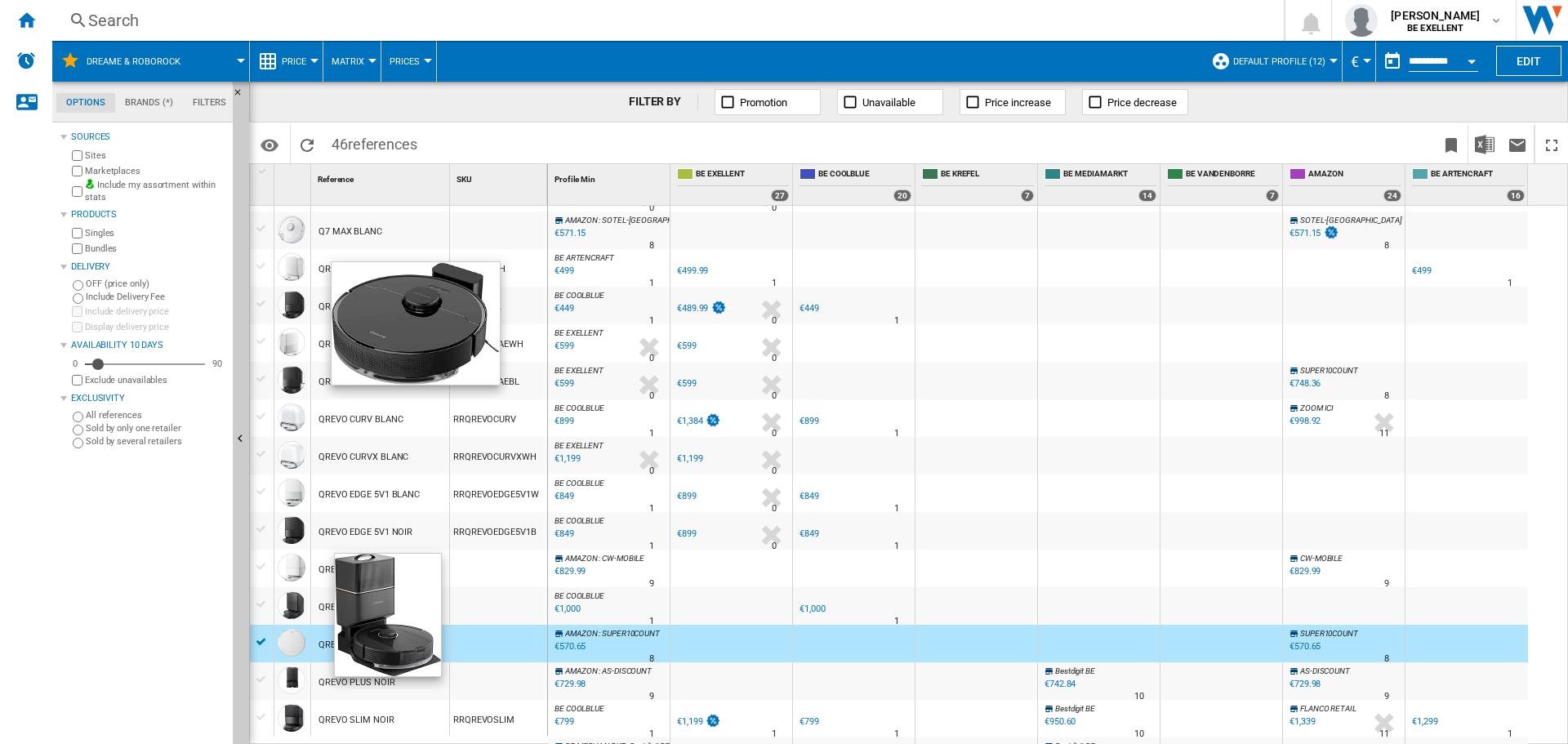
scroll to position [1143, 0]
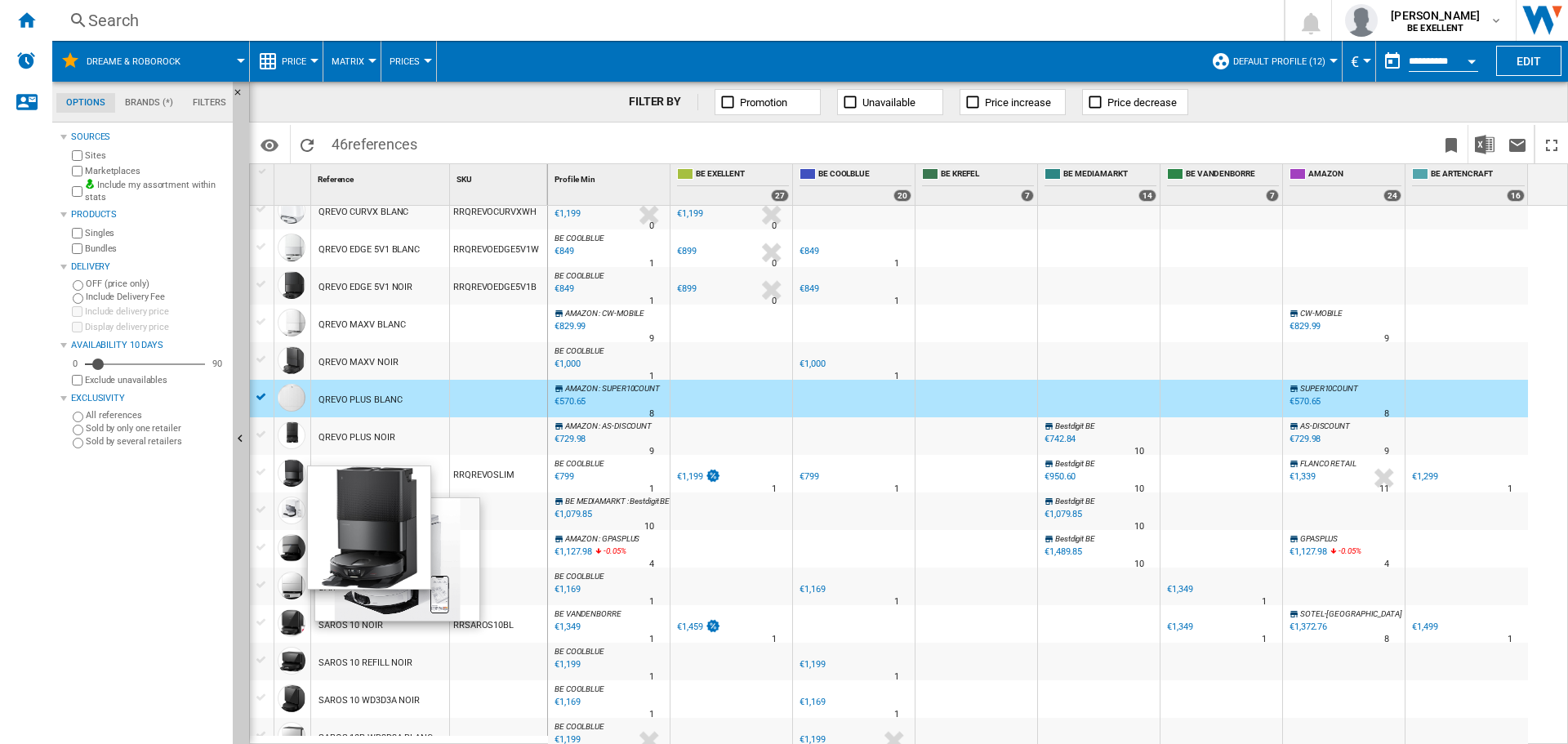
click at [260, 396] on div at bounding box center [261, 396] width 17 height 15
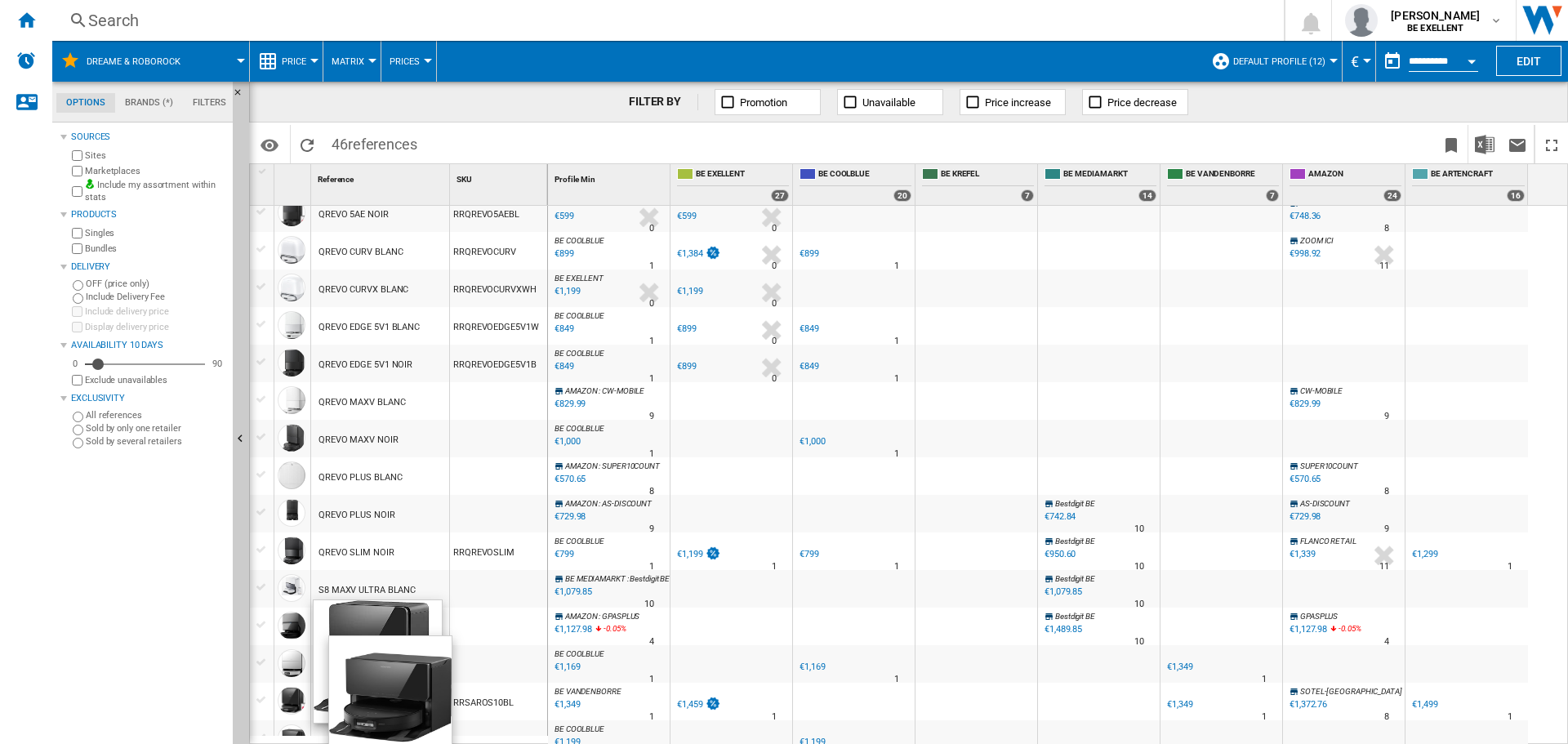
scroll to position [0, 0]
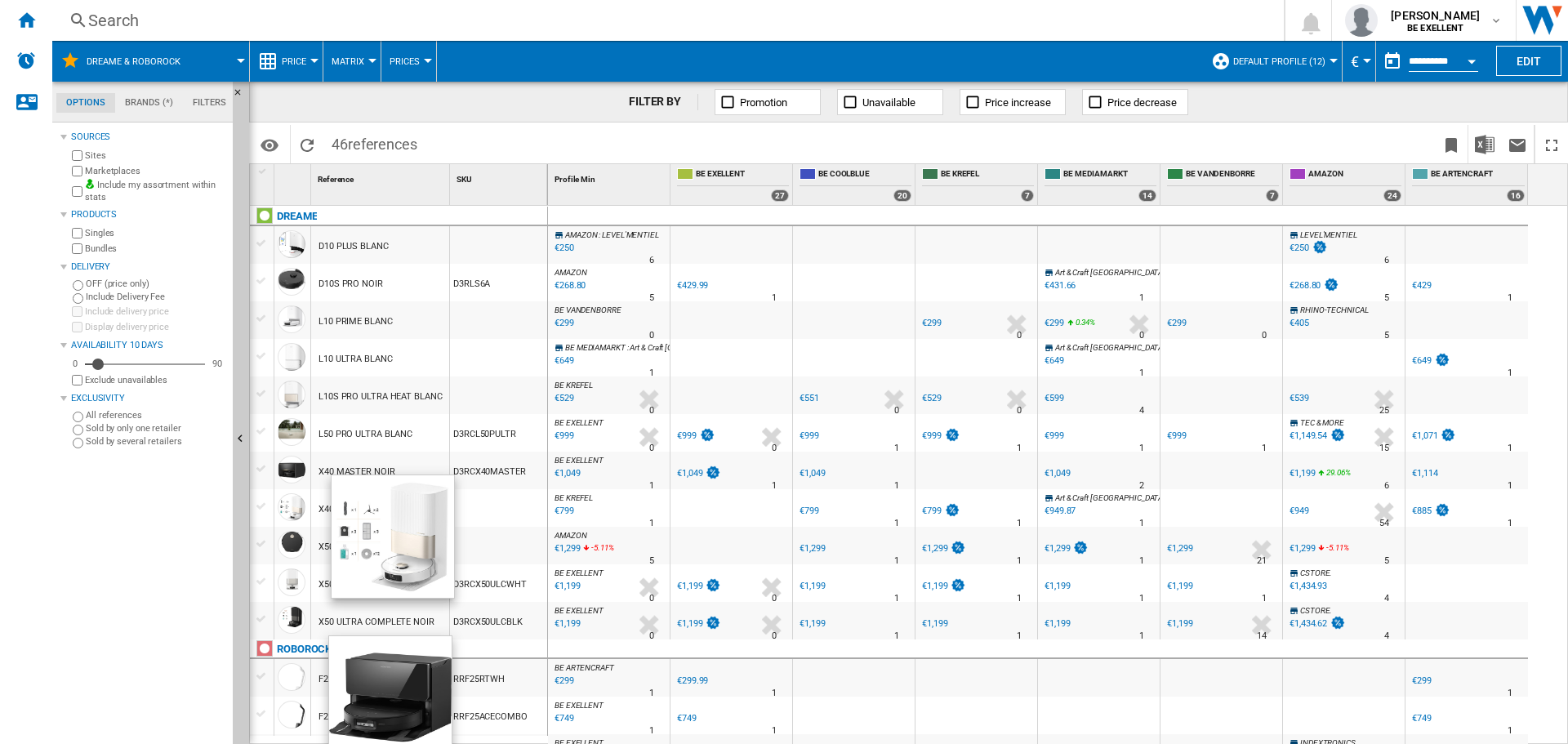
click at [121, 556] on div "Sources Sites Marketplaces Include my assortment within stats Products Singles …" at bounding box center [142, 435] width 165 height 617
click at [57, 564] on md-tab-content "Sources Sites Marketplaces Include my assortment within stats Products Singles …" at bounding box center [150, 433] width 196 height 621
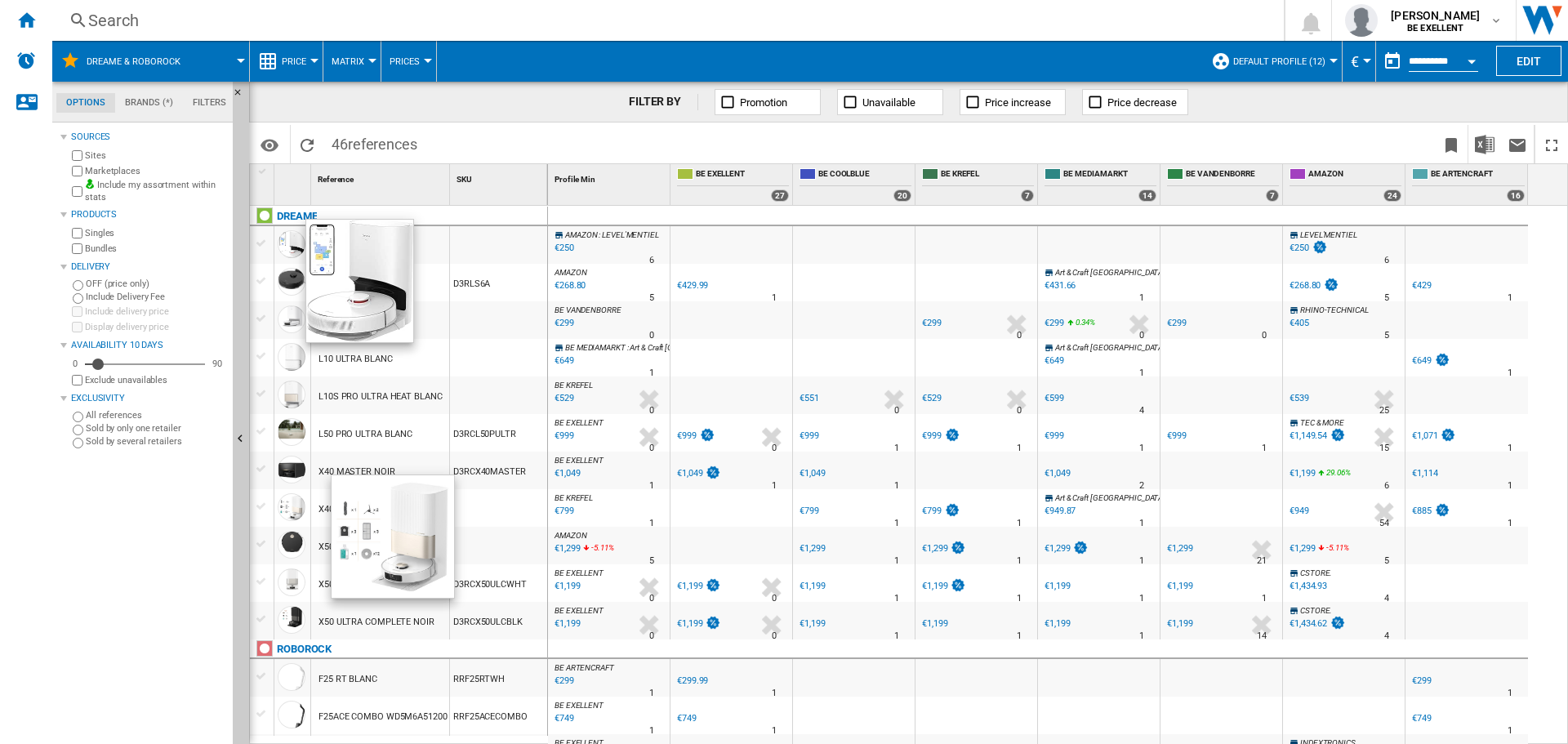
scroll to position [81, 0]
